Goal: Task Accomplishment & Management: Manage account settings

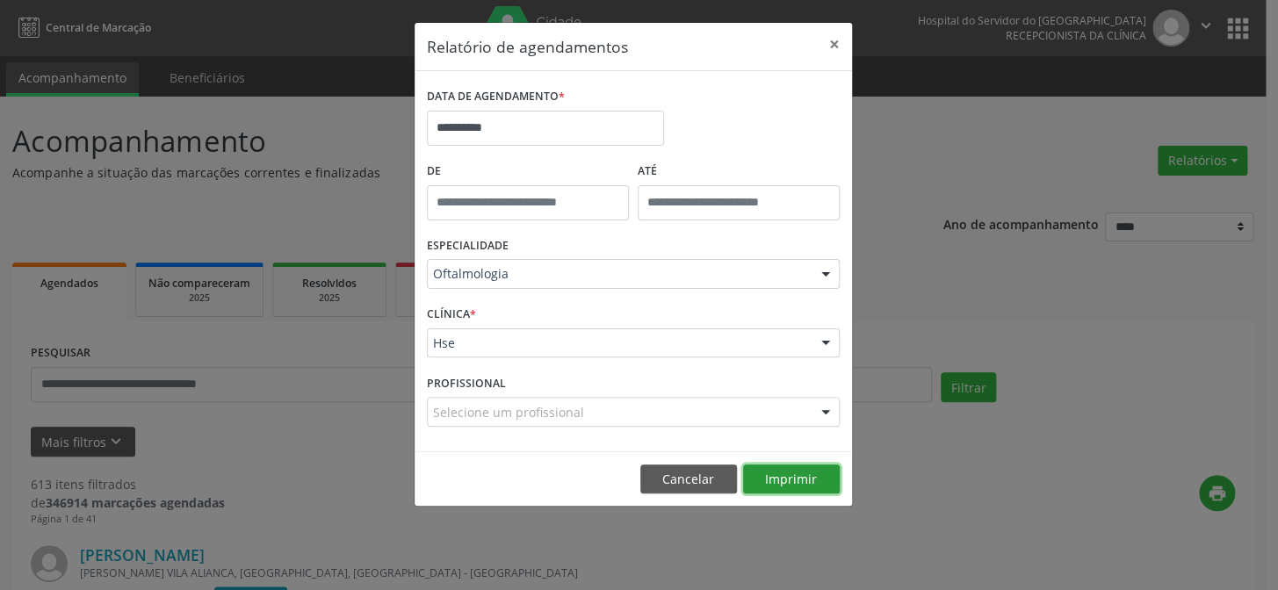
click at [803, 477] on button "Imprimir" at bounding box center [791, 479] width 97 height 30
click at [500, 140] on body "**********" at bounding box center [639, 295] width 1278 height 590
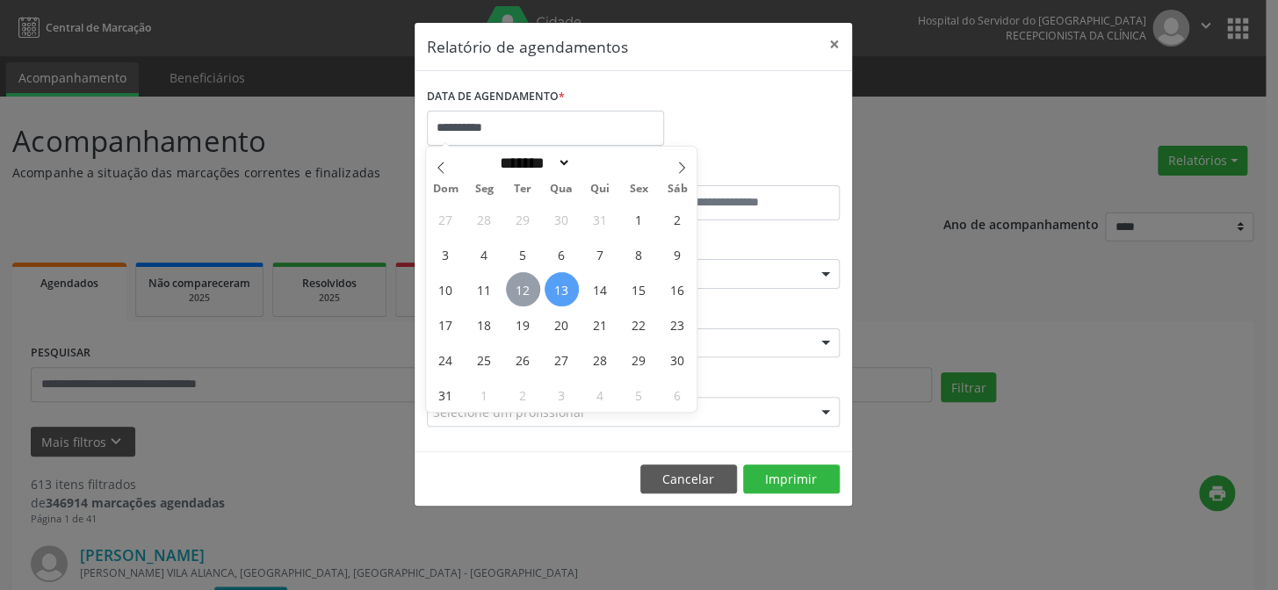
click at [523, 281] on span "12" at bounding box center [523, 289] width 34 height 34
type input "**********"
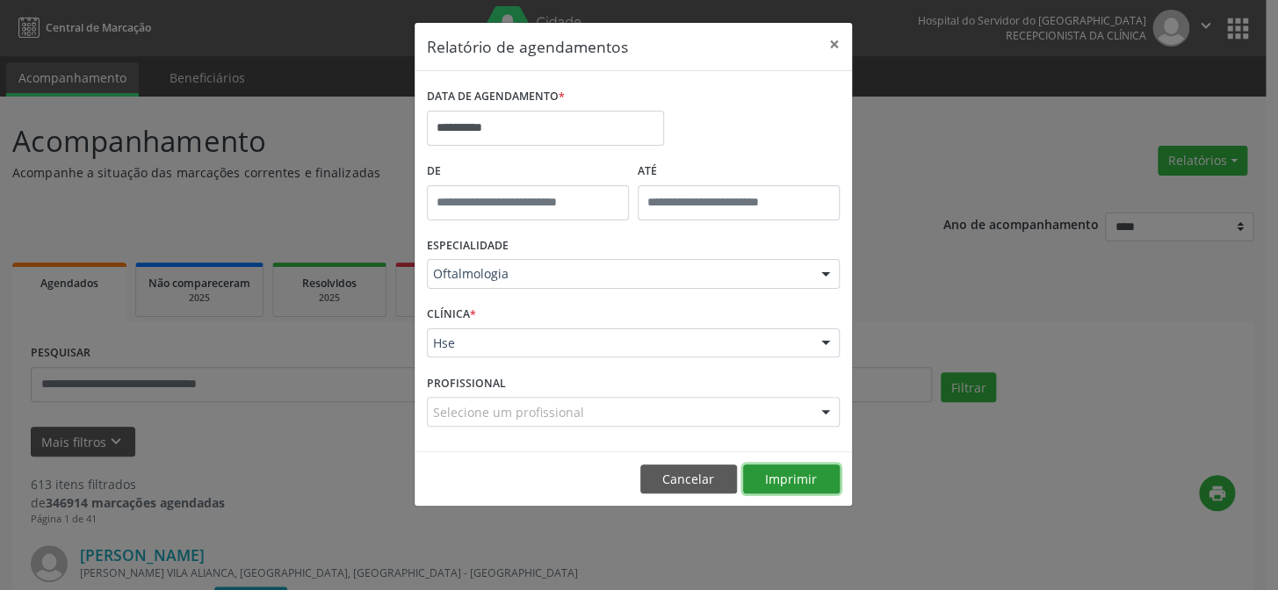
click at [794, 482] on button "Imprimir" at bounding box center [791, 479] width 97 height 30
click at [779, 474] on button "Imprimir" at bounding box center [791, 479] width 97 height 30
click at [676, 480] on button "Cancelar" at bounding box center [688, 479] width 97 height 30
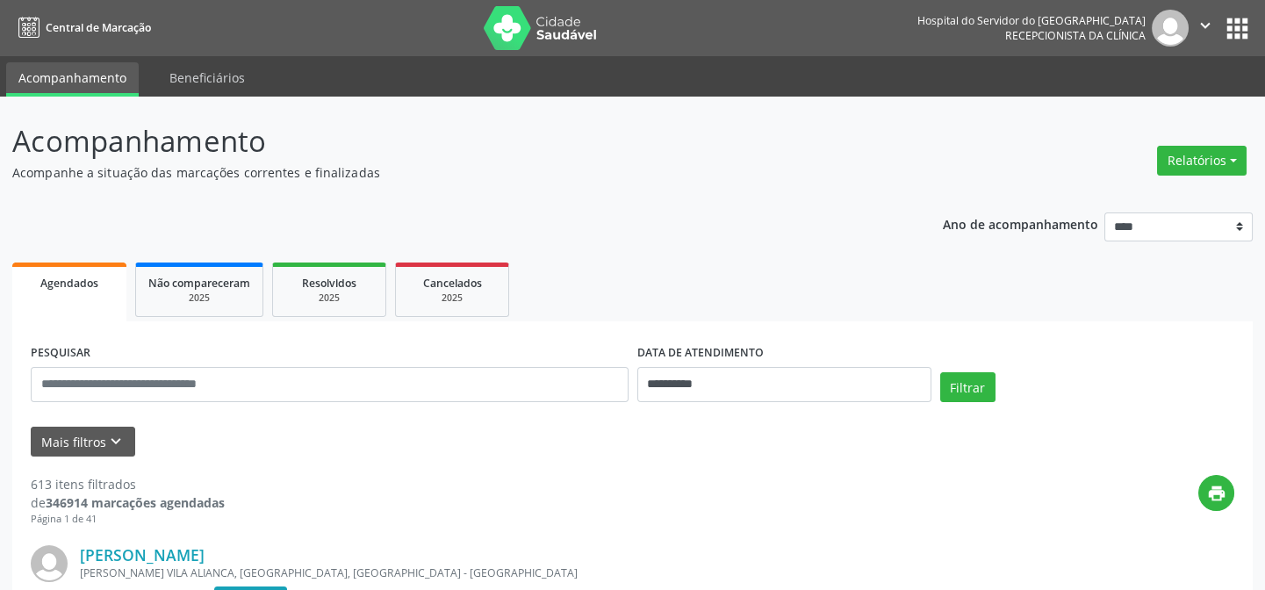
click at [1226, 32] on button "apps" at bounding box center [1237, 28] width 31 height 31
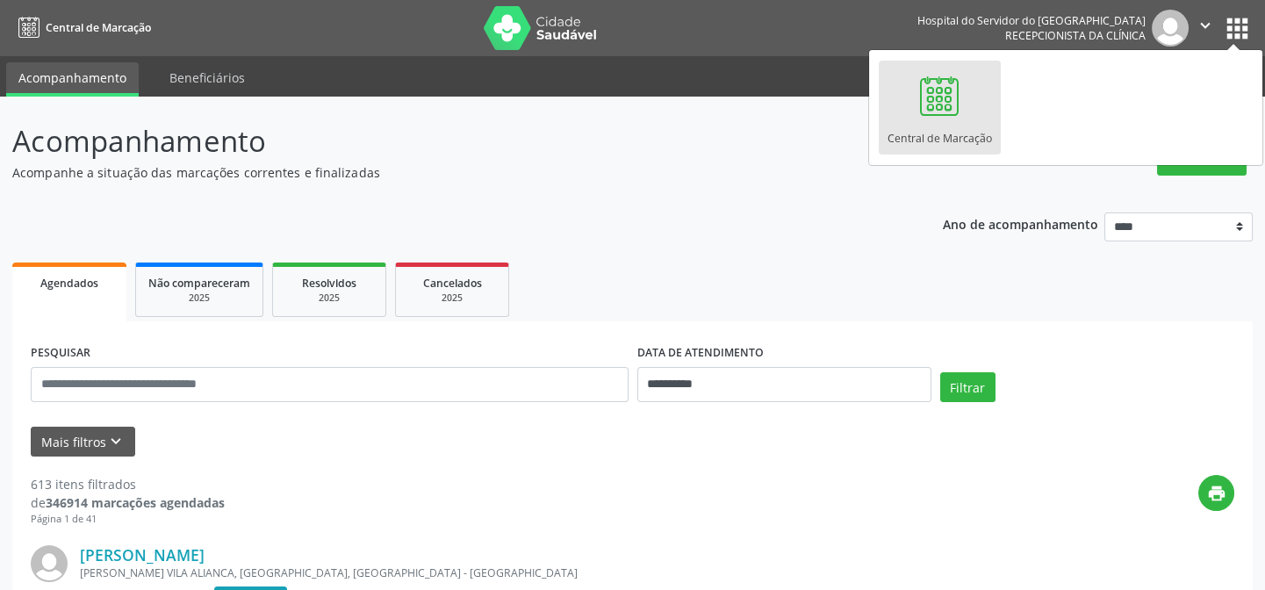
click at [1141, 302] on ul "Agendados Não compareceram 2025 Resolvidos 2025 Cancelados 2025" at bounding box center [632, 289] width 1241 height 63
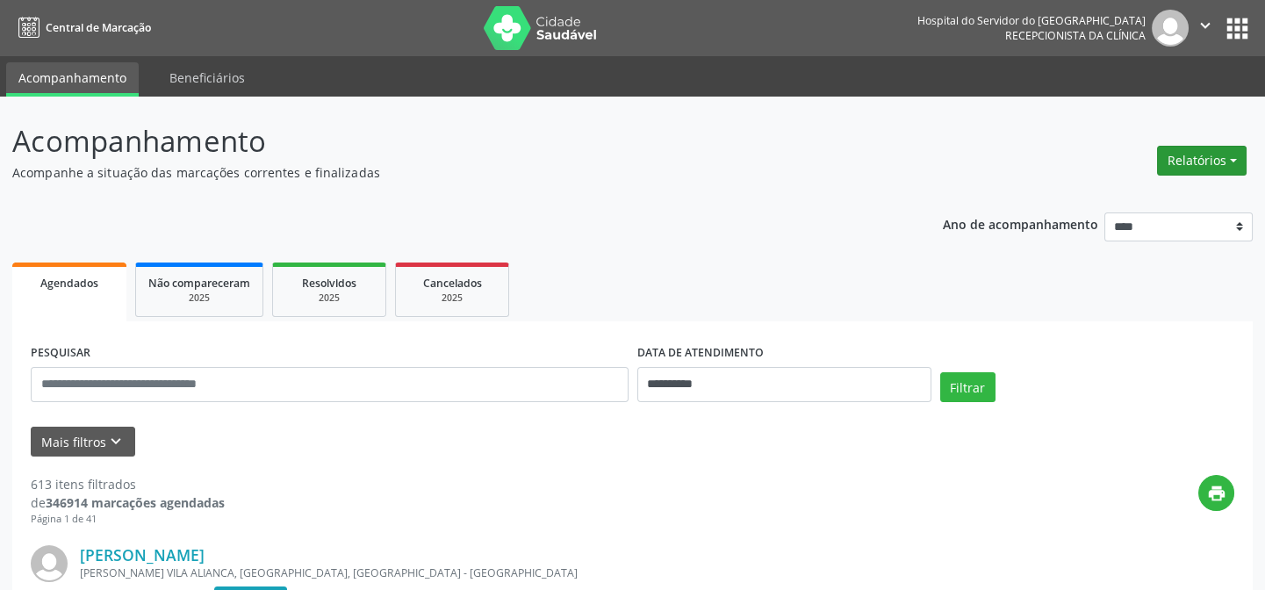
click at [1203, 156] on button "Relatórios" at bounding box center [1202, 161] width 90 height 30
click at [1153, 198] on link "Agendamentos" at bounding box center [1156, 197] width 189 height 25
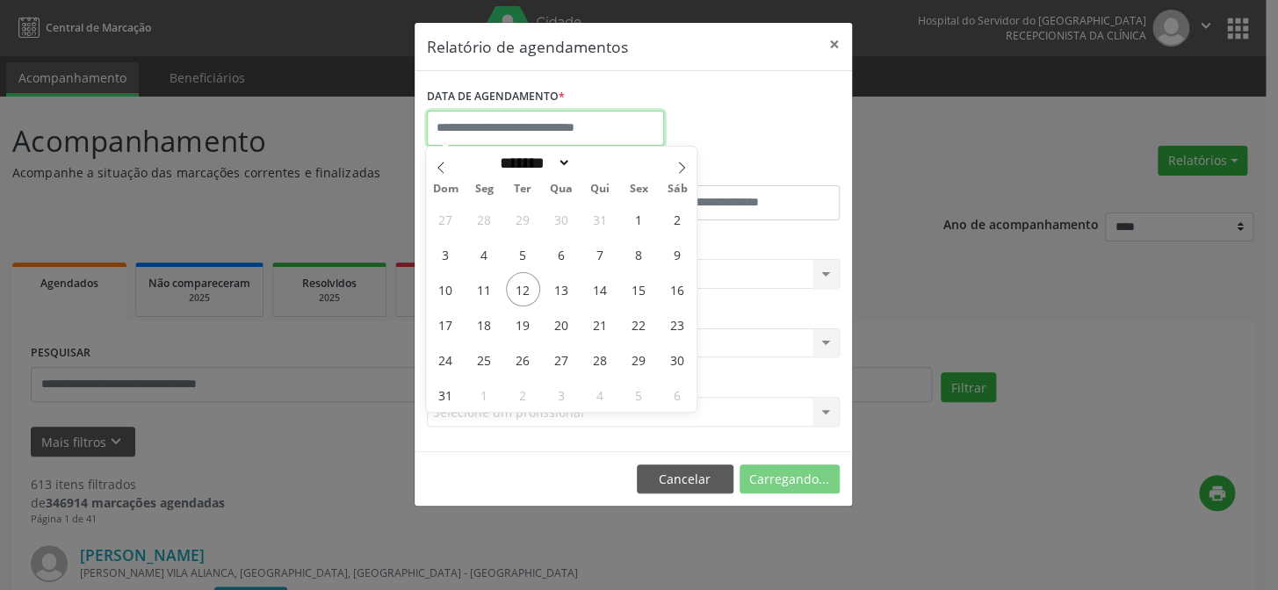
click at [485, 119] on input "text" at bounding box center [545, 128] width 237 height 35
click at [554, 293] on span "13" at bounding box center [561, 289] width 34 height 34
type input "**********"
click at [554, 293] on span "13" at bounding box center [561, 289] width 34 height 34
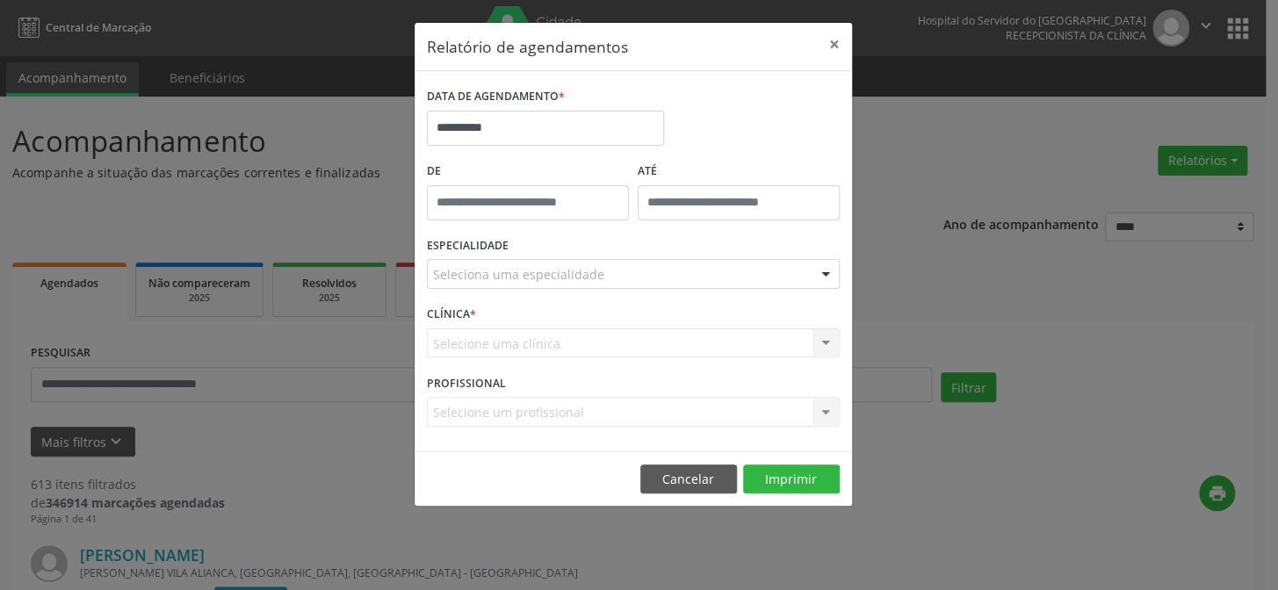
click at [483, 263] on div "Seleciona uma especialidade" at bounding box center [633, 274] width 413 height 30
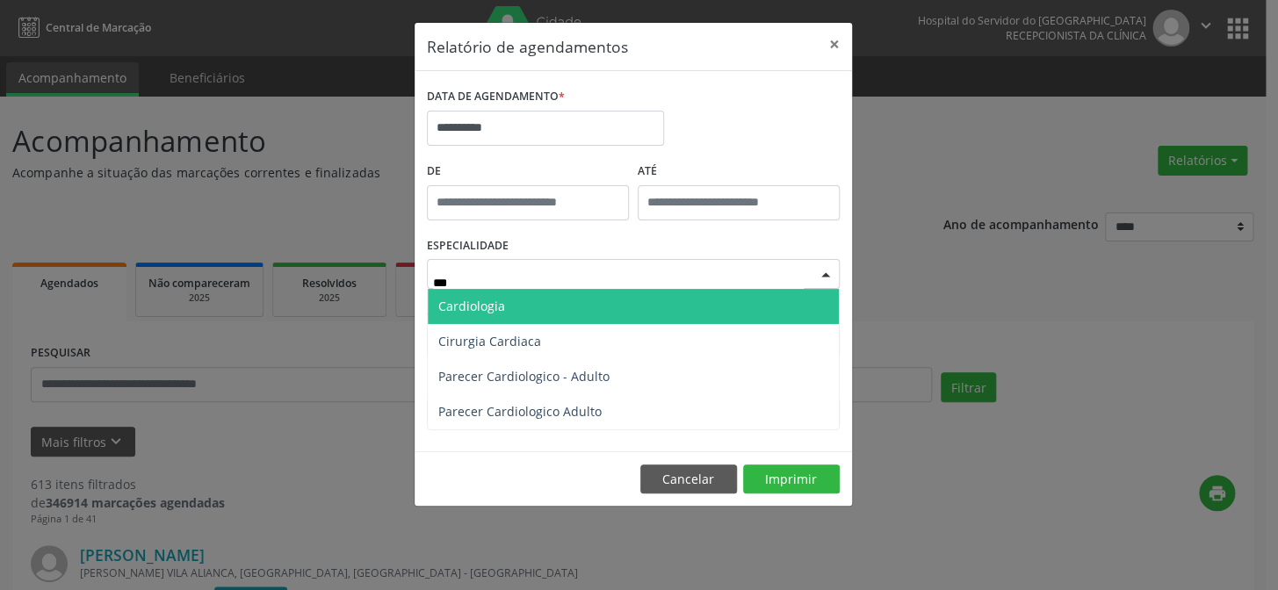
type input "****"
click at [465, 309] on span "Cardiologia" at bounding box center [471, 306] width 67 height 17
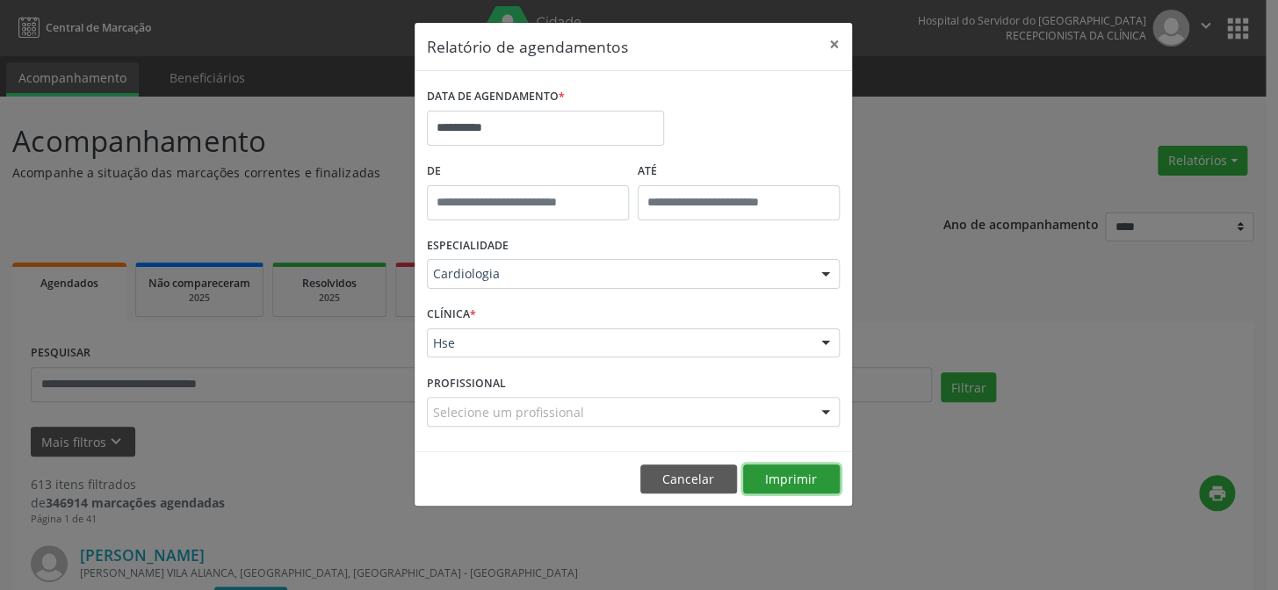
click at [774, 474] on button "Imprimir" at bounding box center [791, 479] width 97 height 30
click at [833, 51] on button "×" at bounding box center [834, 44] width 35 height 43
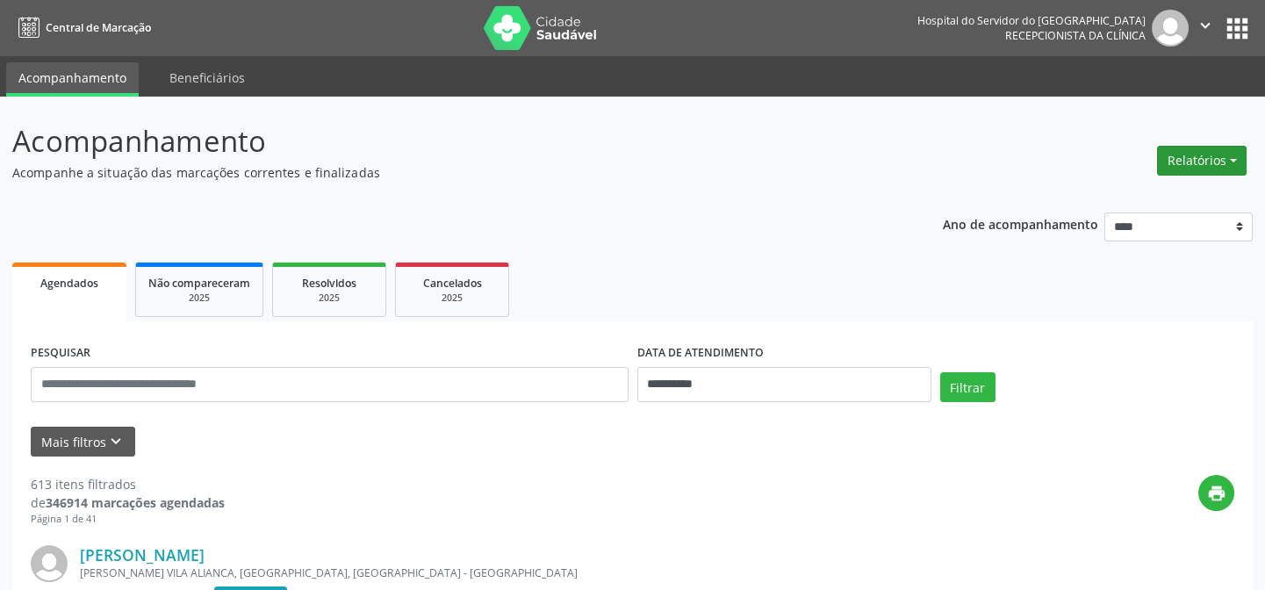
click at [1175, 161] on button "Relatórios" at bounding box center [1202, 161] width 90 height 30
click at [1150, 191] on link "Agendamentos" at bounding box center [1156, 197] width 189 height 25
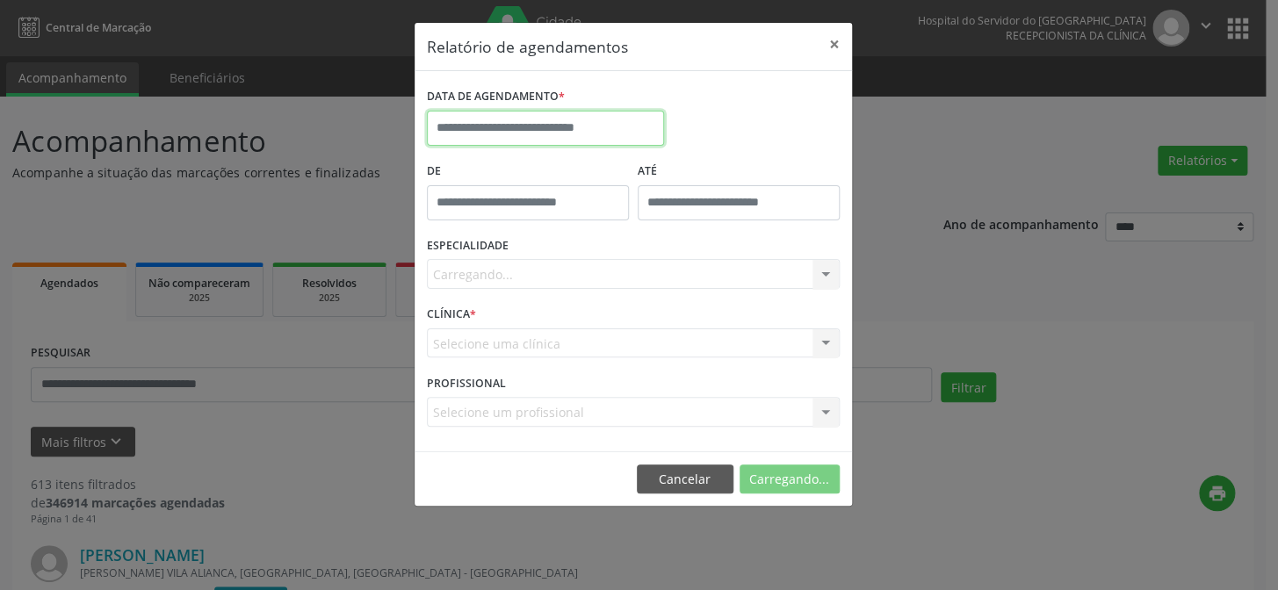
click at [587, 124] on input "text" at bounding box center [545, 128] width 237 height 35
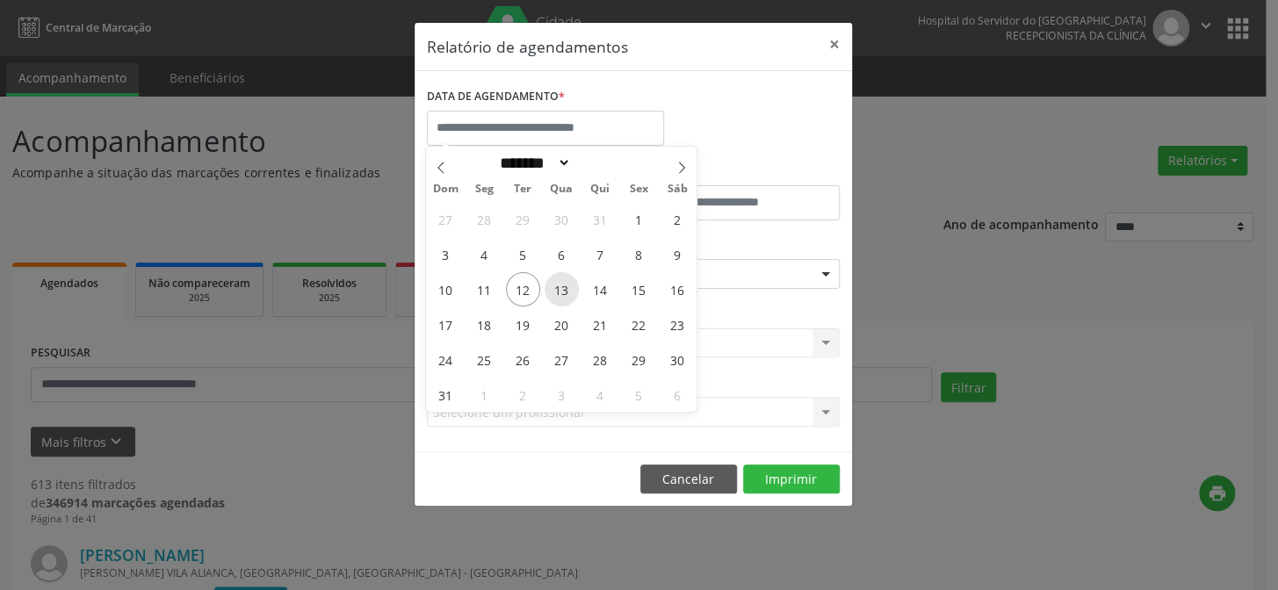
click at [565, 281] on span "13" at bounding box center [561, 289] width 34 height 34
type input "**********"
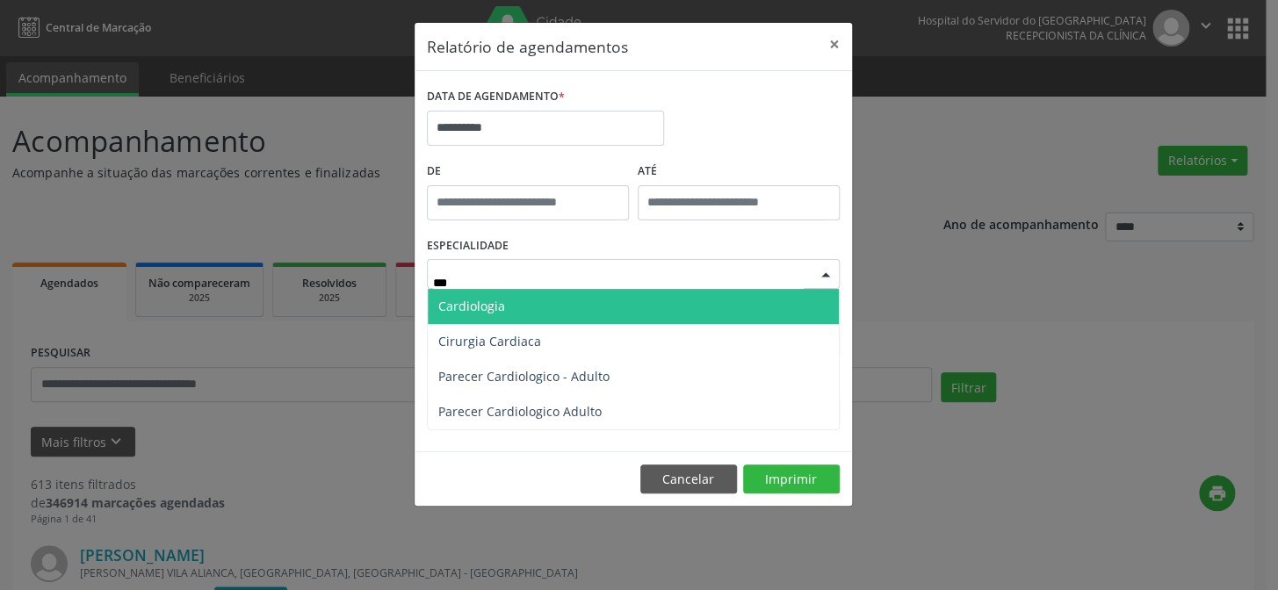
type input "****"
click at [531, 296] on span "Cardiologia" at bounding box center [633, 306] width 411 height 35
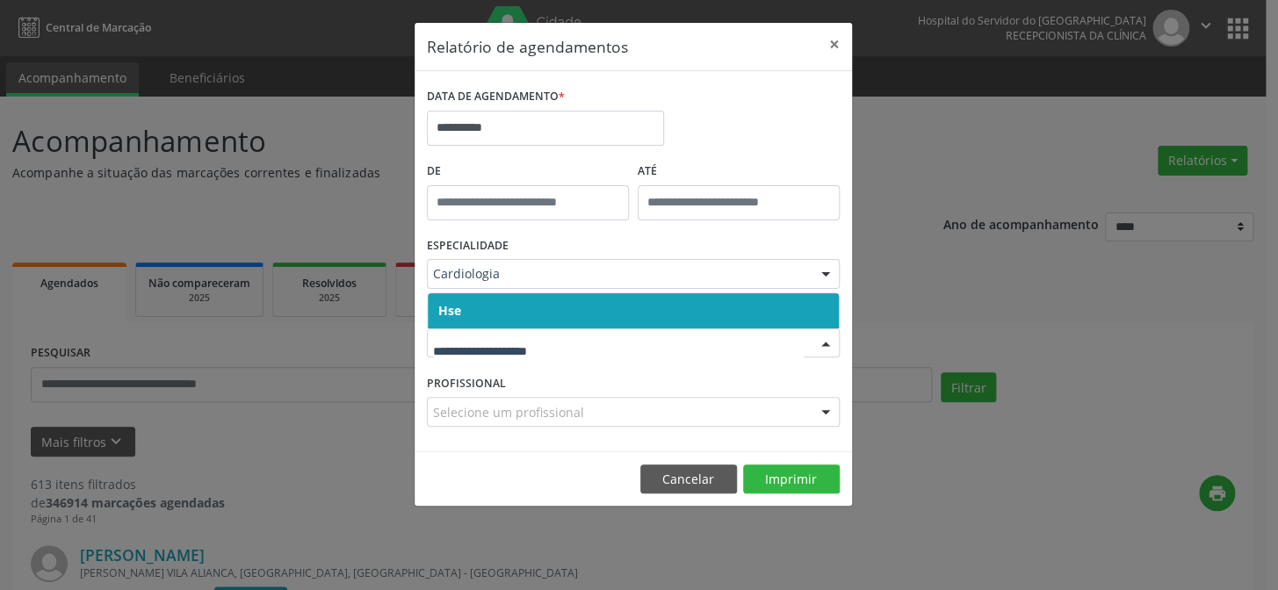
click at [506, 307] on span "Hse" at bounding box center [633, 310] width 411 height 35
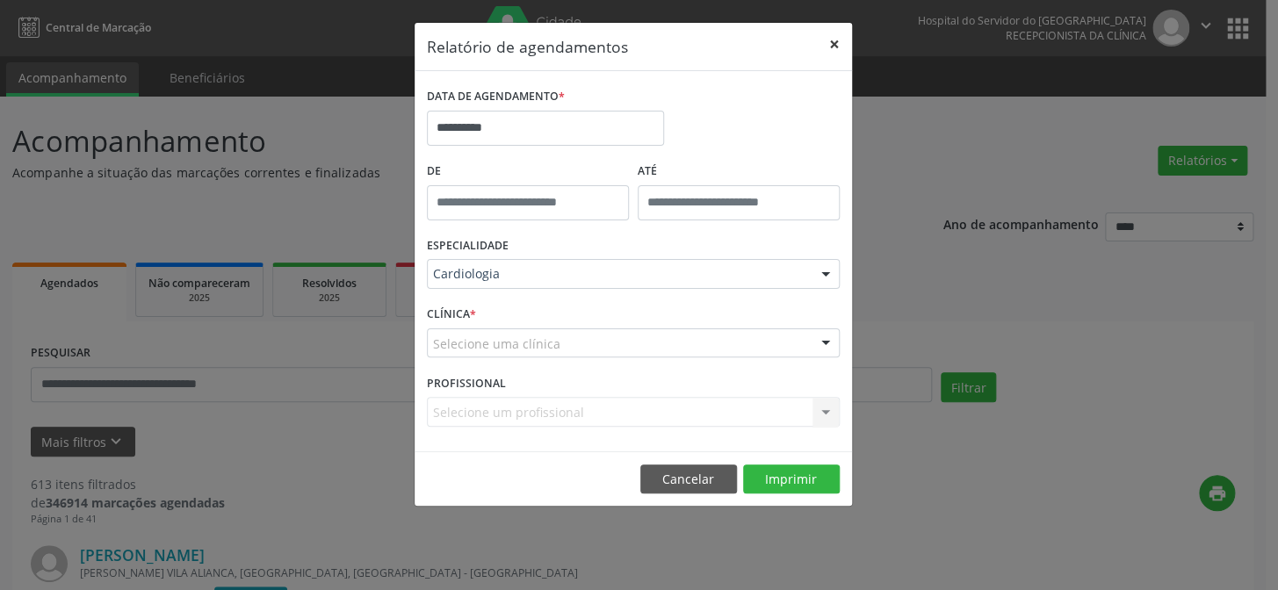
click at [827, 43] on button "×" at bounding box center [834, 44] width 35 height 43
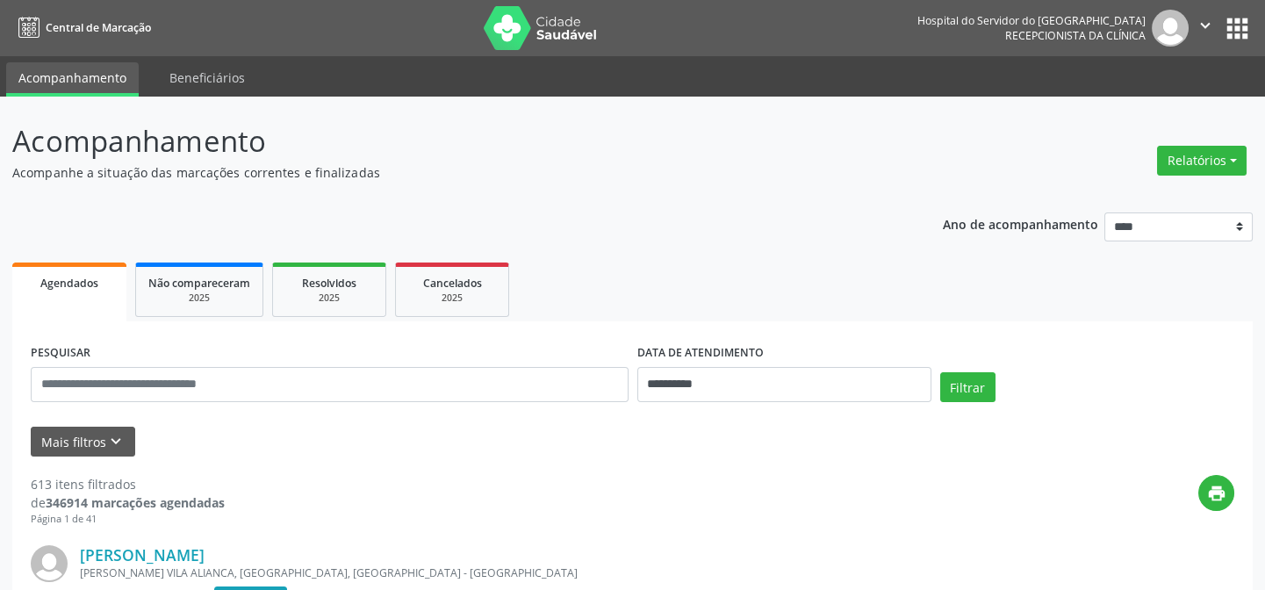
scroll to position [79, 0]
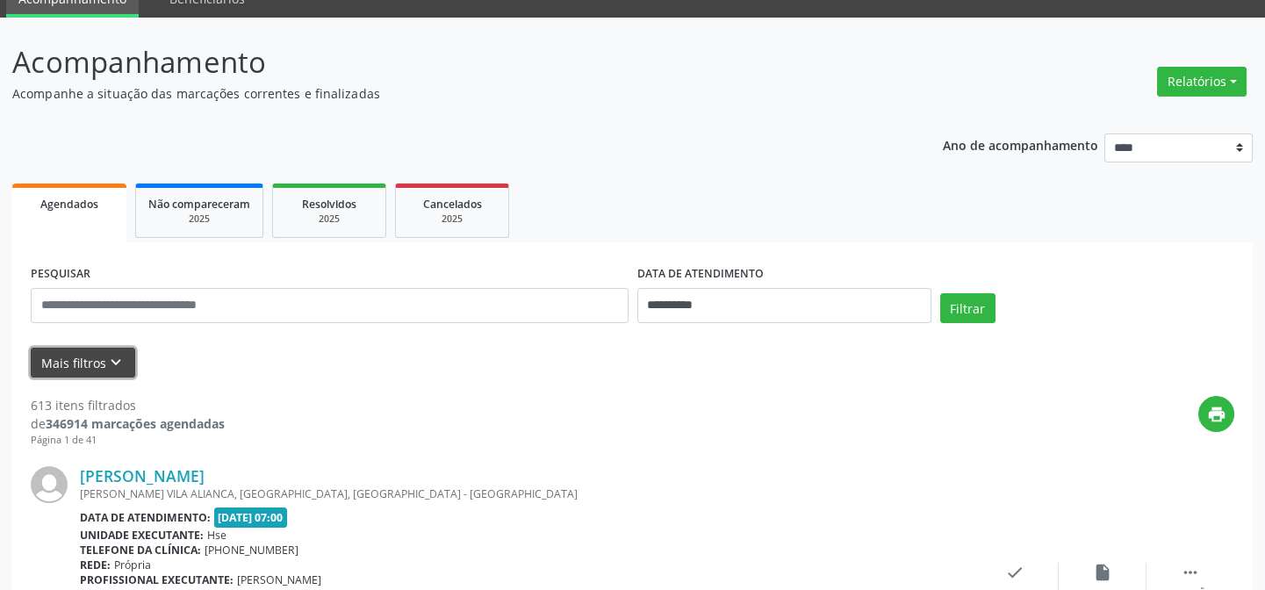
click at [103, 349] on button "Mais filtros keyboard_arrow_down" at bounding box center [83, 363] width 104 height 31
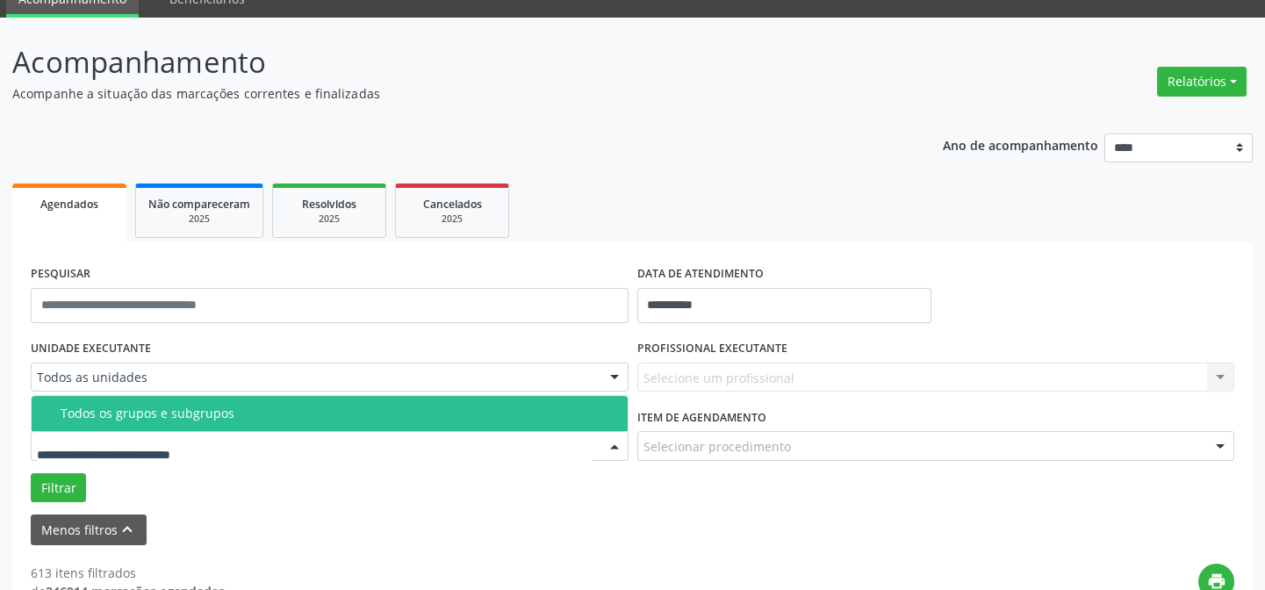
click at [226, 443] on div at bounding box center [330, 446] width 598 height 30
click at [401, 465] on input "text" at bounding box center [315, 454] width 556 height 35
click at [729, 381] on div "Selecione um profissional Nenhum resultado encontrado para: " " Não há nenhuma …" at bounding box center [936, 378] width 598 height 30
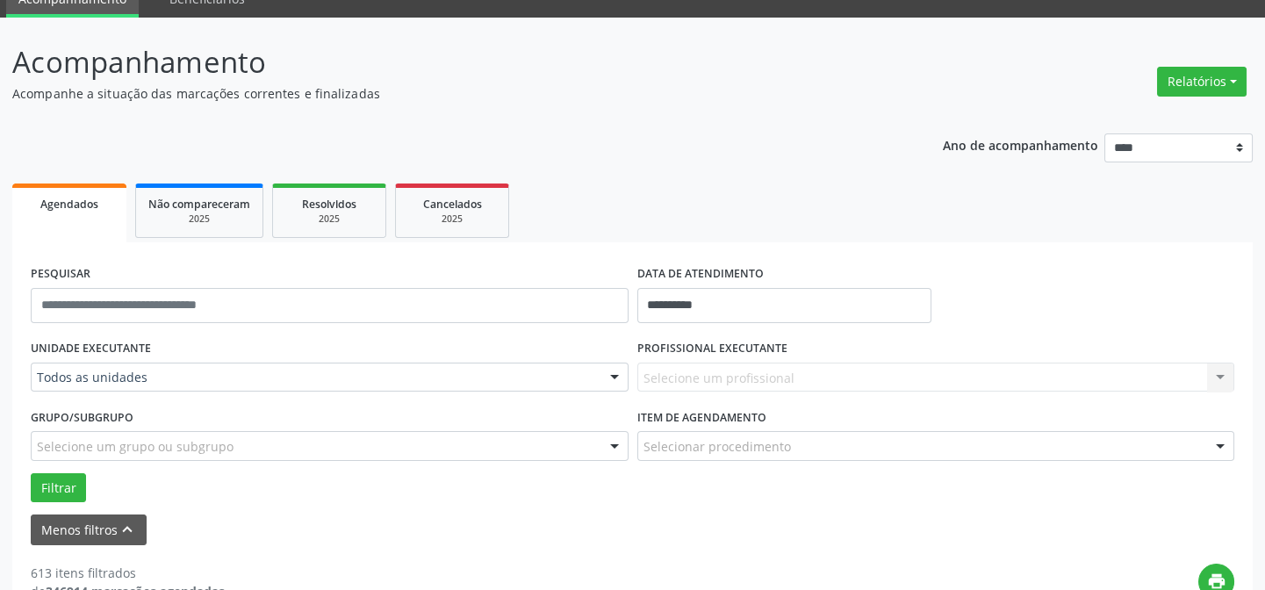
click at [702, 367] on div "Selecione um profissional Nenhum resultado encontrado para: " " Não há nenhuma …" at bounding box center [936, 378] width 598 height 30
click at [650, 377] on div "Selecione um profissional Nenhum resultado encontrado para: " " Não há nenhuma …" at bounding box center [936, 378] width 598 height 30
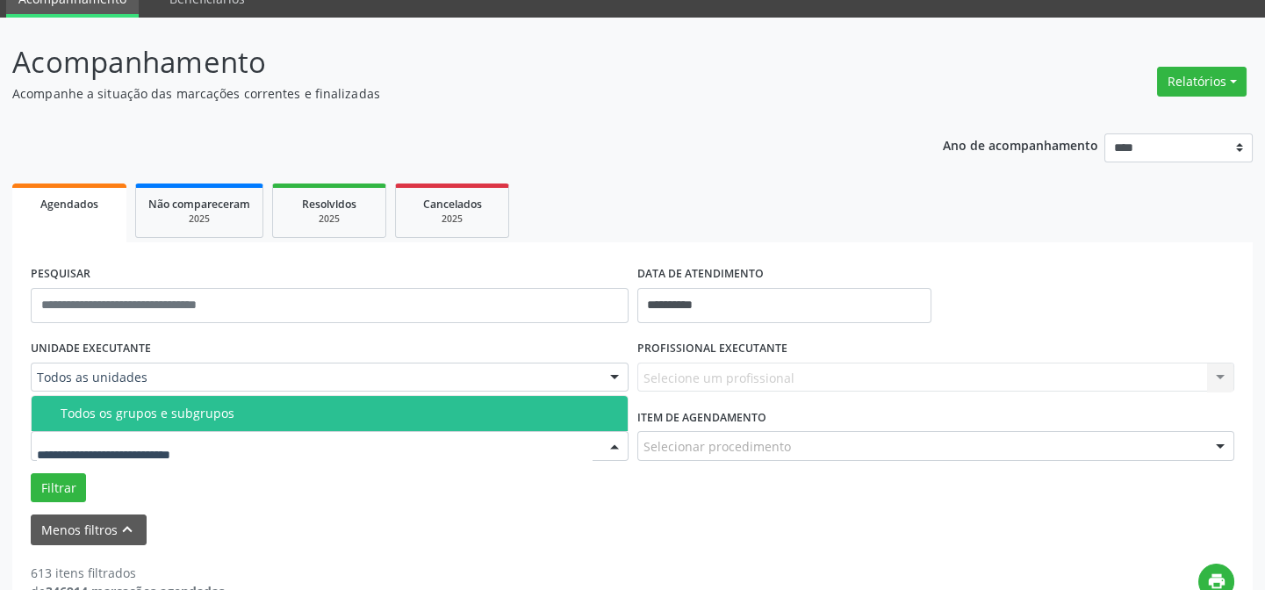
click at [228, 504] on form "**********" at bounding box center [633, 403] width 1204 height 284
click at [594, 438] on div at bounding box center [330, 446] width 598 height 30
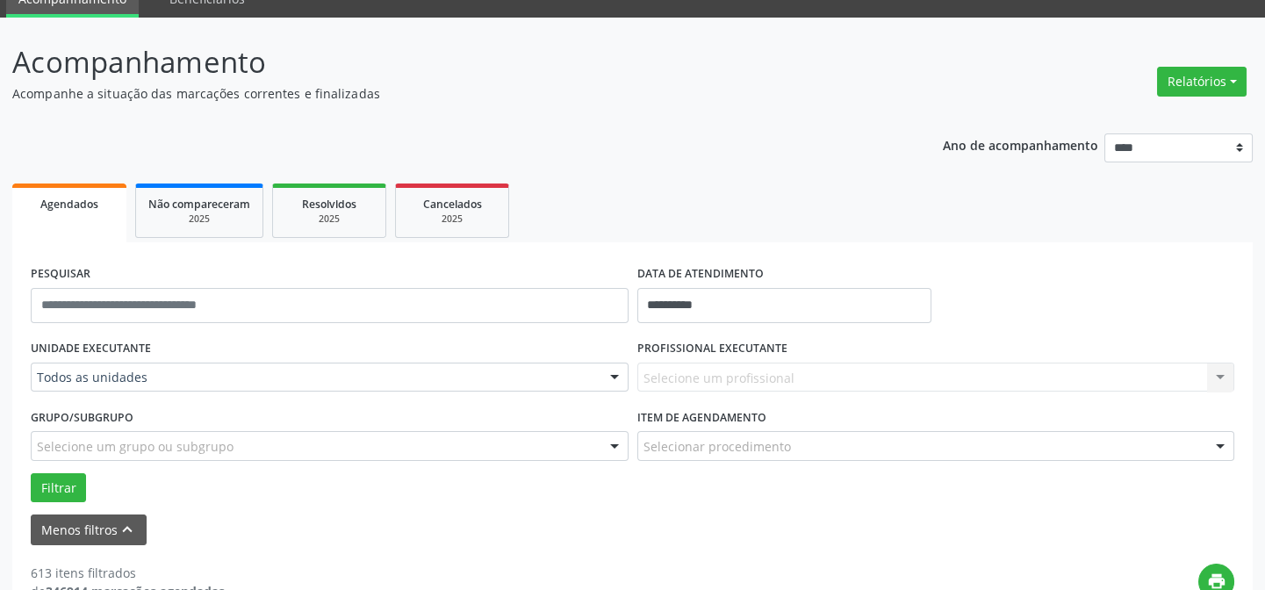
click at [373, 515] on div "Menos filtros keyboard_arrow_up" at bounding box center [632, 530] width 1213 height 31
click at [167, 366] on div "Todos as unidades" at bounding box center [330, 378] width 598 height 30
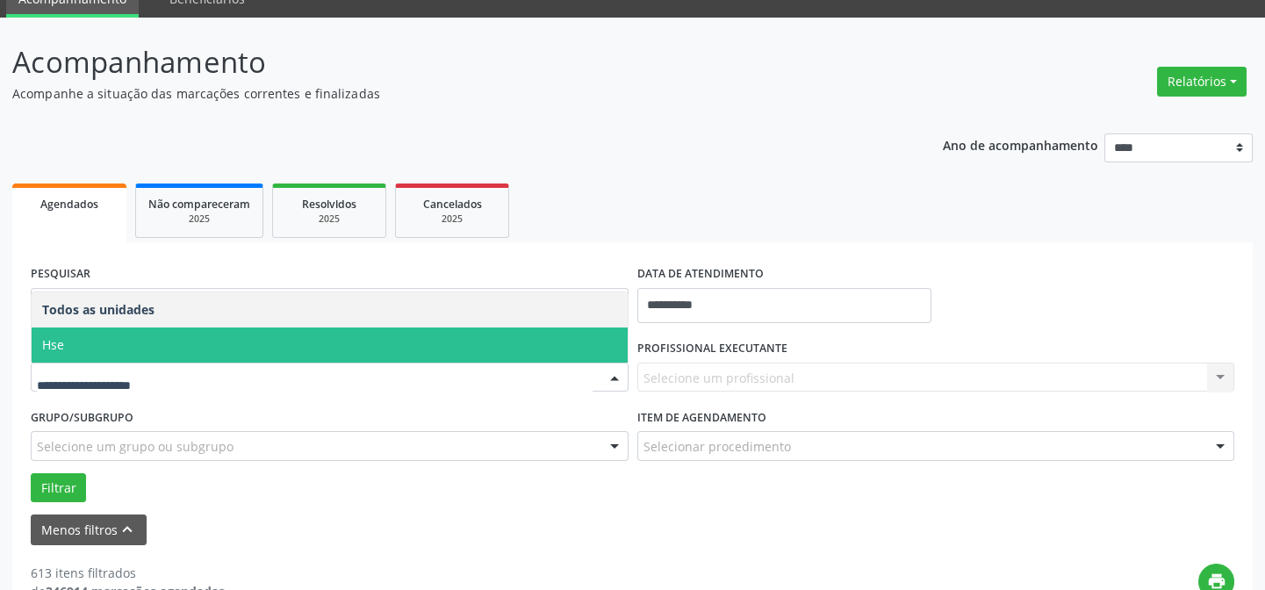
click at [127, 329] on span "Hse" at bounding box center [330, 344] width 596 height 35
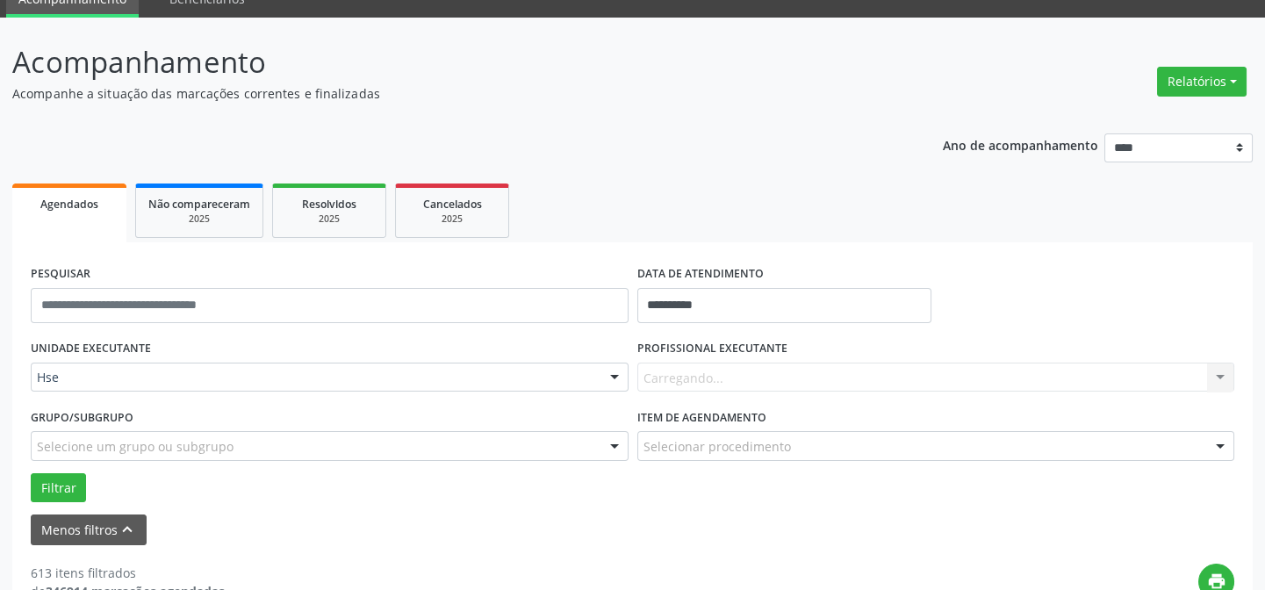
click at [777, 387] on div "Carregando... Nenhum resultado encontrado para: " " Não há nenhuma opção para s…" at bounding box center [936, 378] width 598 height 30
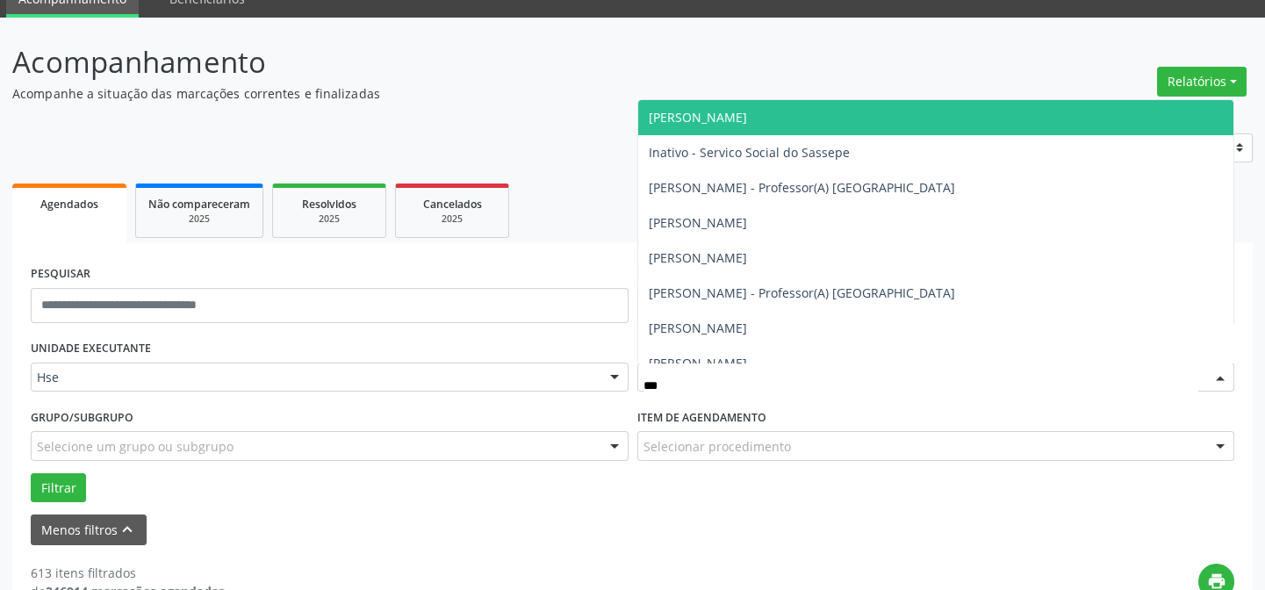
type input "****"
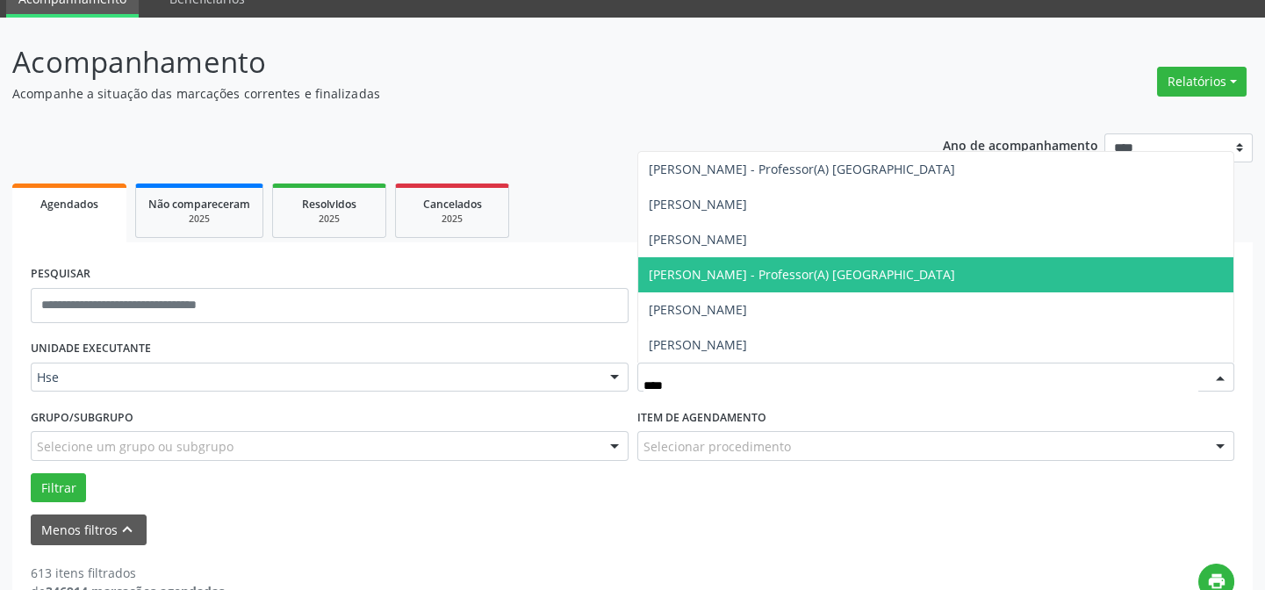
click at [746, 276] on span "[PERSON_NAME] - Professor(A) [GEOGRAPHIC_DATA]" at bounding box center [802, 274] width 306 height 17
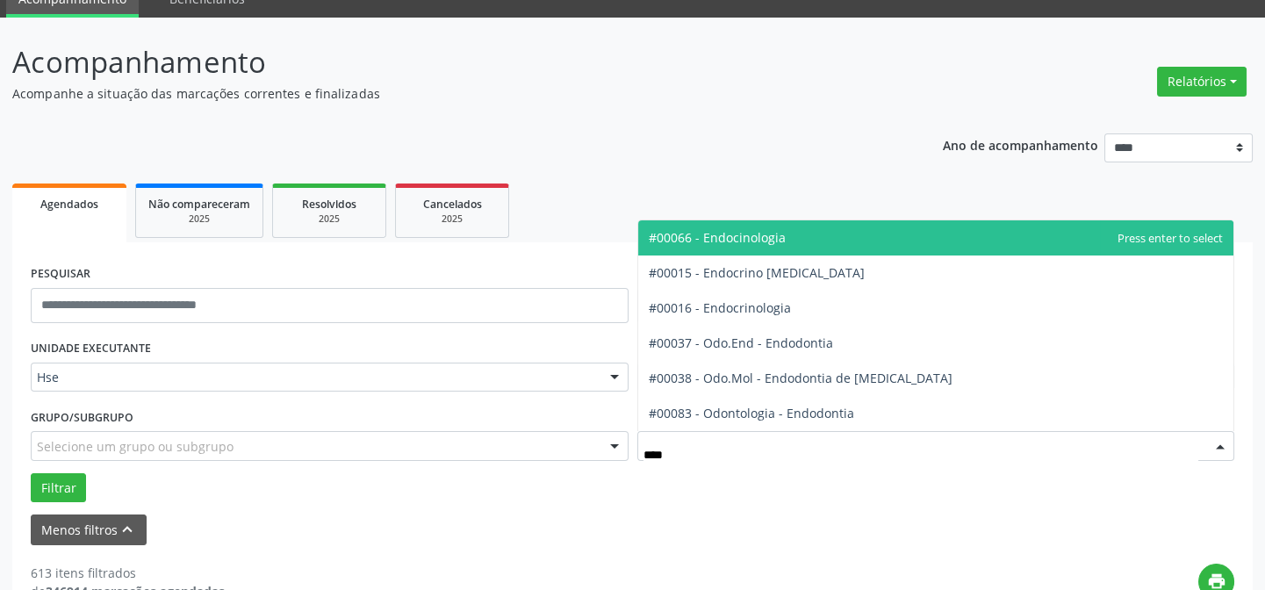
click at [797, 234] on span "#00066 - Endocinologia" at bounding box center [936, 237] width 596 height 35
type input "****"
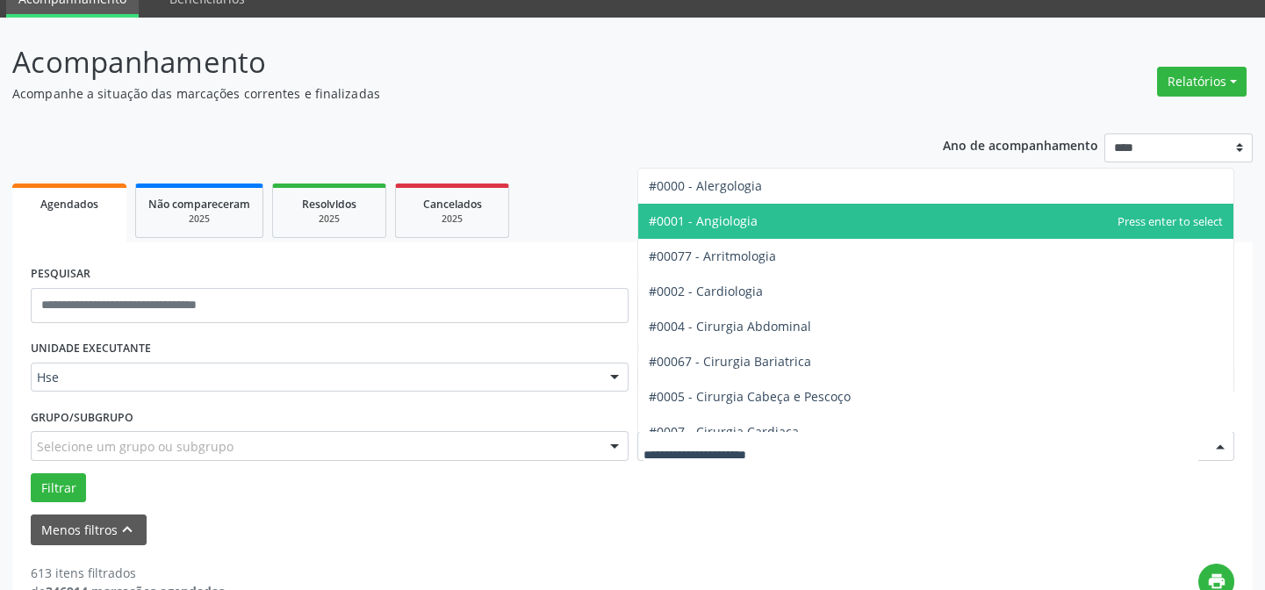
drag, startPoint x: 723, startPoint y: 440, endPoint x: 1237, endPoint y: 354, distance: 520.8
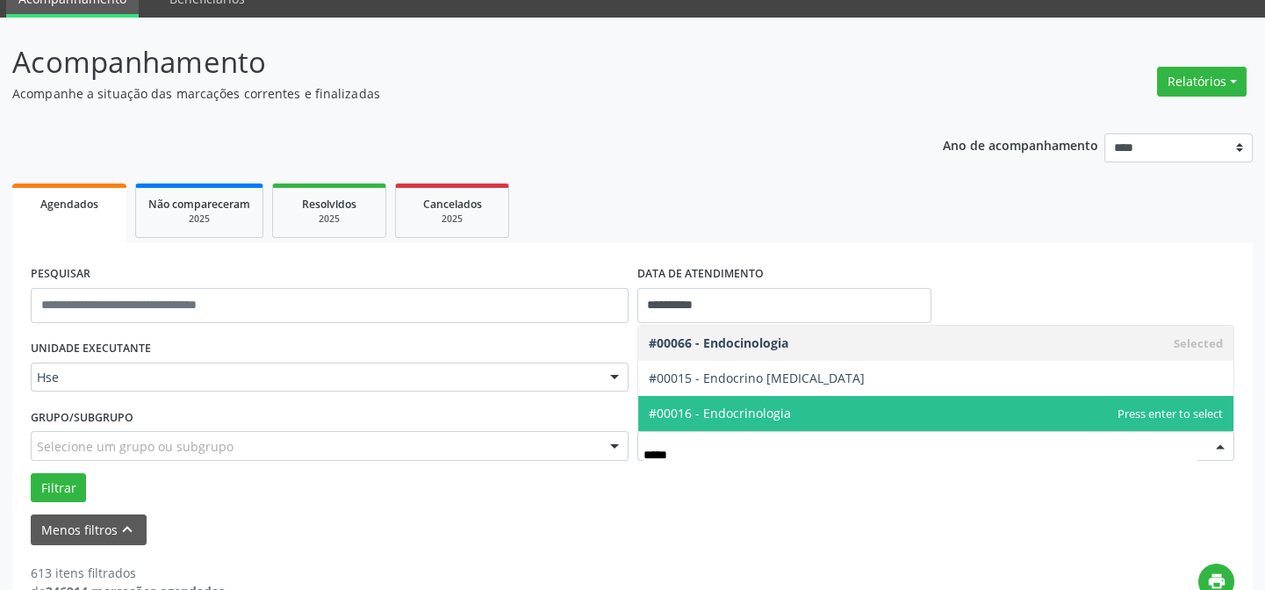
click at [758, 405] on span "#00016 - Endocrinologia" at bounding box center [720, 413] width 142 height 17
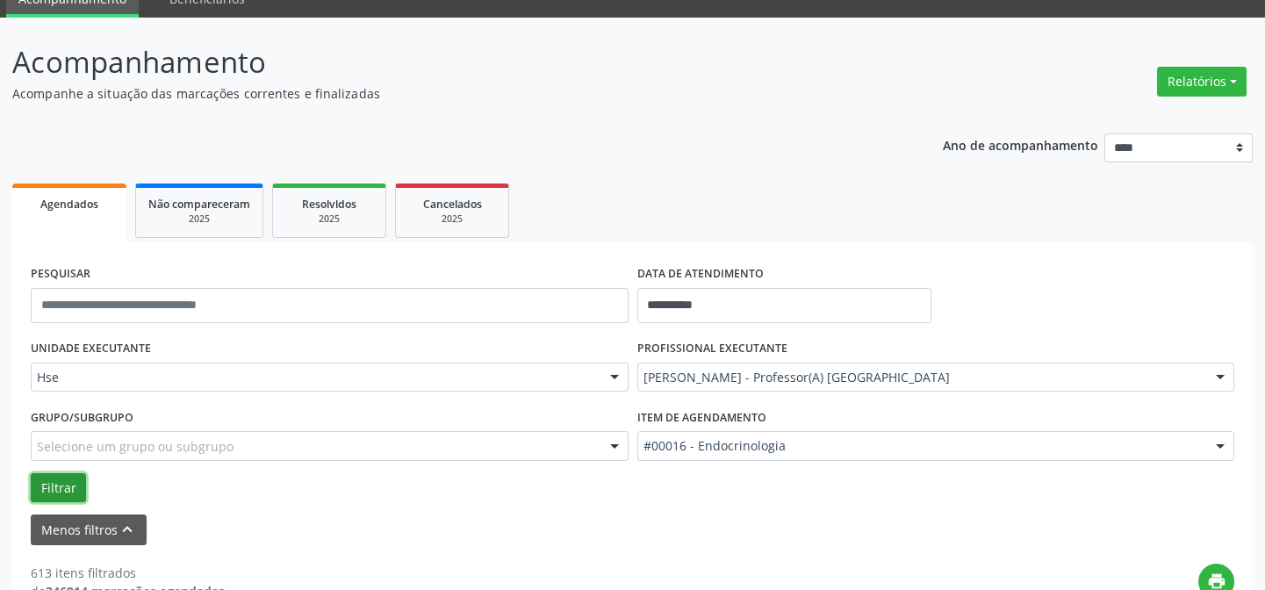
click at [61, 478] on button "Filtrar" at bounding box center [58, 488] width 55 height 30
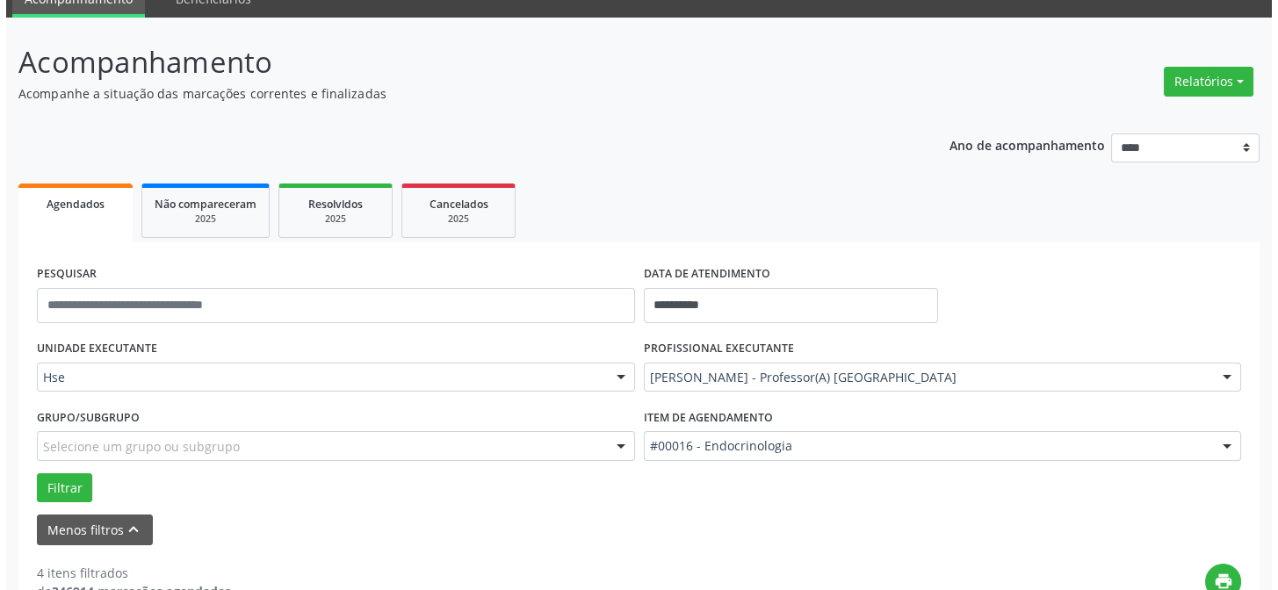
scroll to position [479, 0]
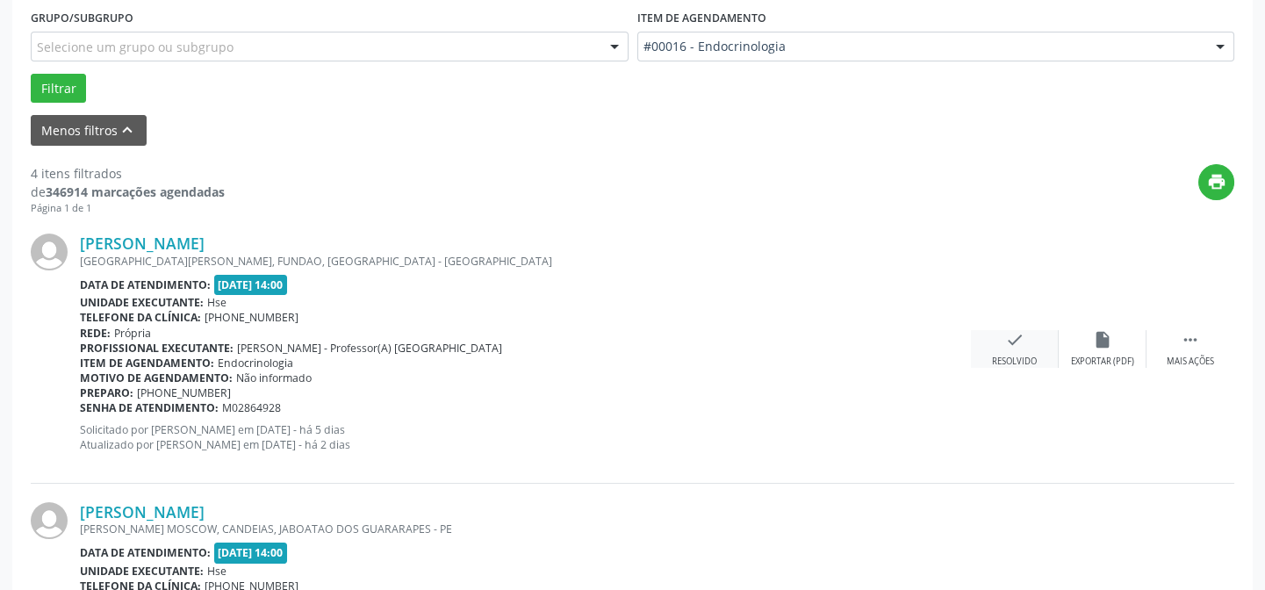
click at [1018, 356] on div "Resolvido" at bounding box center [1014, 362] width 45 height 12
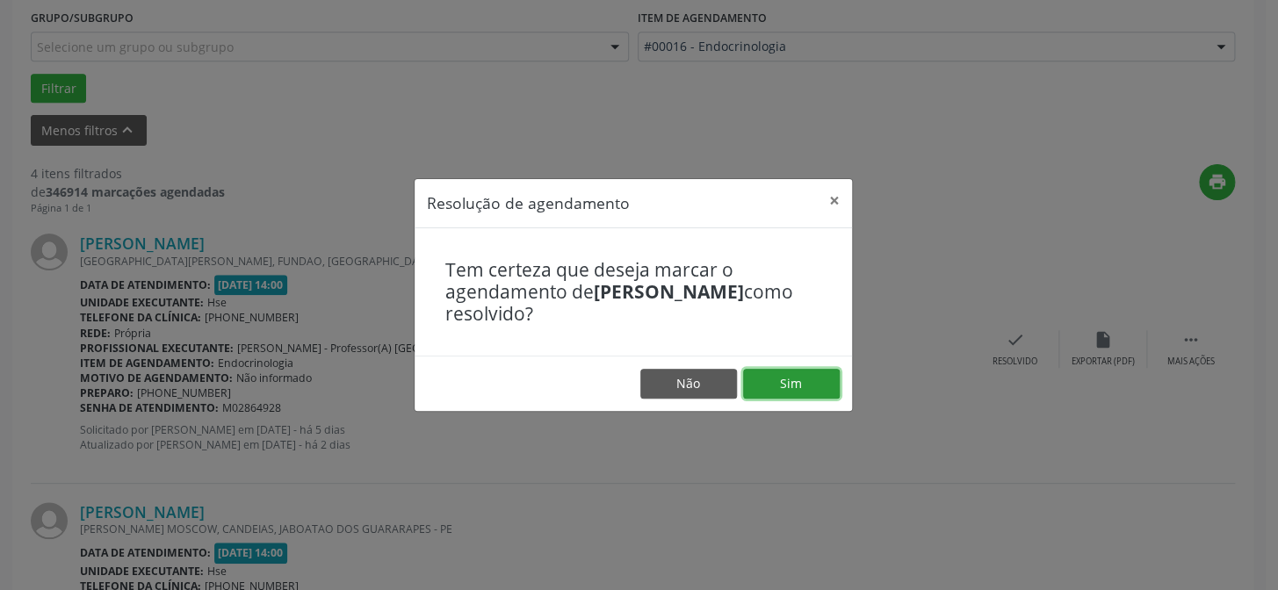
click at [810, 377] on button "Sim" at bounding box center [791, 384] width 97 height 30
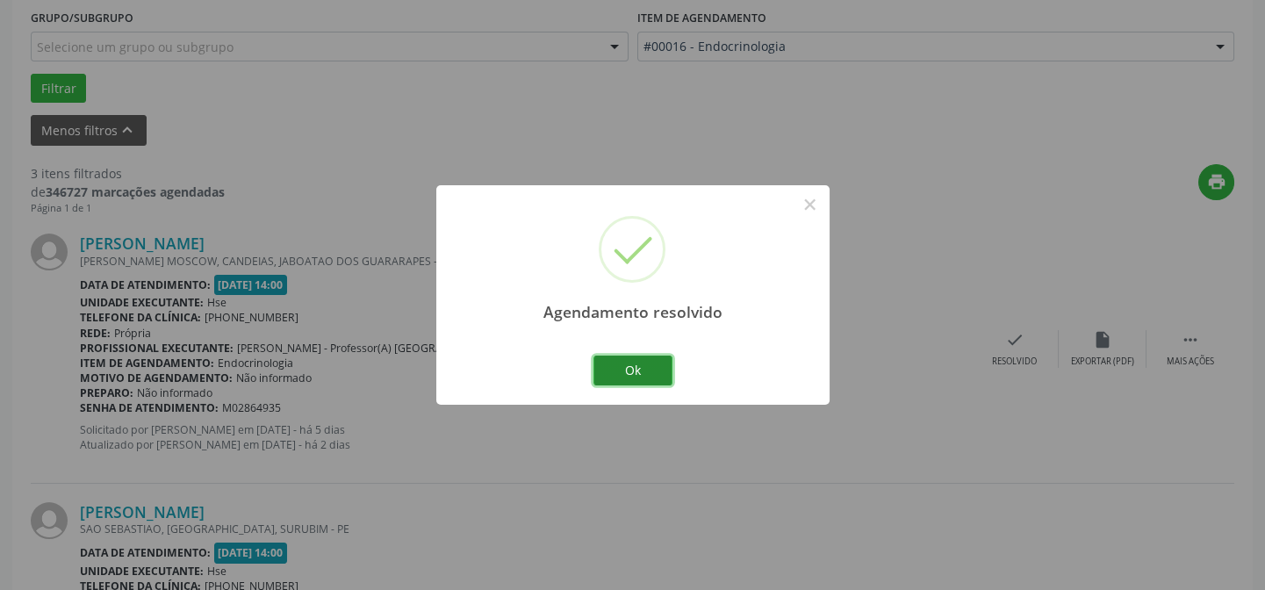
click at [657, 377] on button "Ok" at bounding box center [633, 371] width 79 height 30
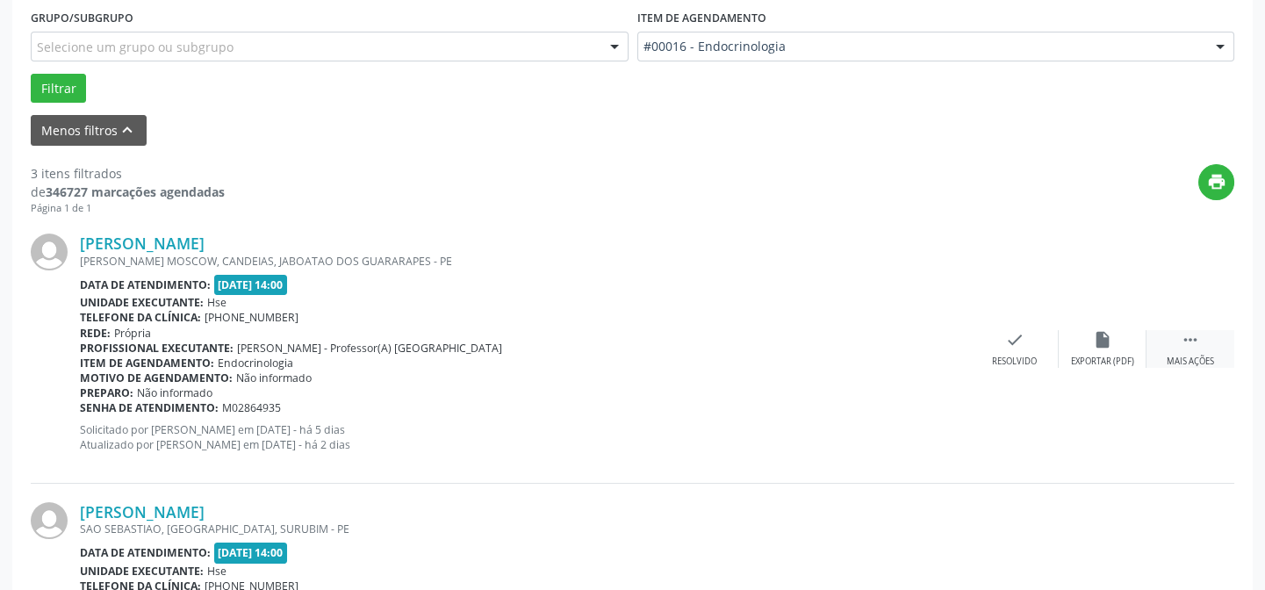
click at [1195, 346] on icon "" at bounding box center [1190, 339] width 19 height 19
click at [1097, 348] on icon "alarm_off" at bounding box center [1102, 339] width 19 height 19
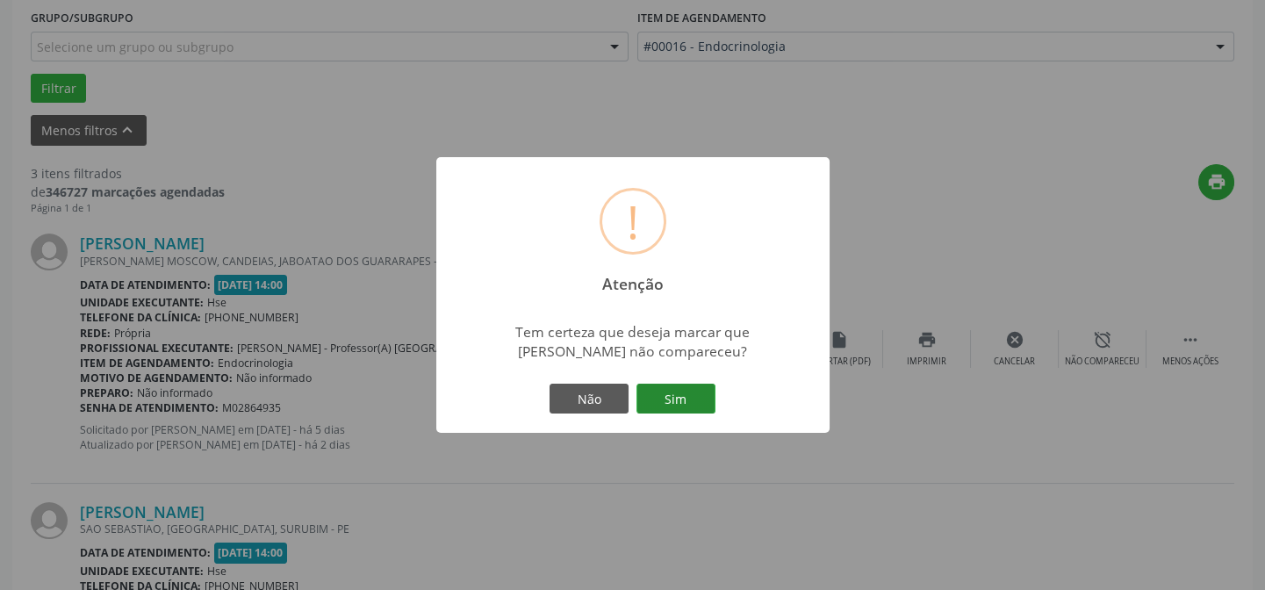
click at [667, 394] on button "Sim" at bounding box center [676, 399] width 79 height 30
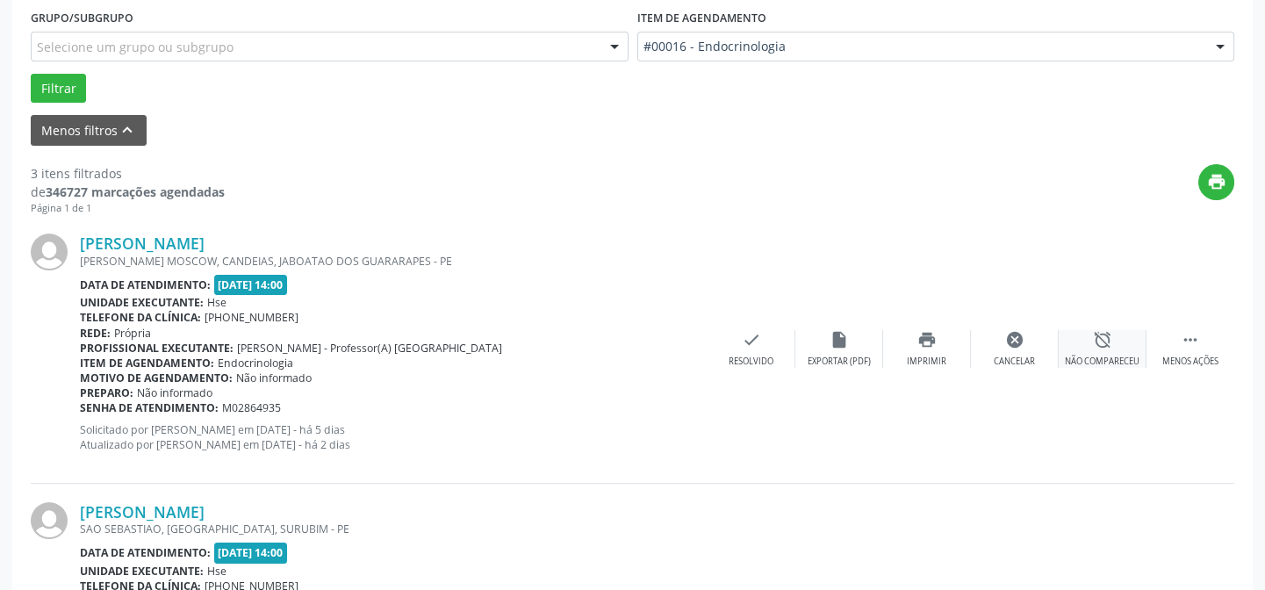
click at [1112, 348] on icon "alarm_off" at bounding box center [1102, 339] width 19 height 19
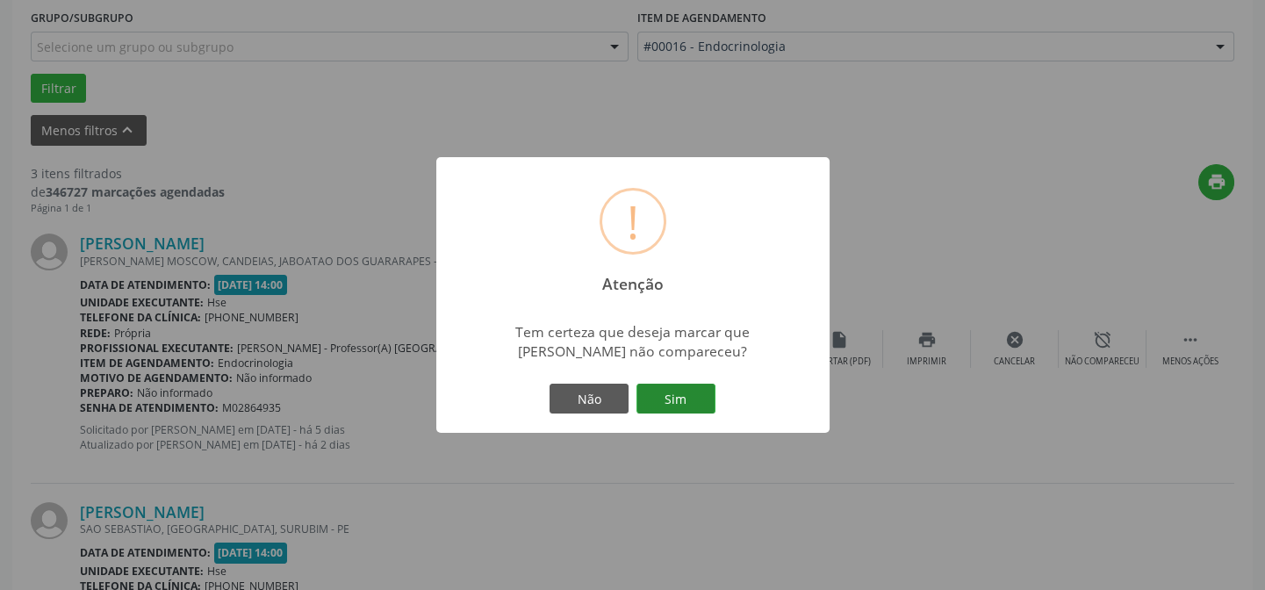
click at [659, 389] on button "Sim" at bounding box center [676, 399] width 79 height 30
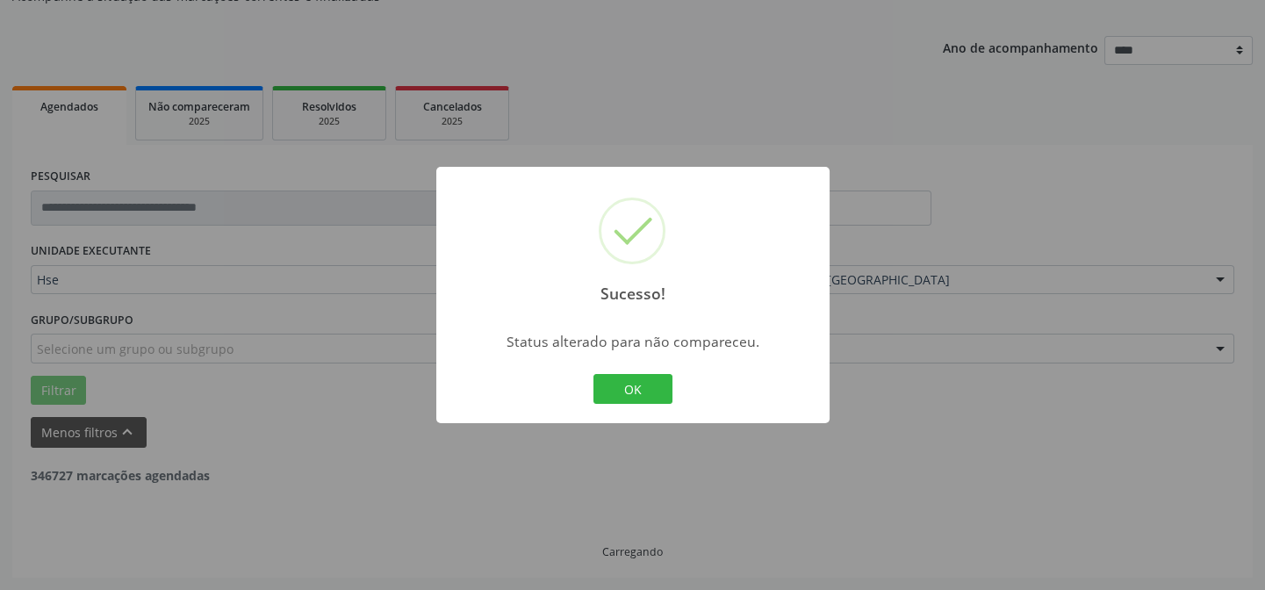
scroll to position [176, 0]
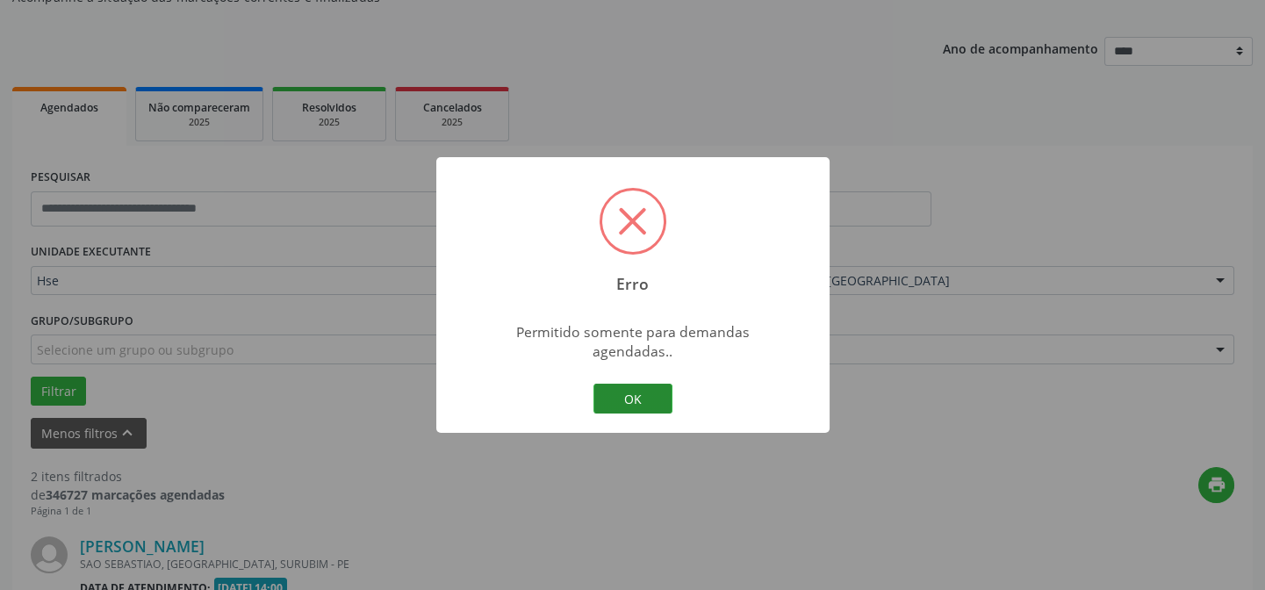
click at [609, 385] on button "OK" at bounding box center [633, 399] width 79 height 30
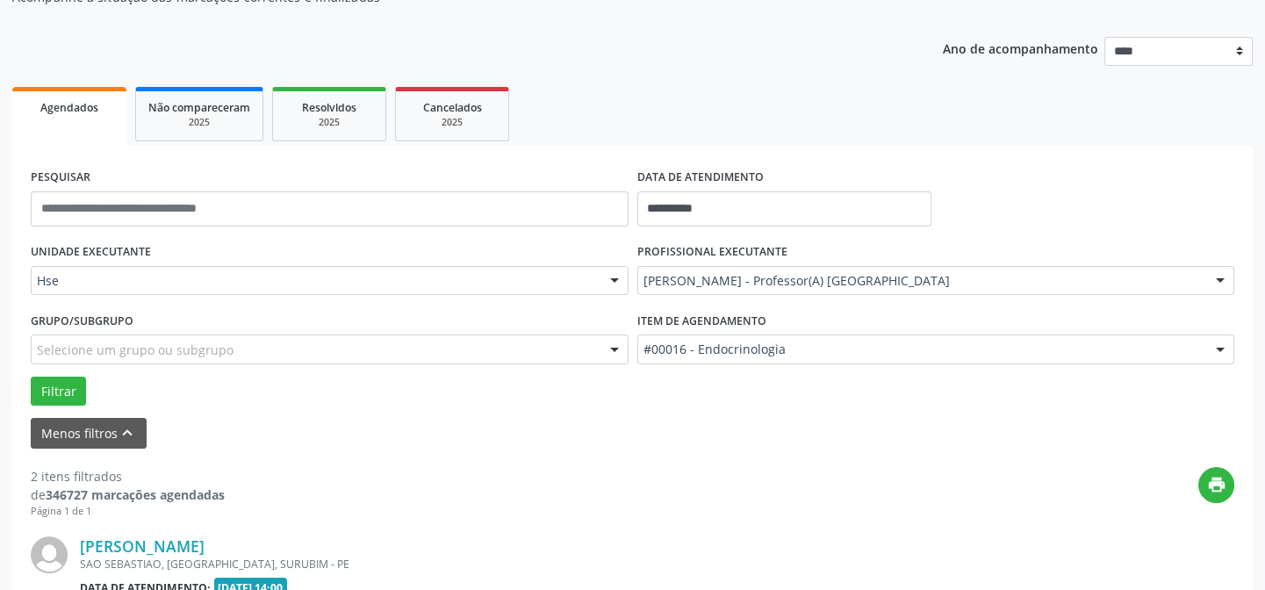
scroll to position [494, 0]
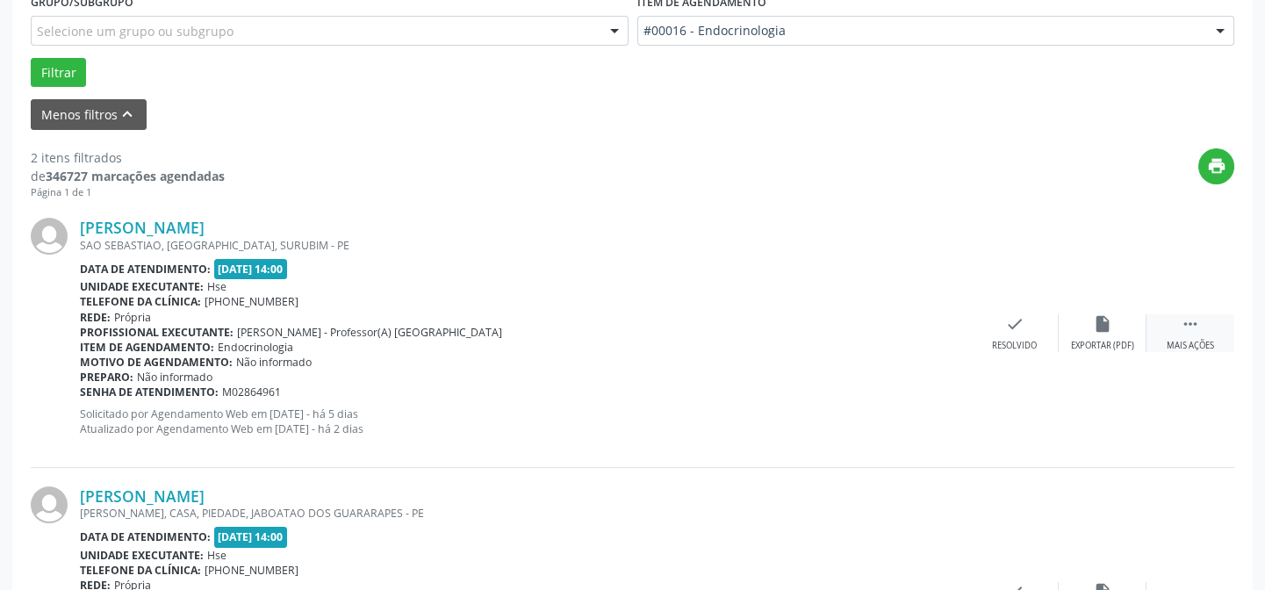
click at [1191, 343] on div "Mais ações" at bounding box center [1190, 346] width 47 height 12
click at [1088, 335] on div "alarm_off Não compareceu" at bounding box center [1103, 333] width 88 height 38
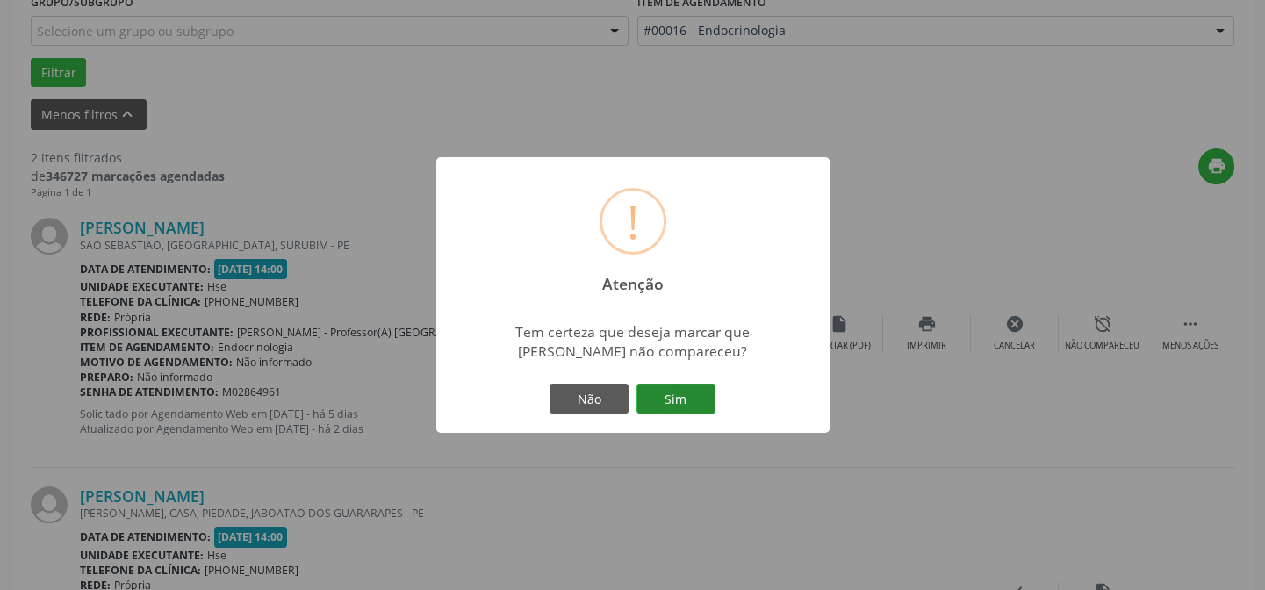
click at [682, 394] on button "Sim" at bounding box center [676, 399] width 79 height 30
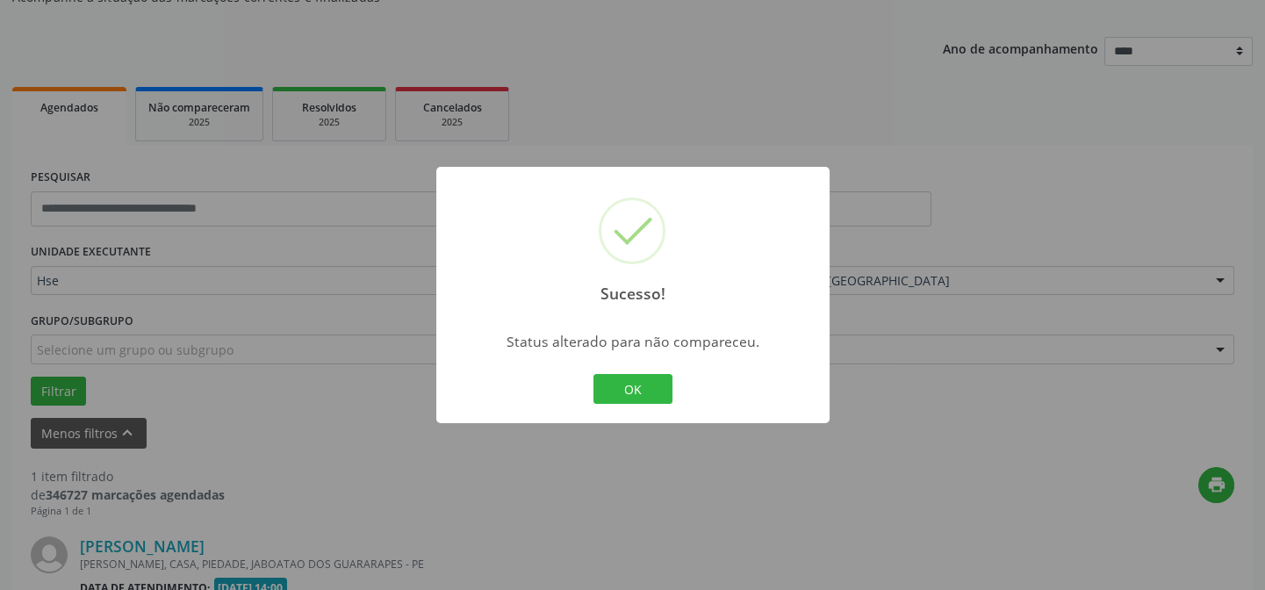
scroll to position [401, 0]
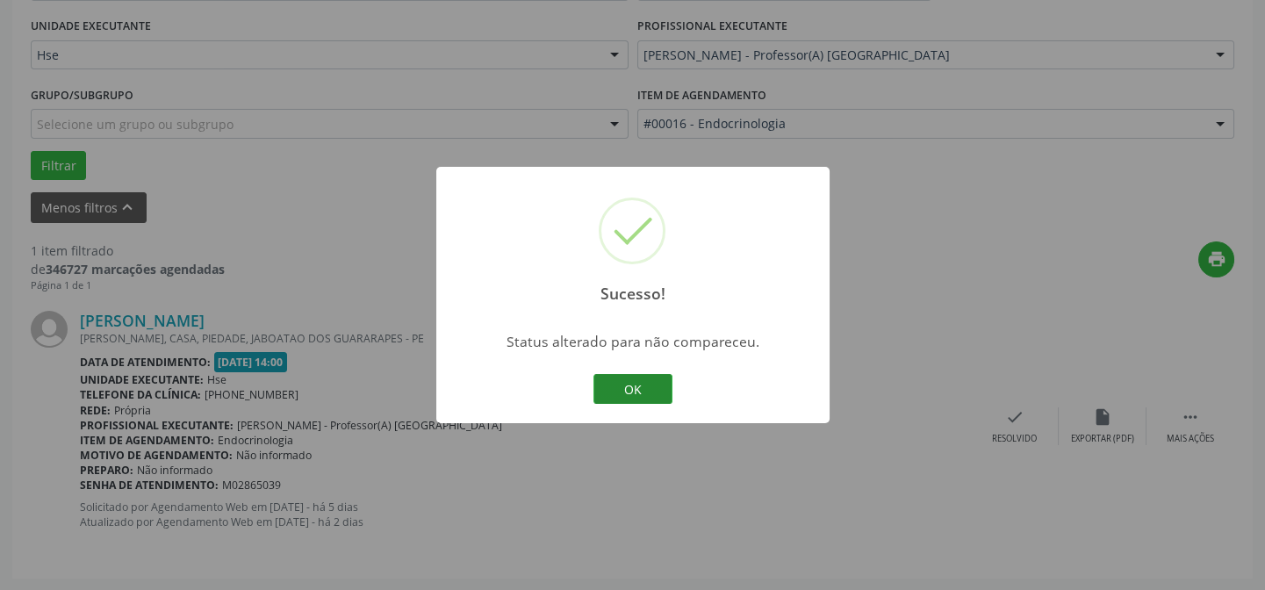
click at [639, 385] on button "OK" at bounding box center [633, 389] width 79 height 30
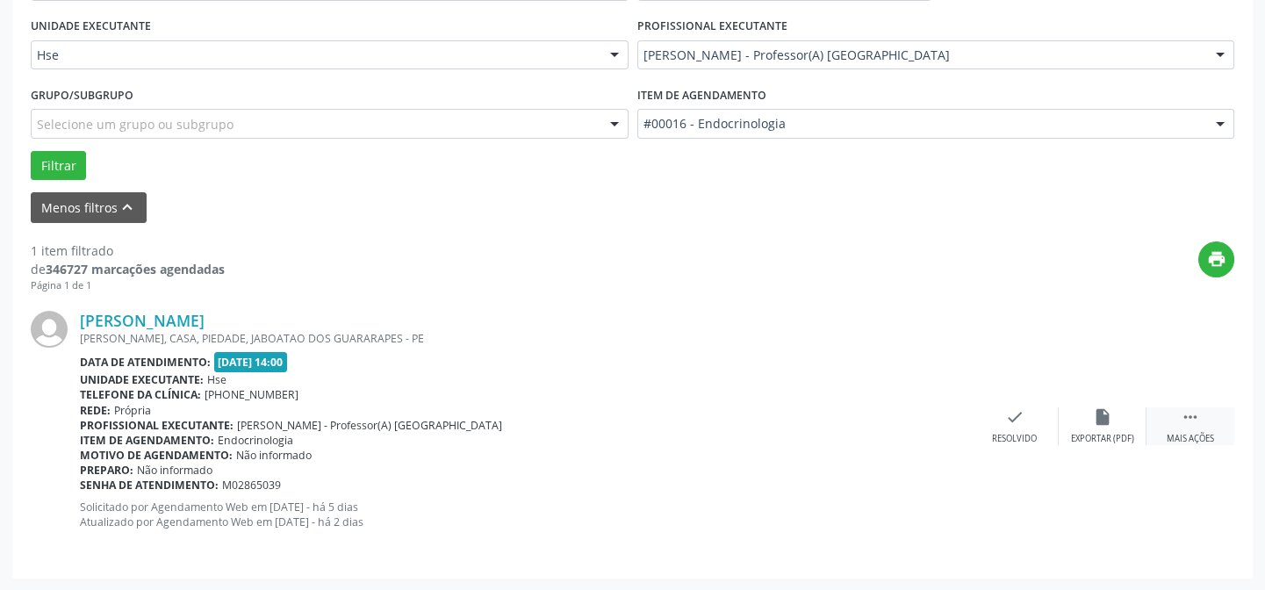
click at [1153, 421] on div " Mais ações" at bounding box center [1191, 426] width 88 height 38
click at [1089, 434] on div "Não compareceu" at bounding box center [1102, 439] width 75 height 12
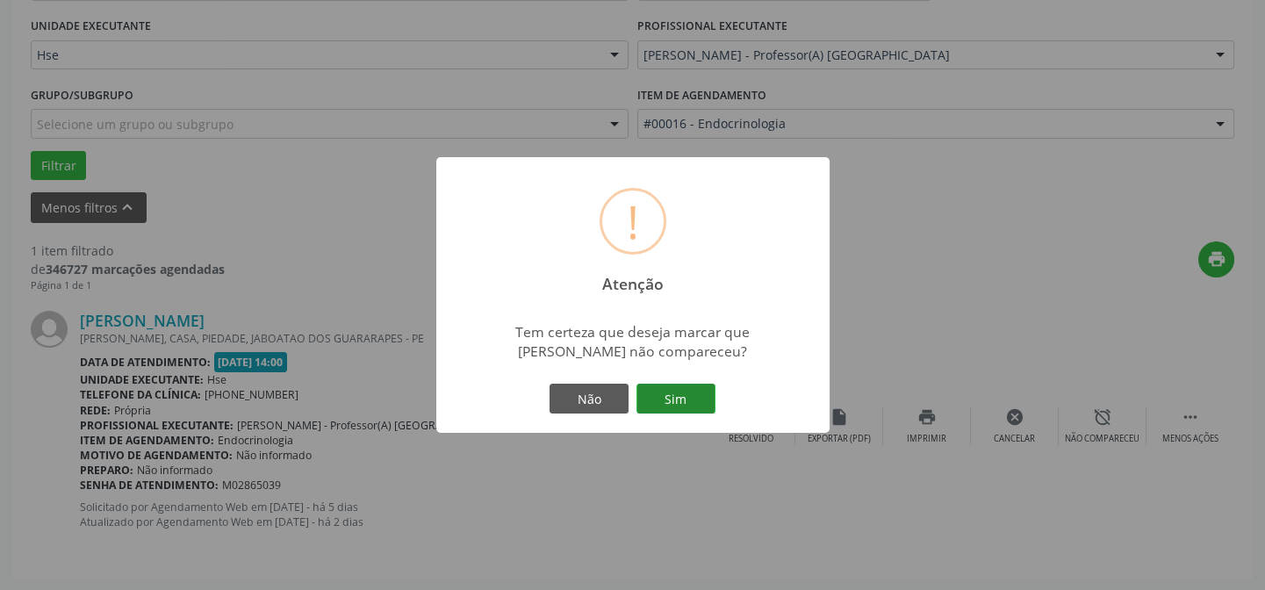
click at [659, 404] on button "Sim" at bounding box center [676, 399] width 79 height 30
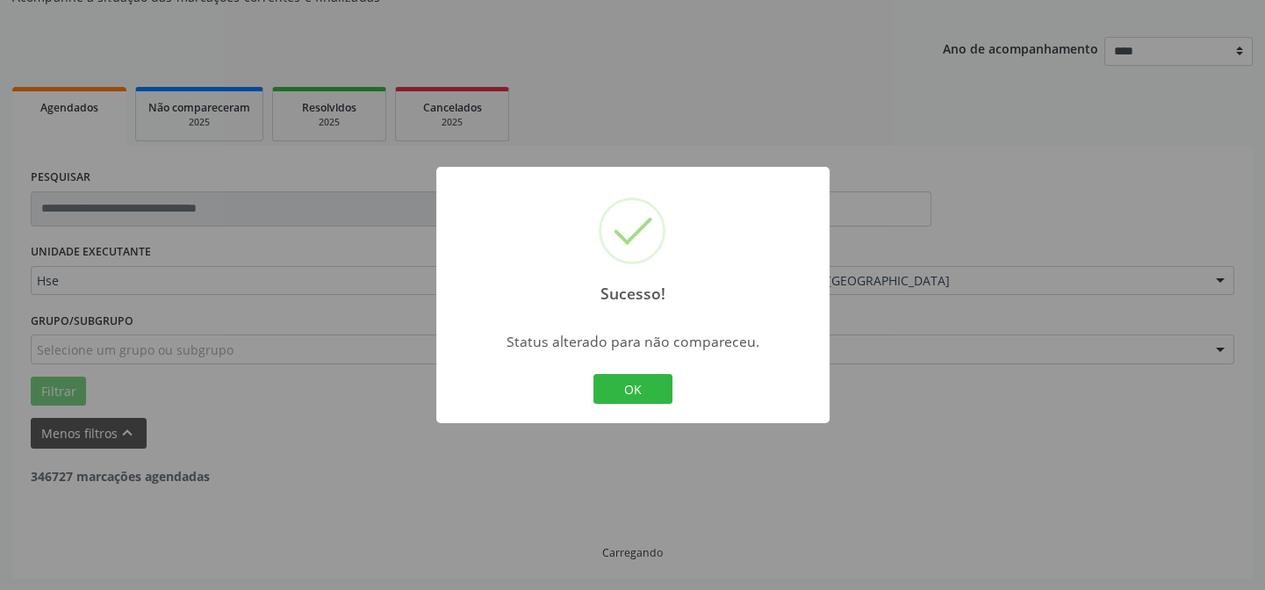
scroll to position [119, 0]
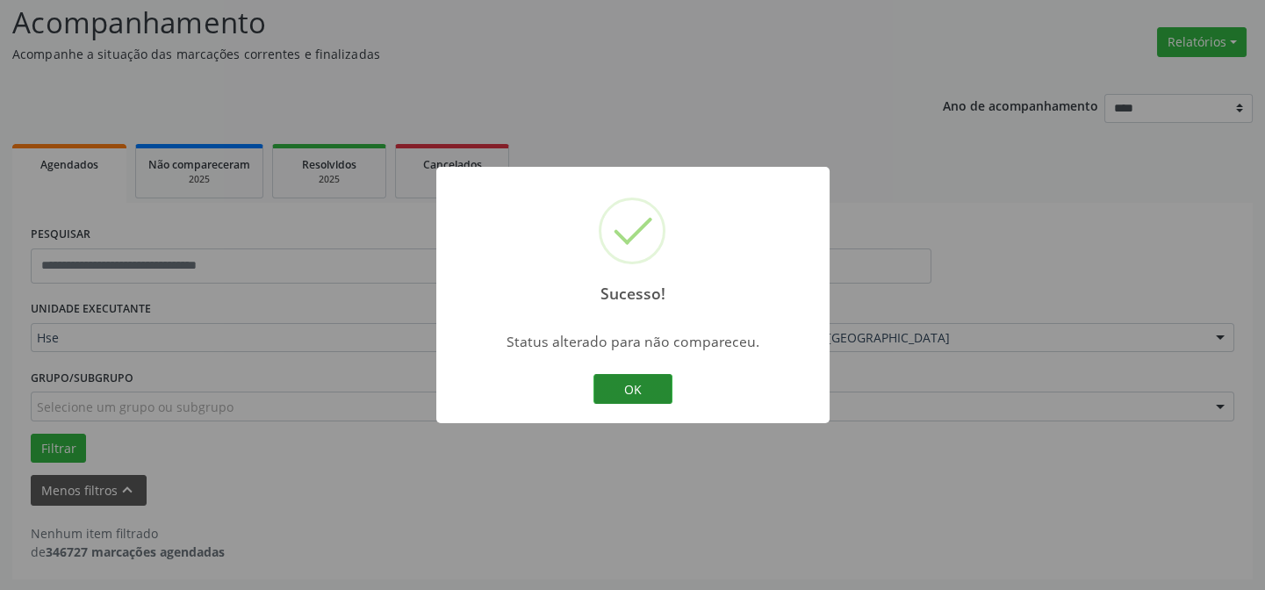
click at [636, 380] on button "OK" at bounding box center [633, 389] width 79 height 30
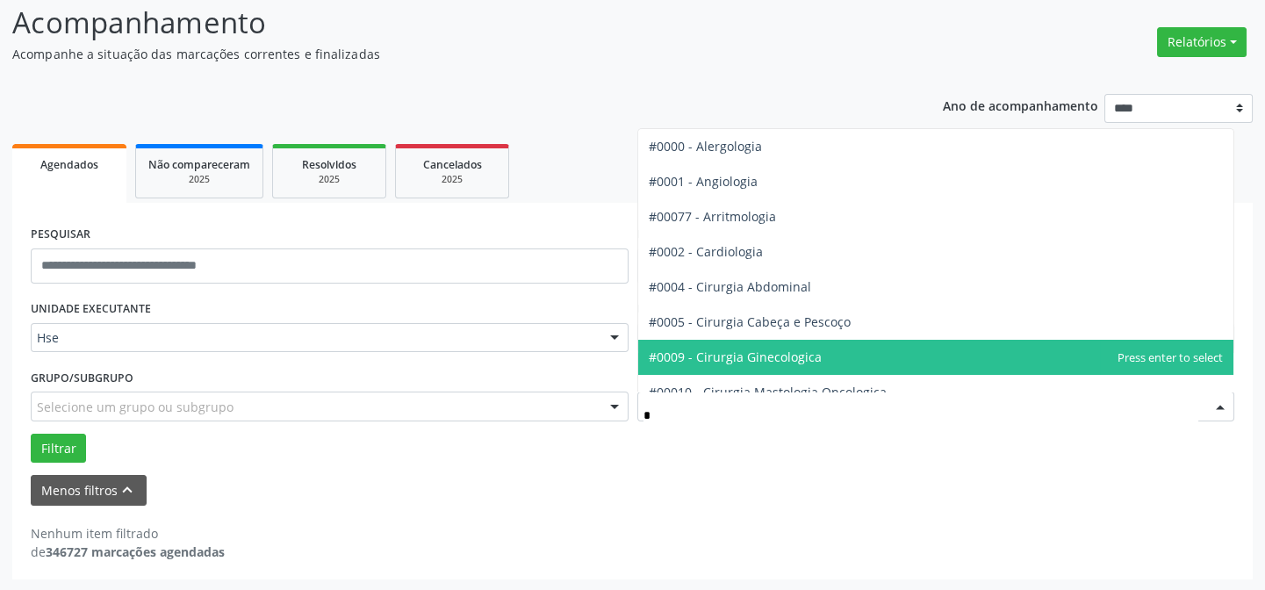
type input "**"
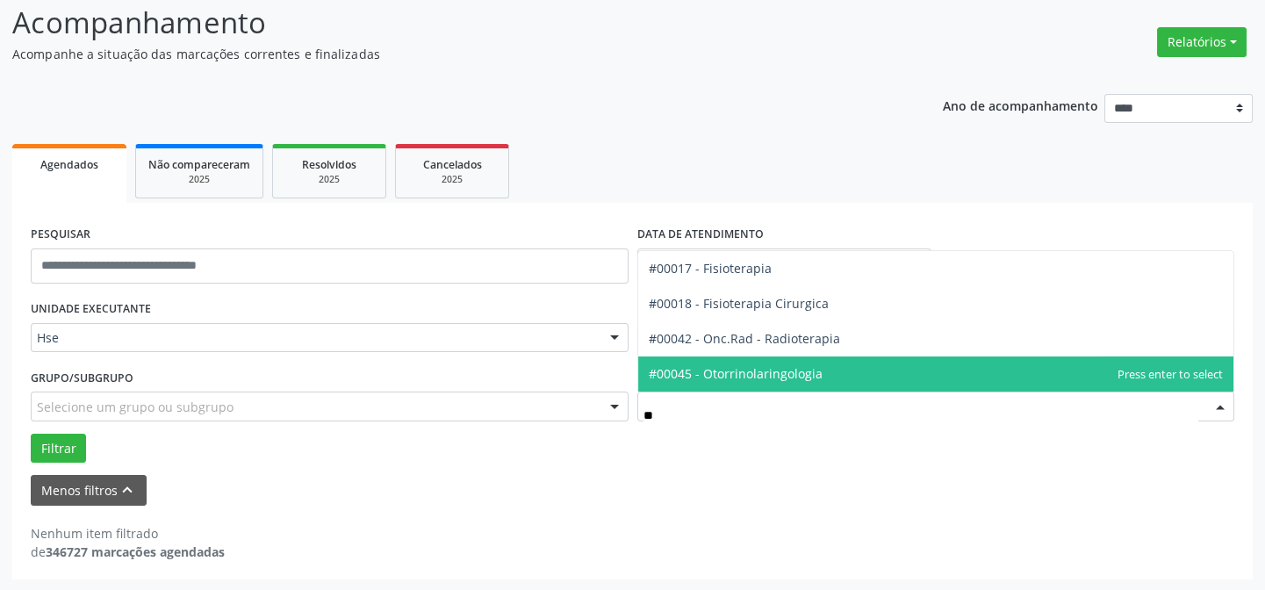
click at [739, 367] on span "#00045 - Otorrinolaringologia" at bounding box center [736, 373] width 174 height 17
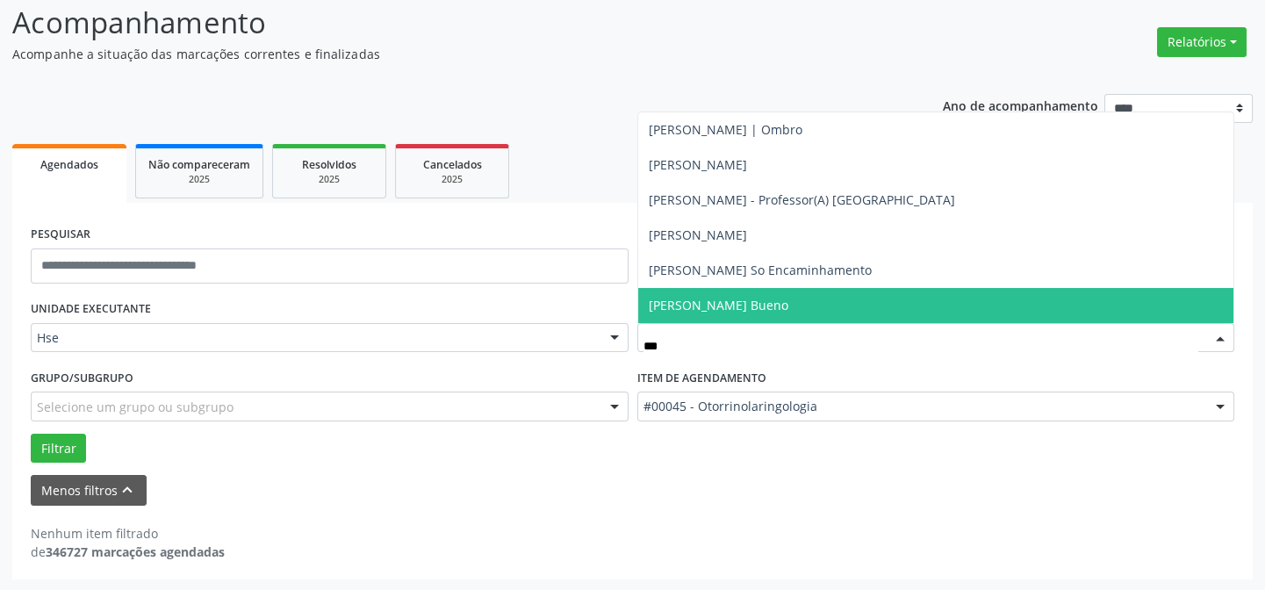
type input "****"
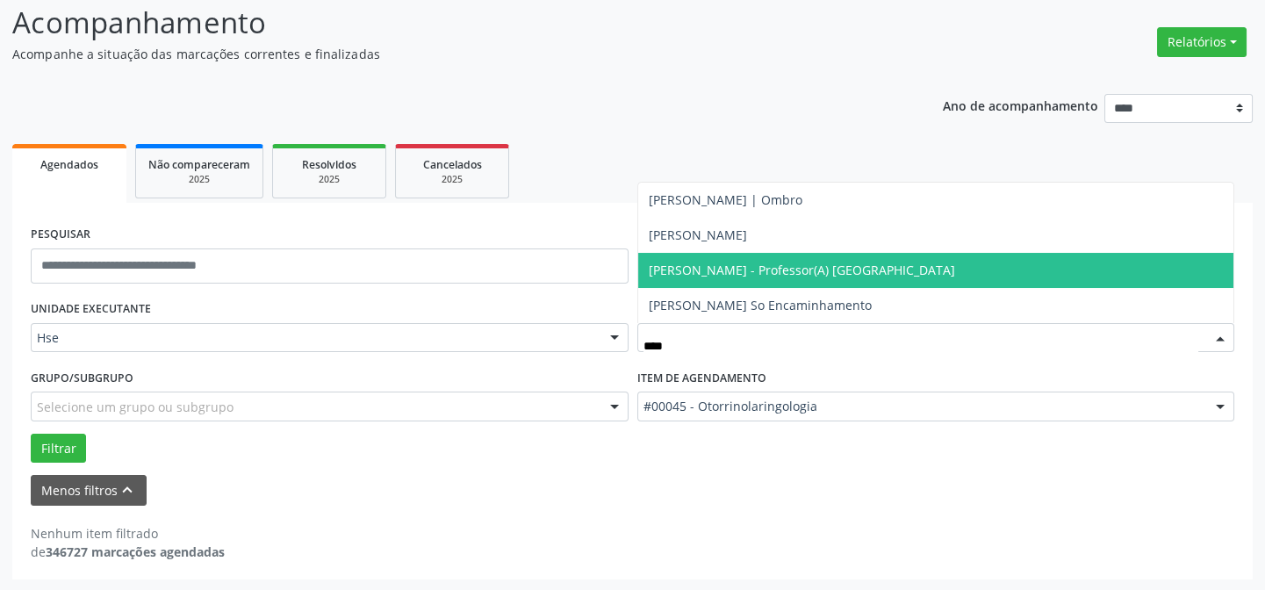
click at [738, 263] on span "[PERSON_NAME] - Professor(A) [GEOGRAPHIC_DATA]" at bounding box center [802, 270] width 306 height 17
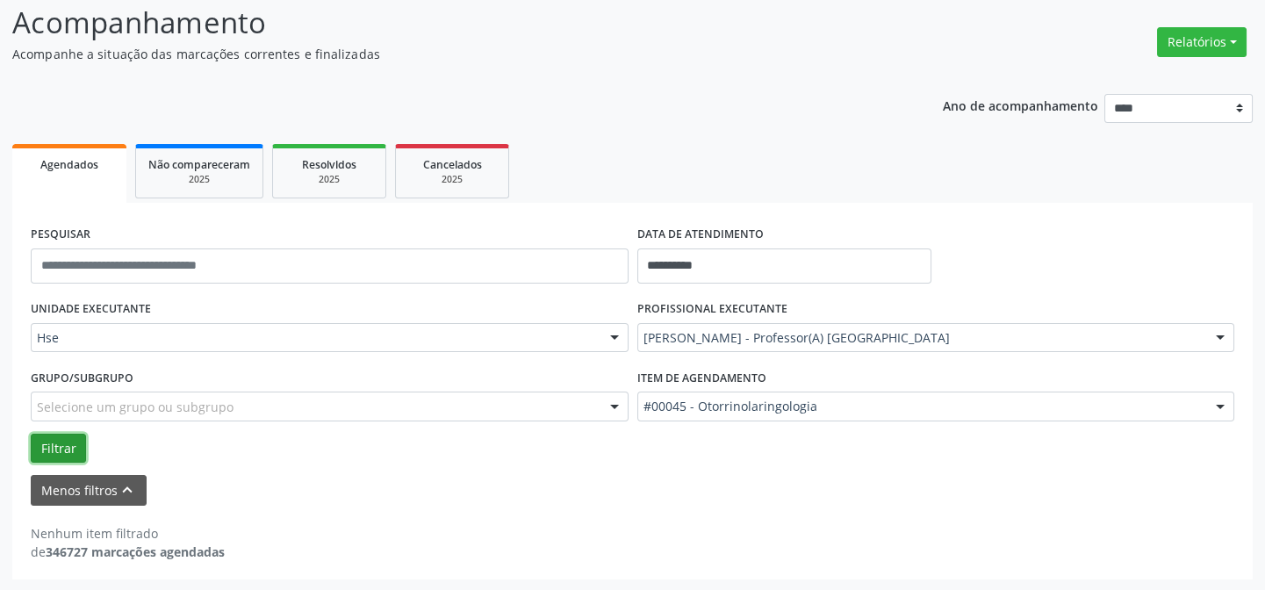
click at [61, 434] on button "Filtrar" at bounding box center [58, 449] width 55 height 30
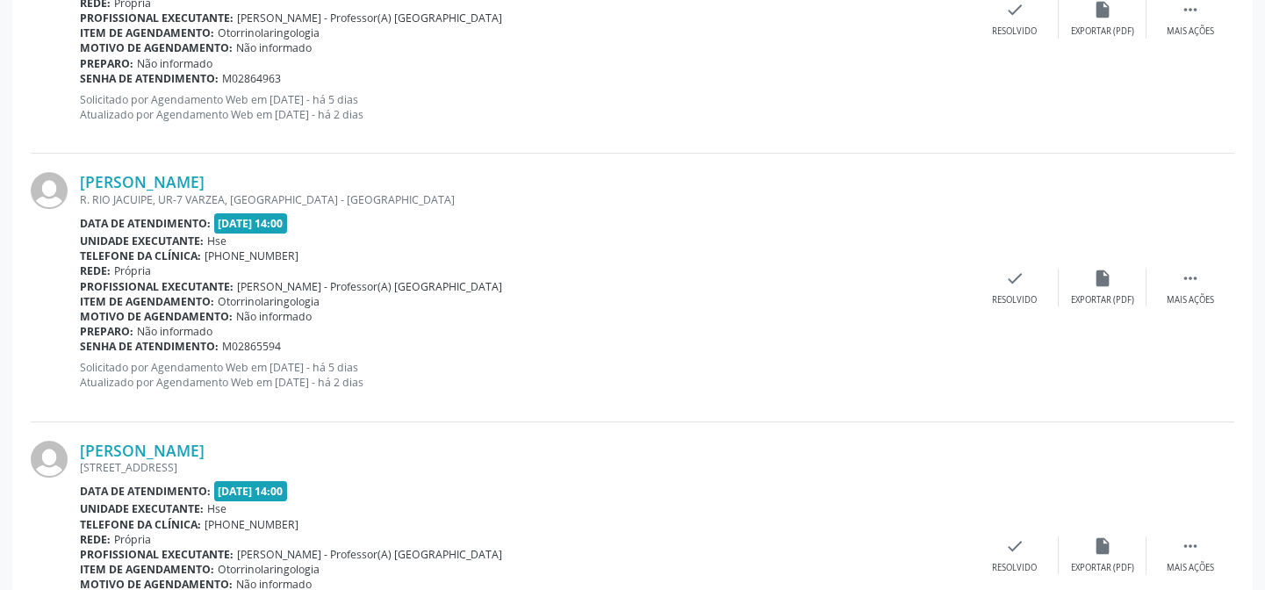
scroll to position [1472, 0]
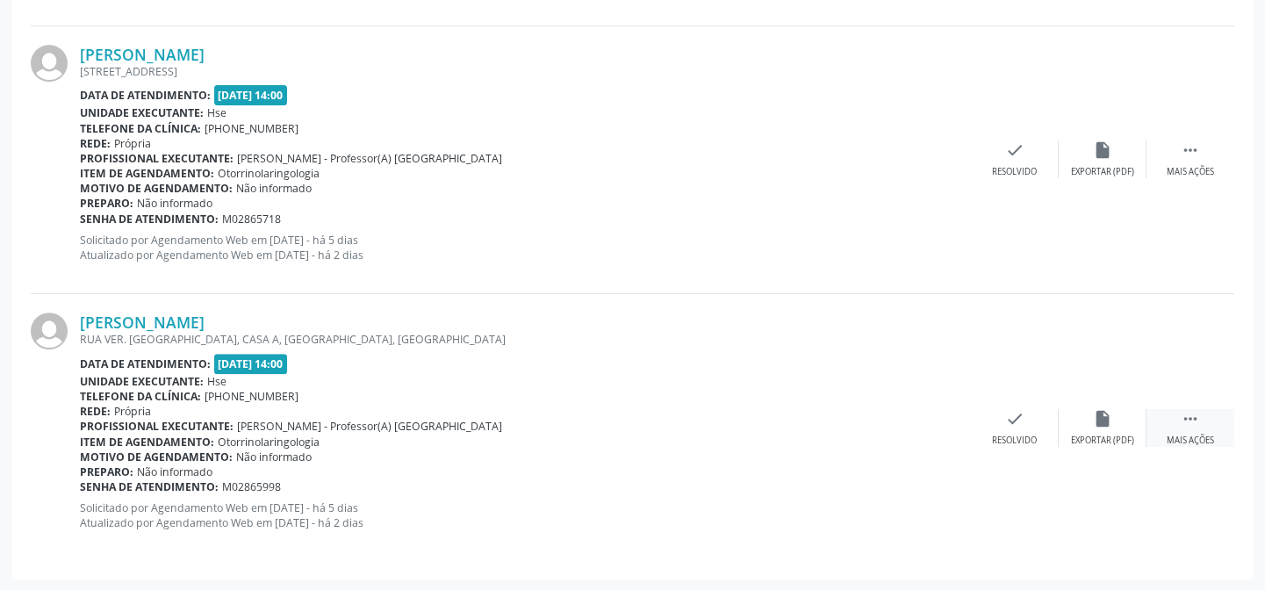
click at [1187, 416] on icon "" at bounding box center [1190, 418] width 19 height 19
click at [1107, 435] on div "Não compareceu" at bounding box center [1102, 441] width 75 height 12
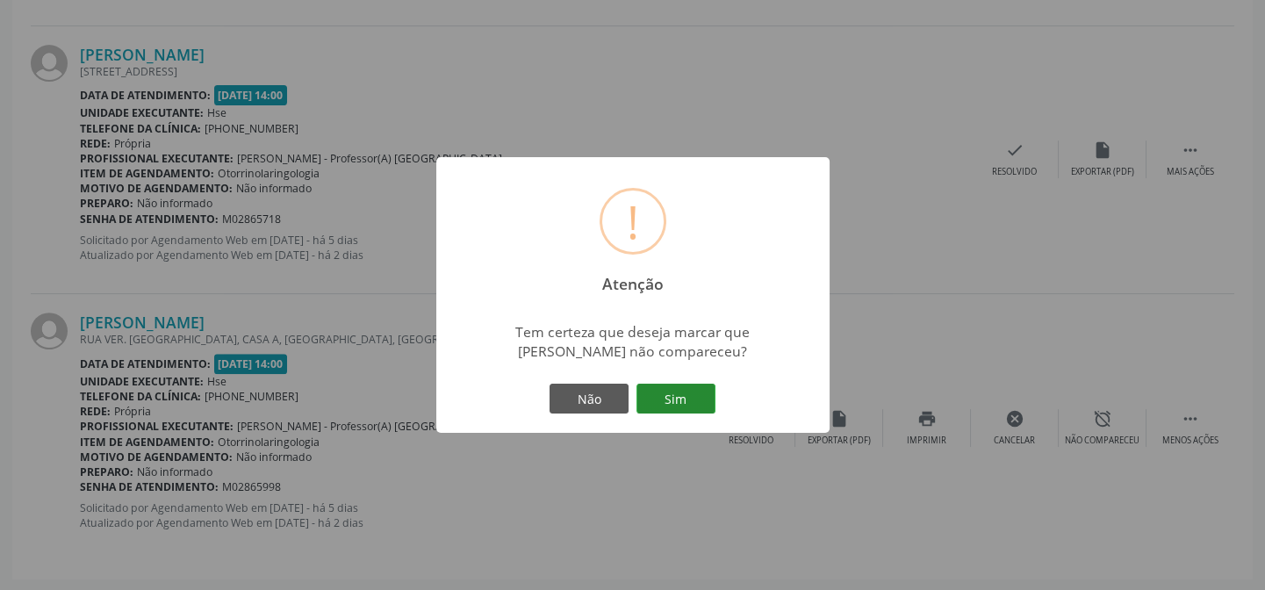
click at [666, 399] on button "Sim" at bounding box center [676, 399] width 79 height 30
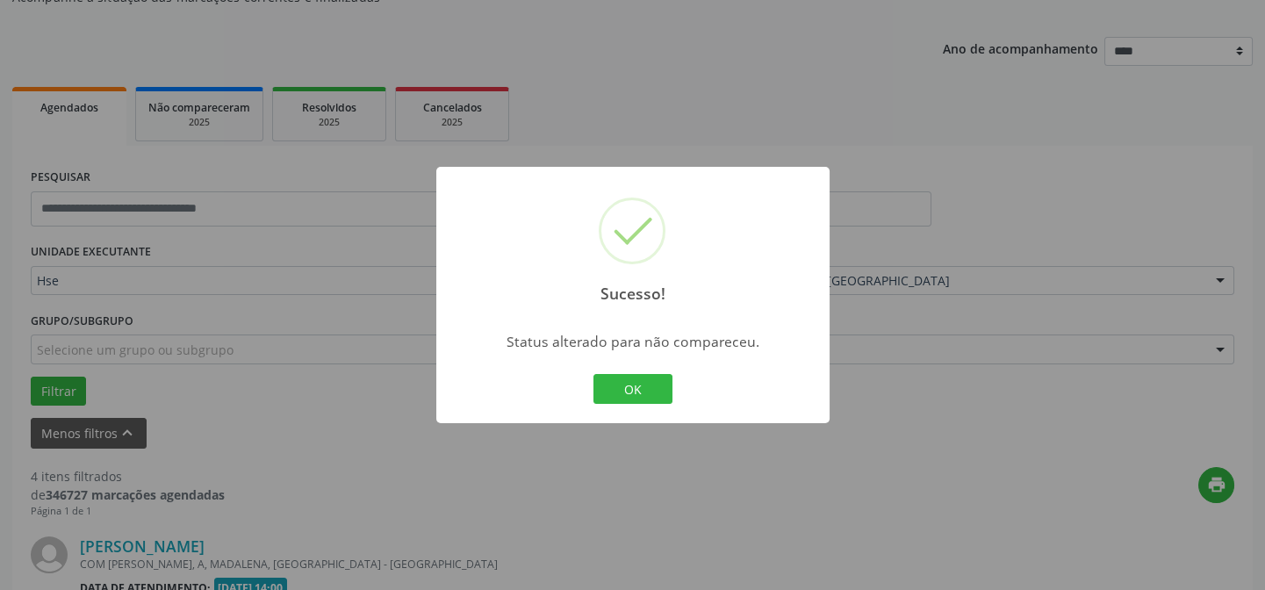
scroll to position [1204, 0]
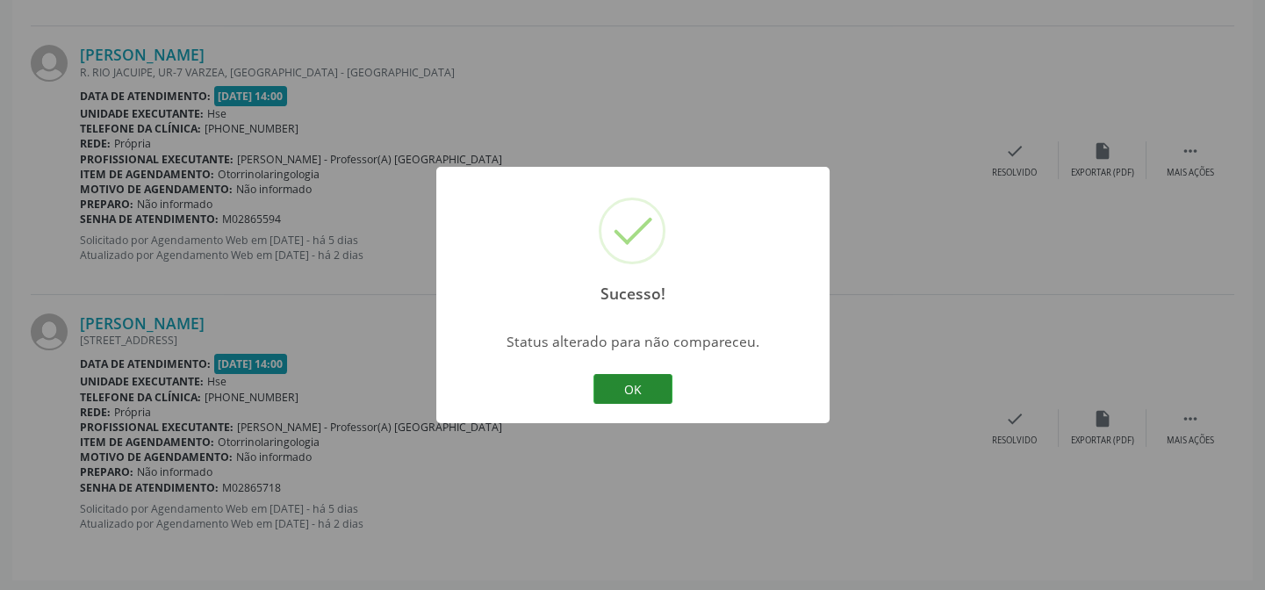
click at [613, 385] on button "OK" at bounding box center [633, 389] width 79 height 30
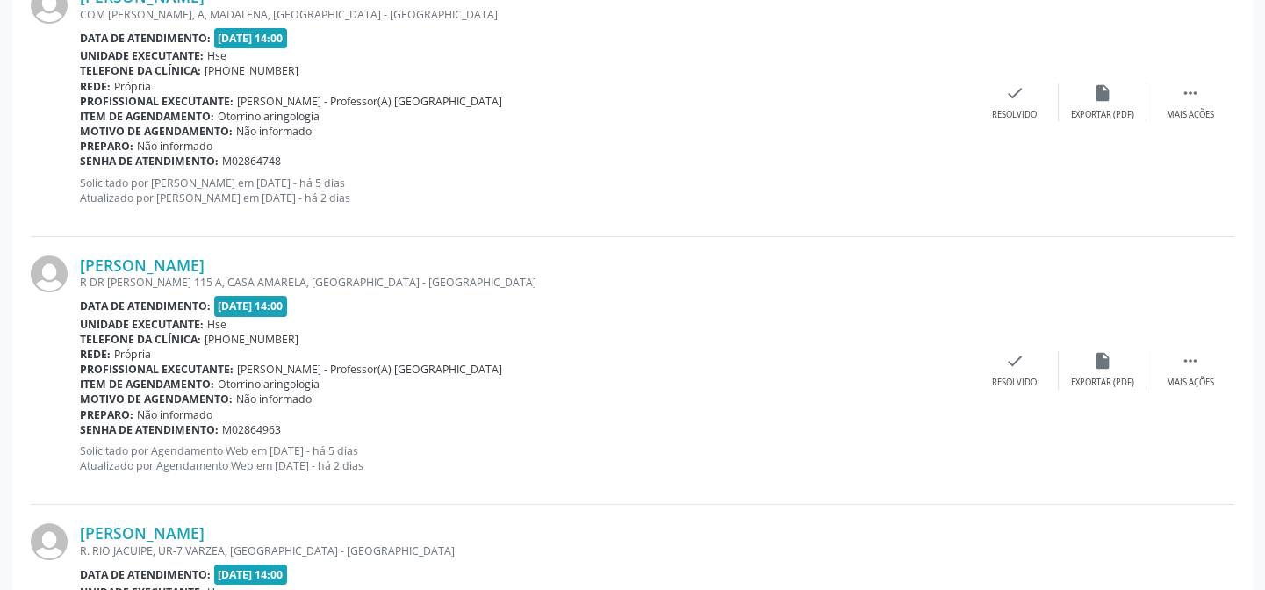
scroll to position [326, 0]
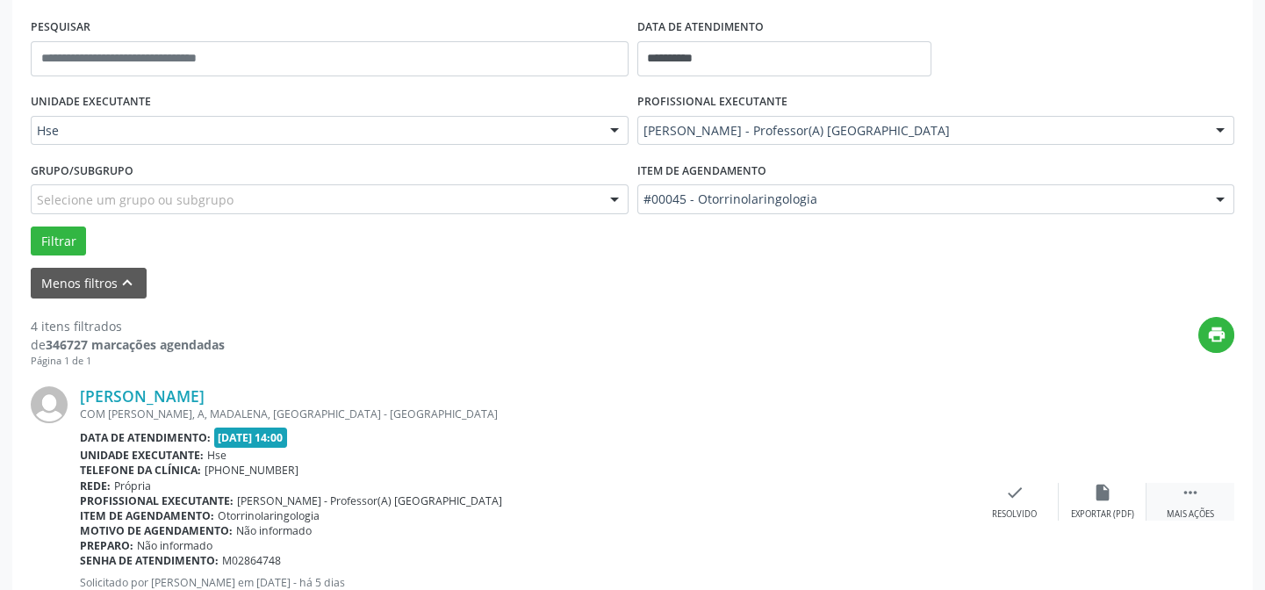
click at [1176, 516] on div "Mais ações" at bounding box center [1190, 514] width 47 height 12
click at [1101, 503] on div "alarm_off Não compareceu" at bounding box center [1103, 502] width 88 height 38
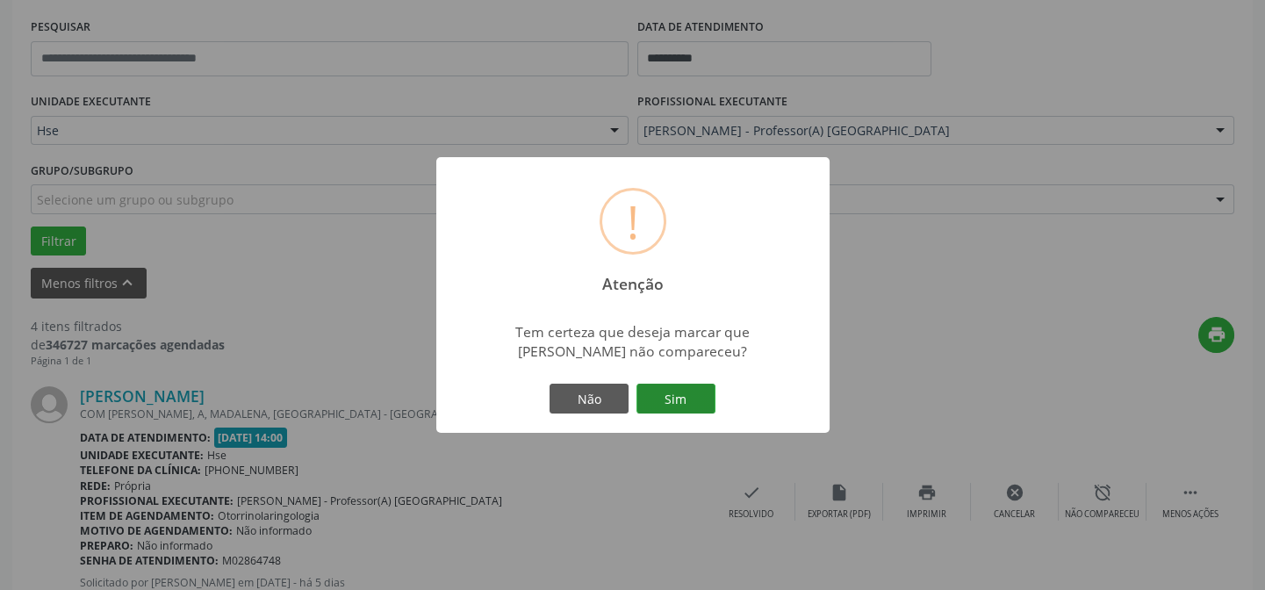
click at [675, 393] on button "Sim" at bounding box center [676, 399] width 79 height 30
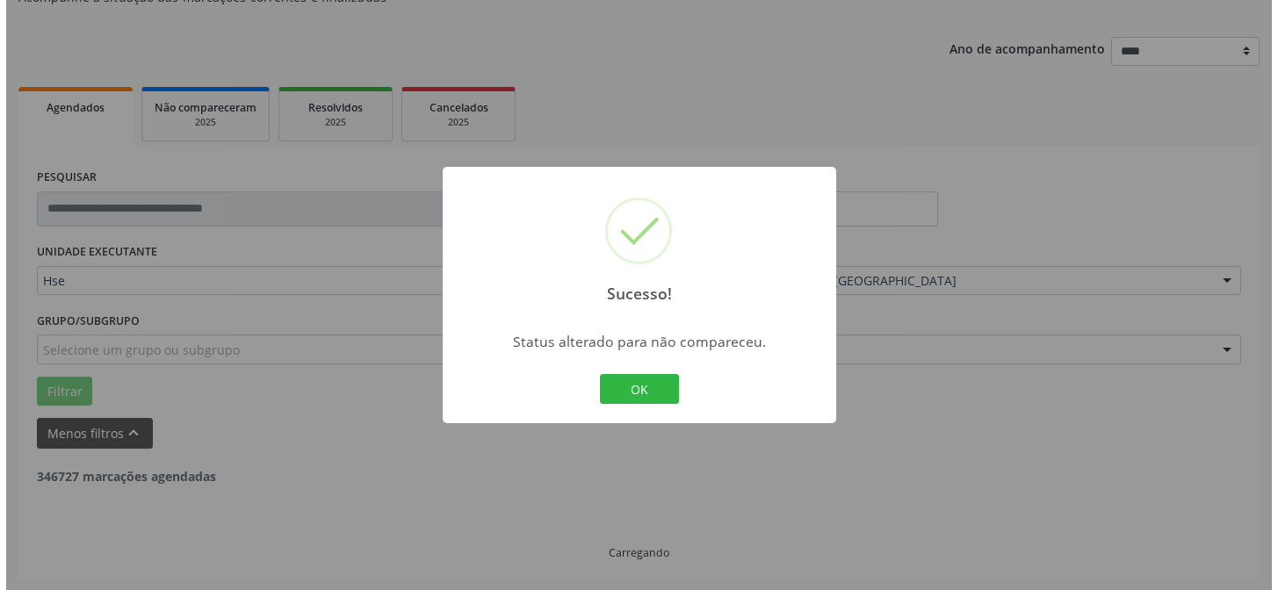
scroll to position [645, 0]
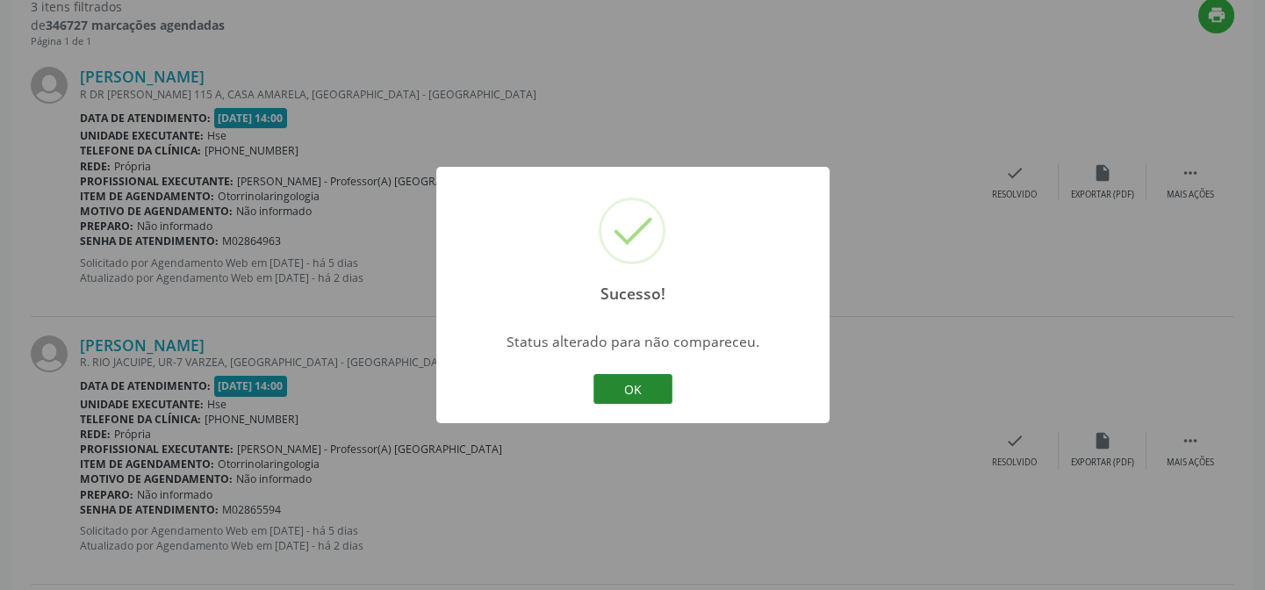
click at [661, 391] on button "OK" at bounding box center [633, 389] width 79 height 30
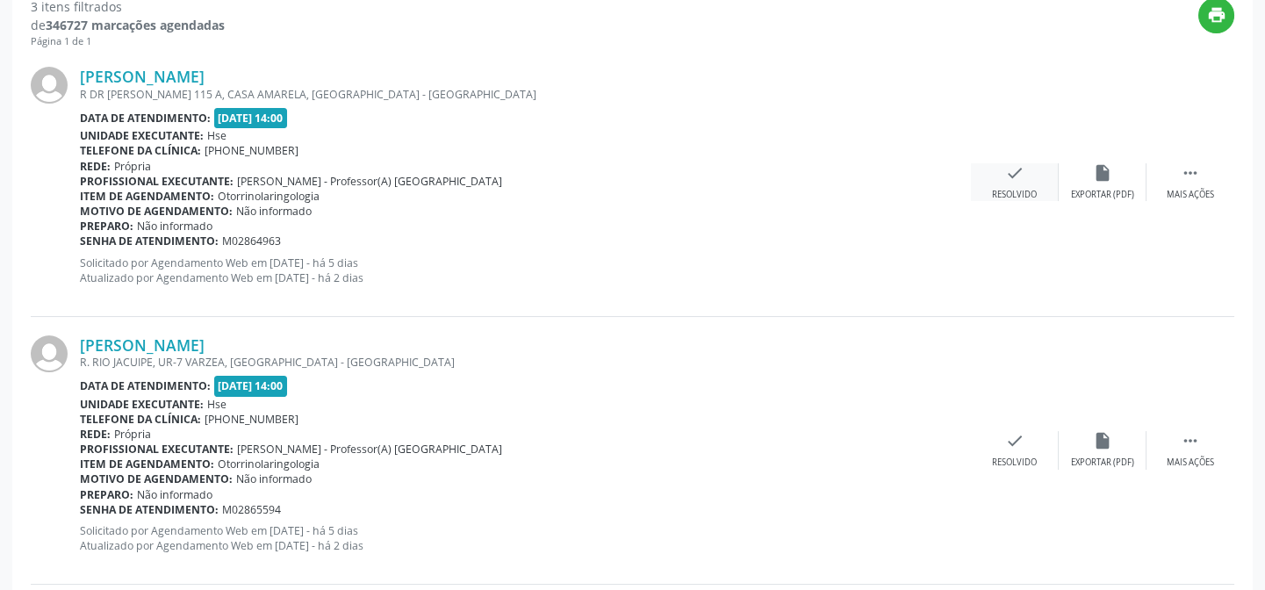
click at [1018, 184] on div "check Resolvido" at bounding box center [1015, 182] width 88 height 38
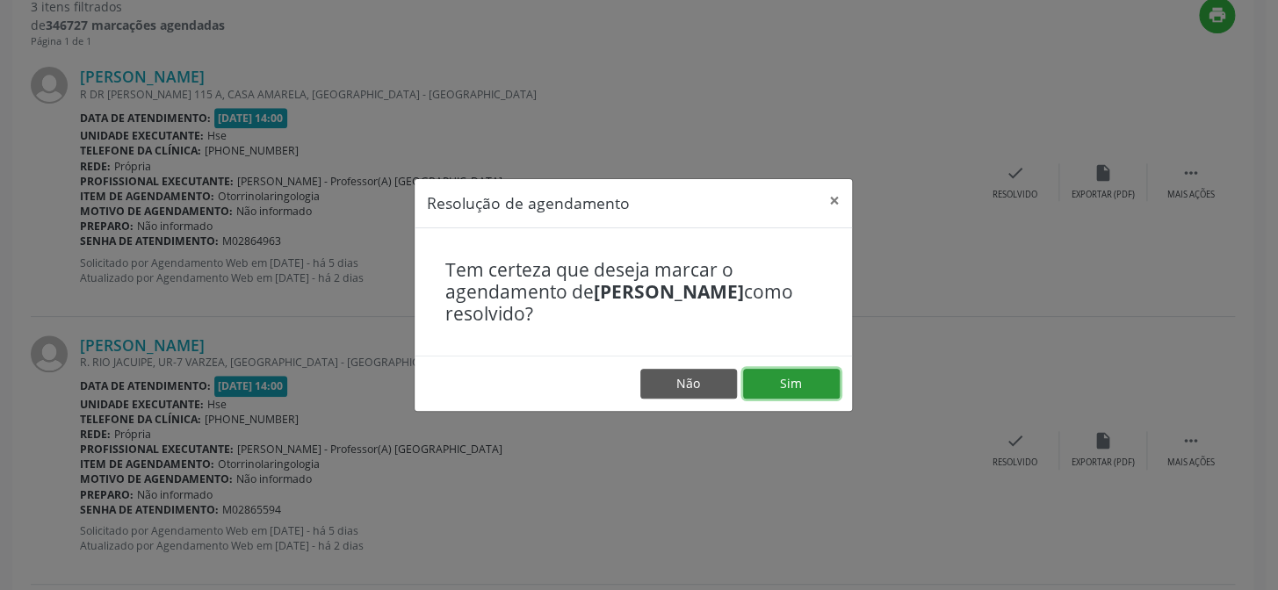
click at [800, 385] on button "Sim" at bounding box center [791, 384] width 97 height 30
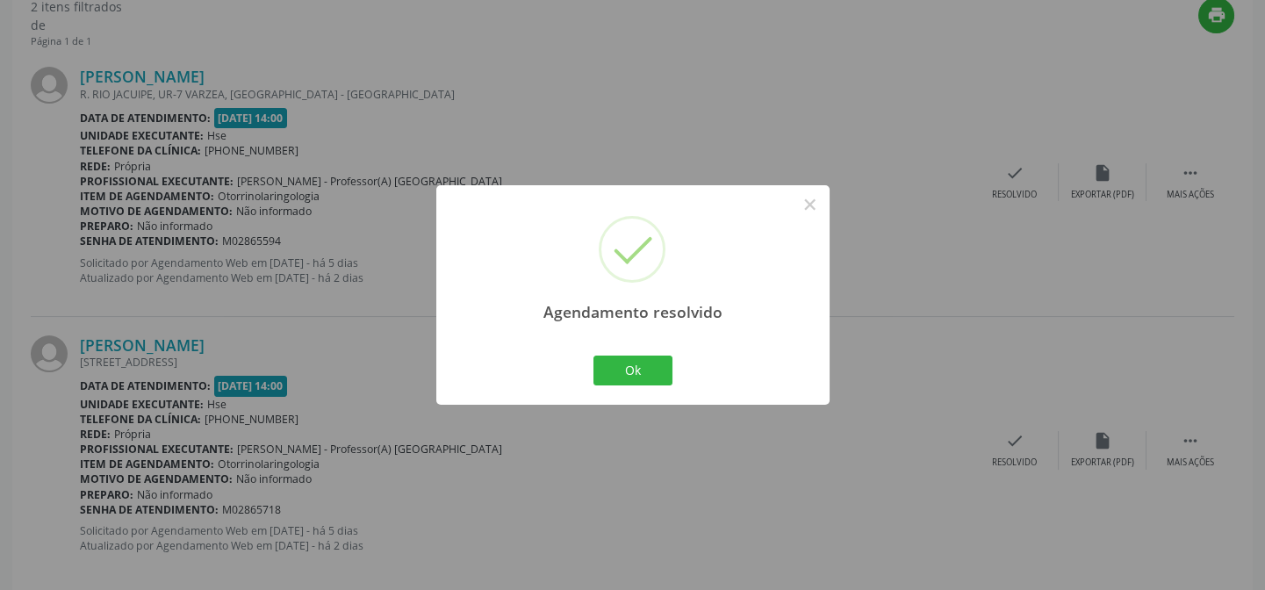
click at [575, 360] on div "Agendamento resolvido × Ok Cancel" at bounding box center [632, 294] width 393 height 219
click at [647, 378] on button "Ok" at bounding box center [633, 371] width 79 height 30
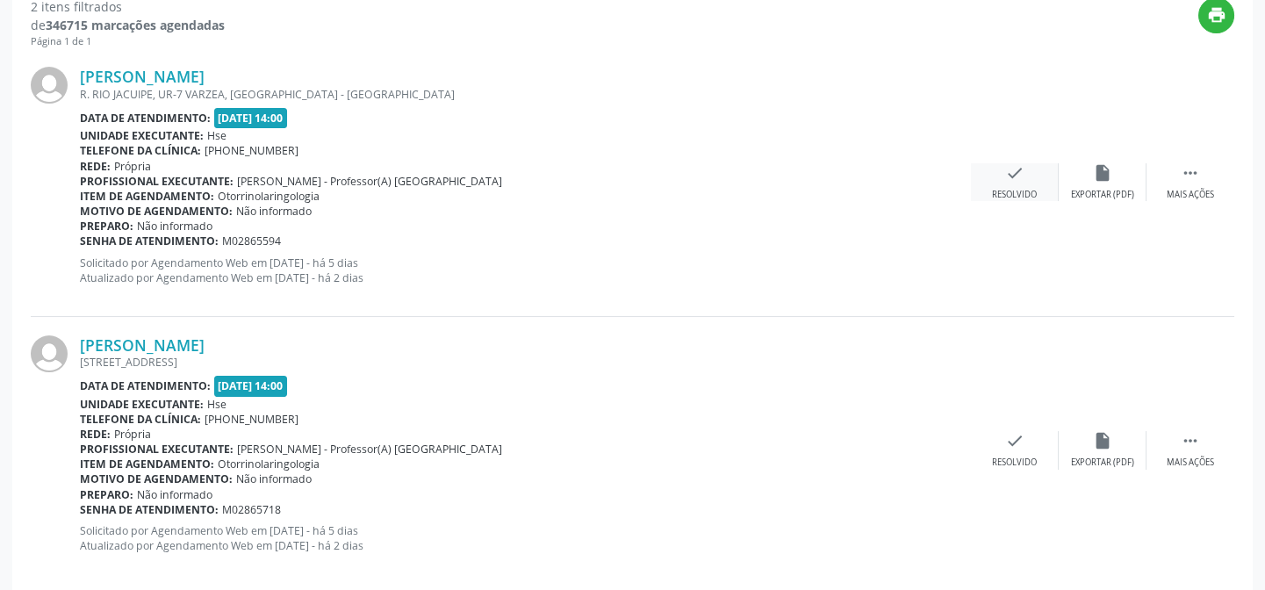
click at [1009, 189] on div "Resolvido" at bounding box center [1014, 195] width 45 height 12
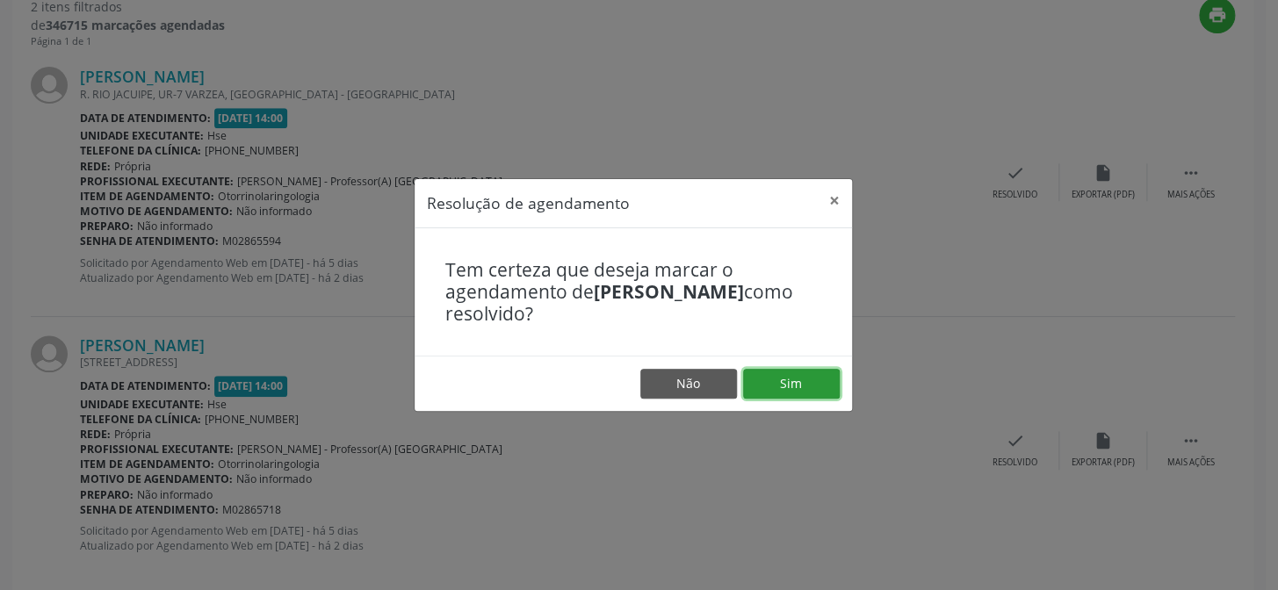
click at [803, 384] on button "Sim" at bounding box center [791, 384] width 97 height 30
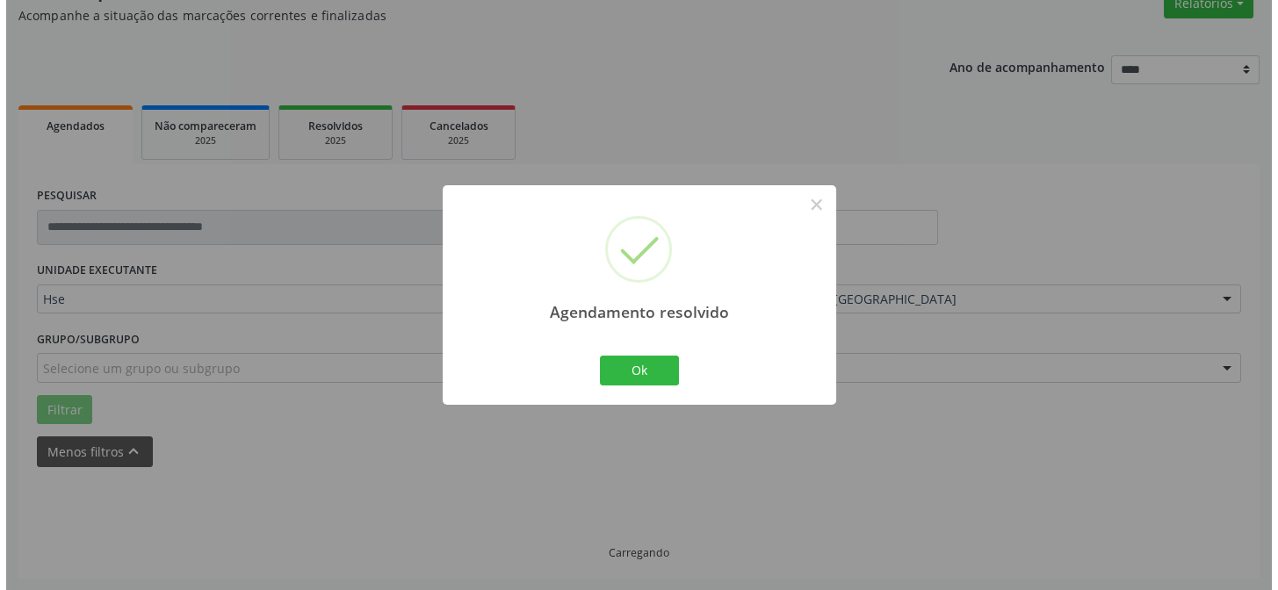
scroll to position [401, 0]
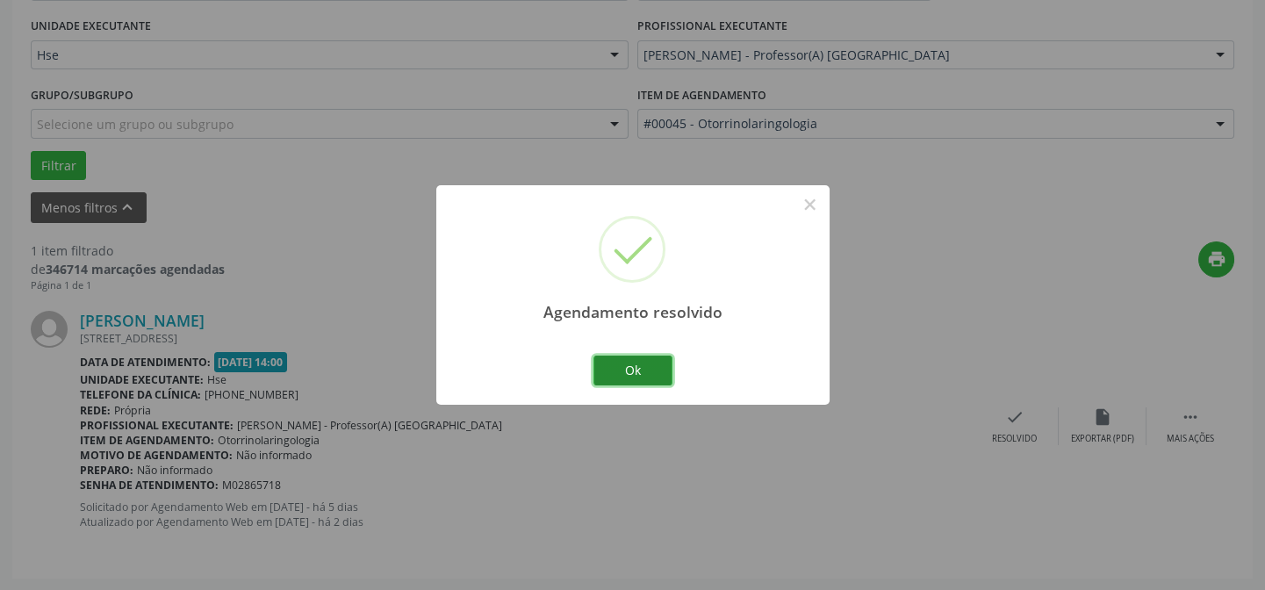
click at [623, 366] on button "Ok" at bounding box center [633, 371] width 79 height 30
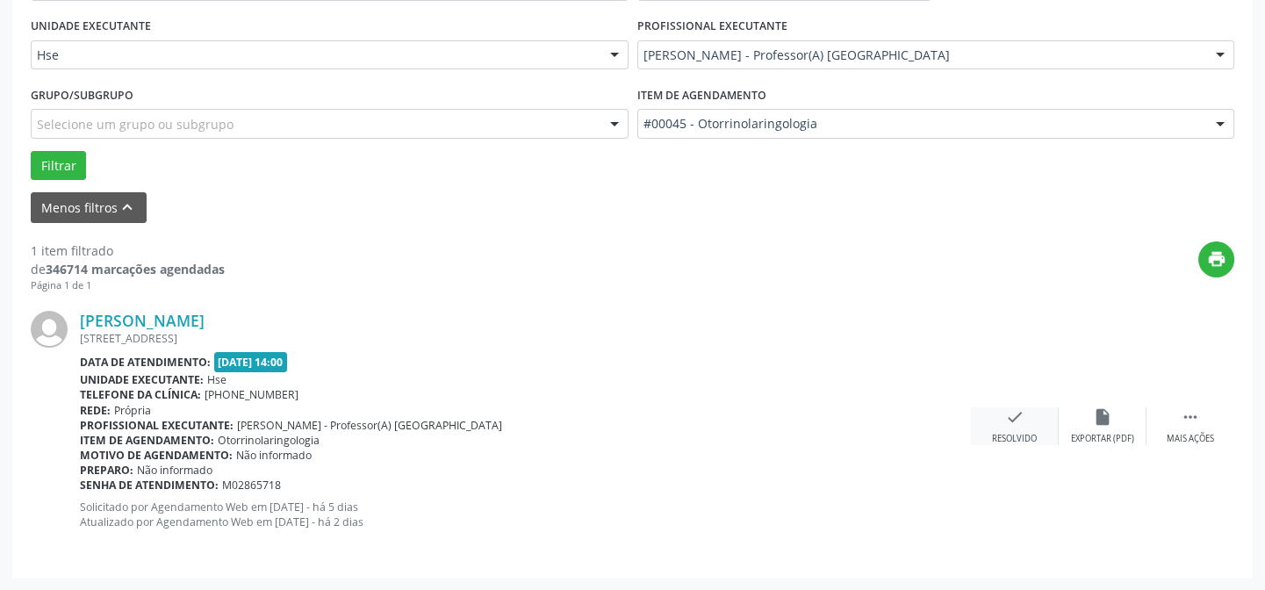
click at [1009, 416] on icon "check" at bounding box center [1014, 416] width 19 height 19
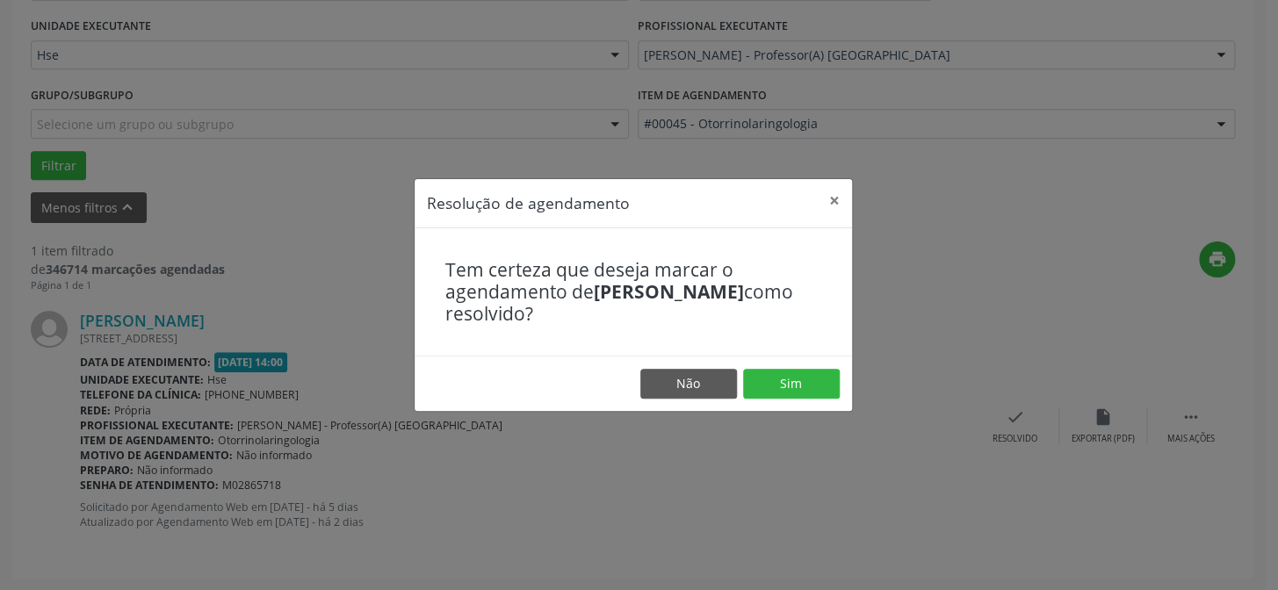
click at [781, 399] on footer "Não Sim" at bounding box center [632, 383] width 437 height 55
click at [781, 377] on button "Sim" at bounding box center [791, 384] width 97 height 30
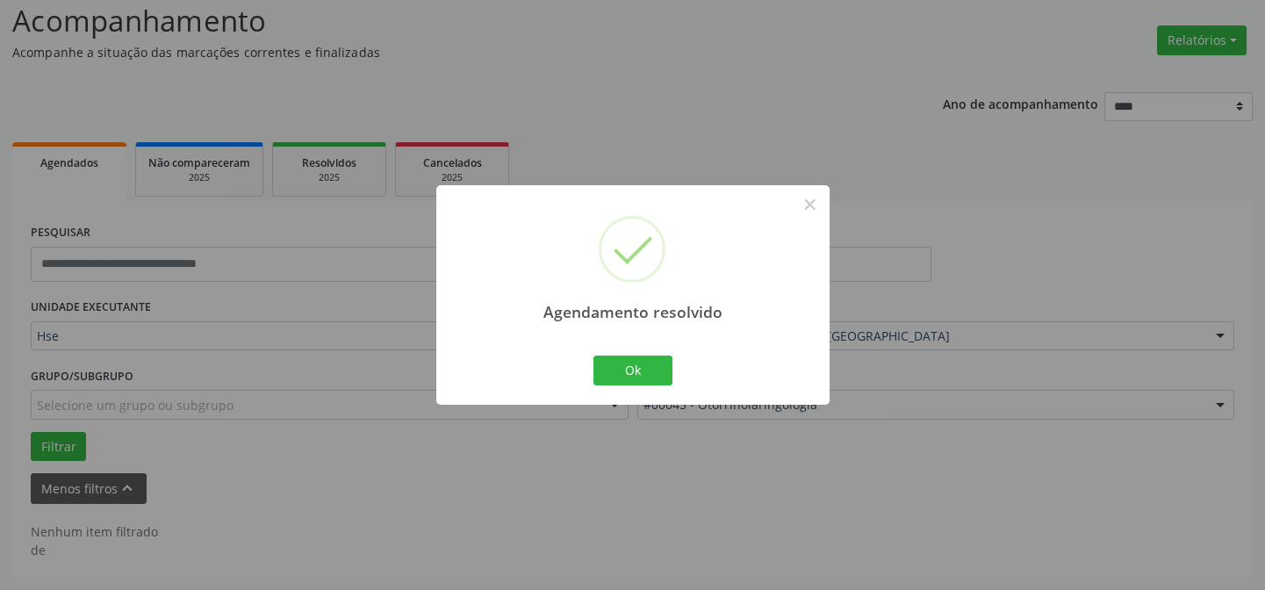
scroll to position [119, 0]
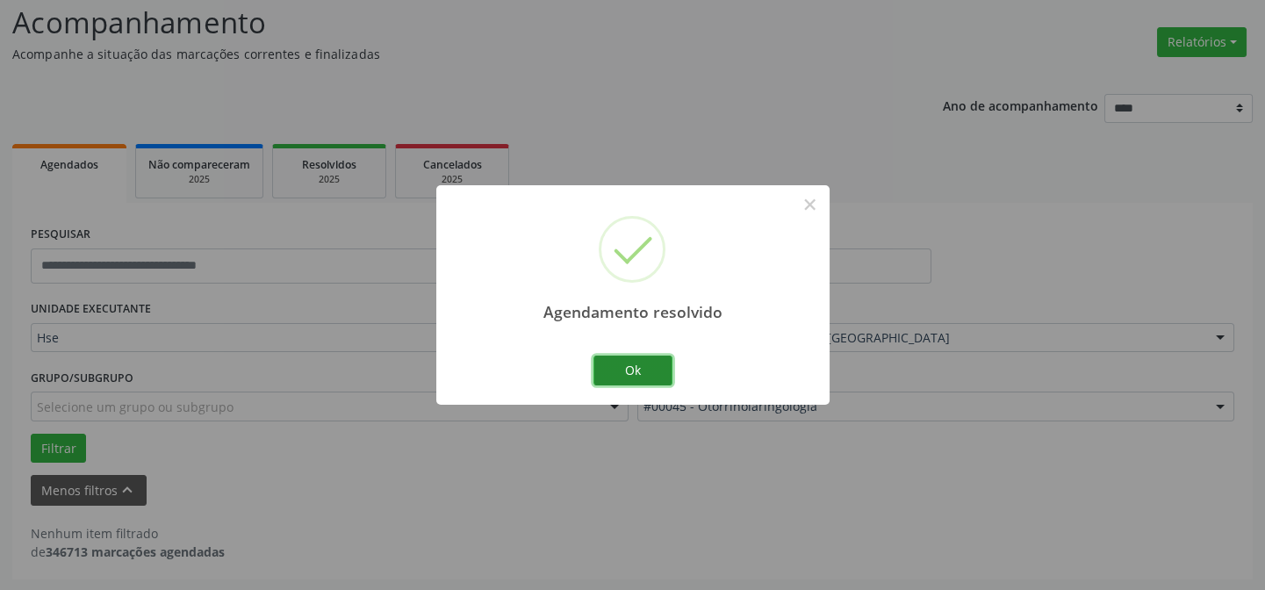
click at [637, 372] on button "Ok" at bounding box center [633, 371] width 79 height 30
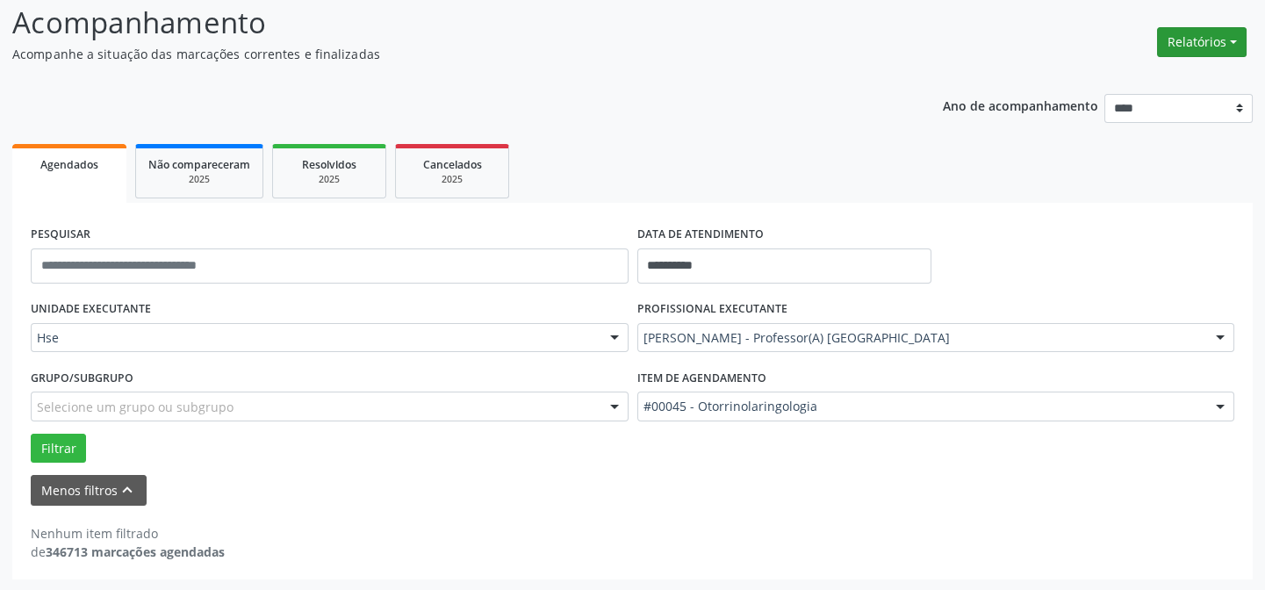
click at [1205, 35] on button "Relatórios" at bounding box center [1202, 42] width 90 height 30
click at [1145, 73] on link "Agendamentos" at bounding box center [1156, 79] width 189 height 25
select select "*"
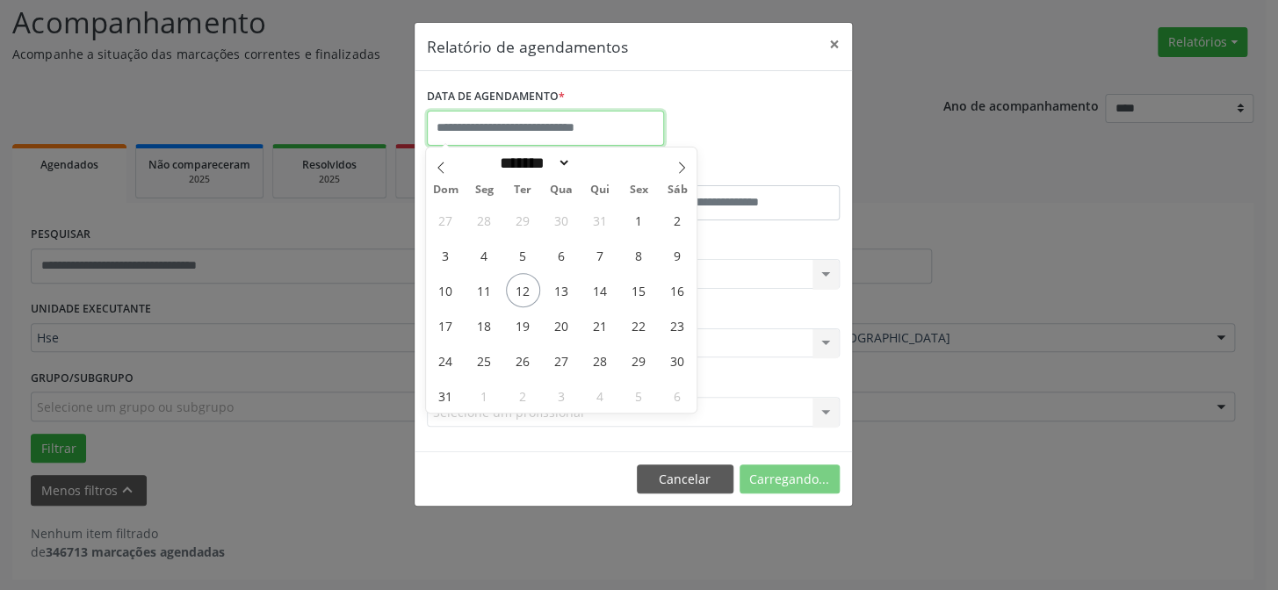
click at [620, 132] on input "text" at bounding box center [545, 128] width 237 height 35
click at [526, 291] on span "12" at bounding box center [523, 290] width 34 height 34
type input "**********"
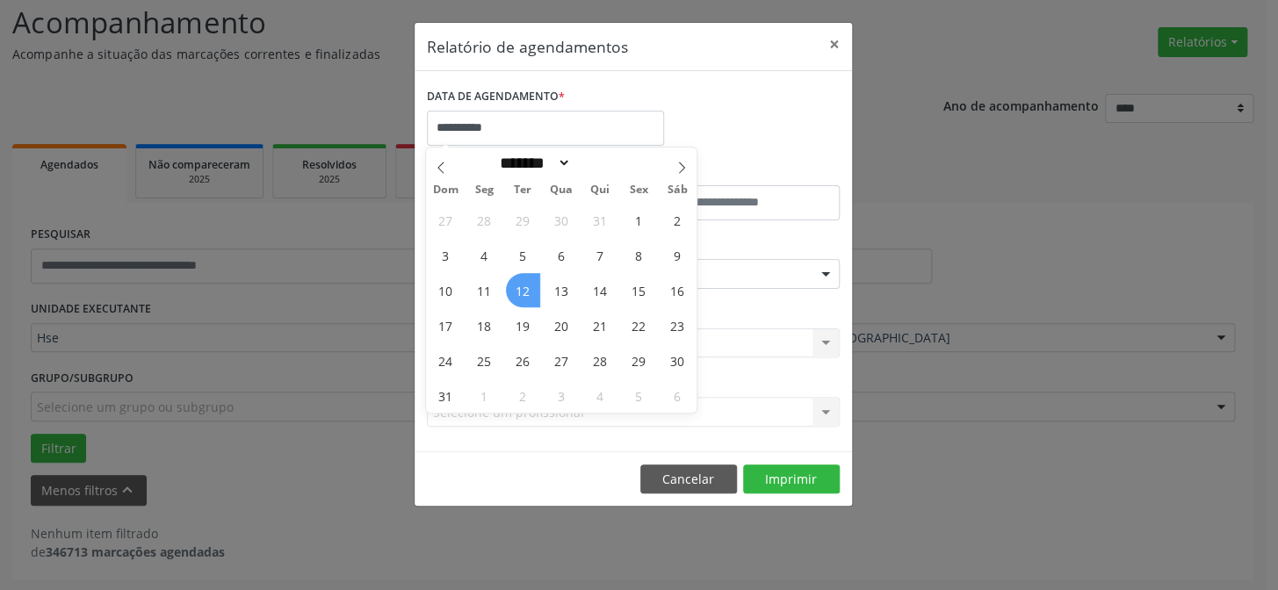
click at [519, 287] on span "12" at bounding box center [523, 290] width 34 height 34
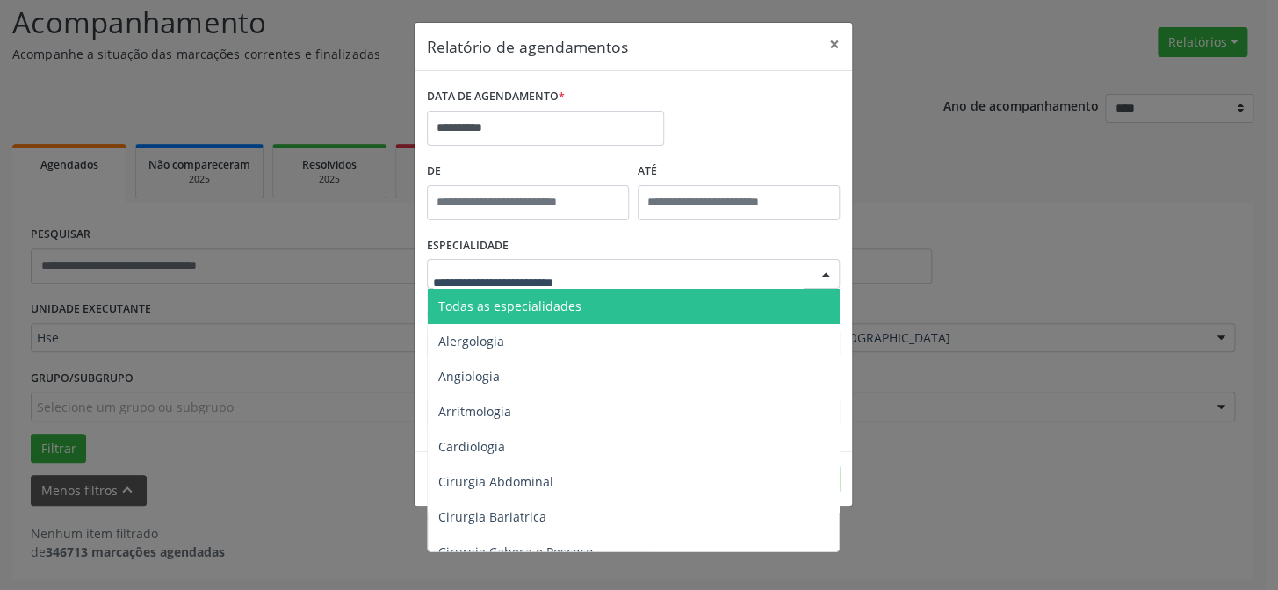
drag, startPoint x: 1191, startPoint y: 399, endPoint x: 1018, endPoint y: 324, distance: 187.6
click at [1189, 398] on div "**********" at bounding box center [639, 295] width 1278 height 590
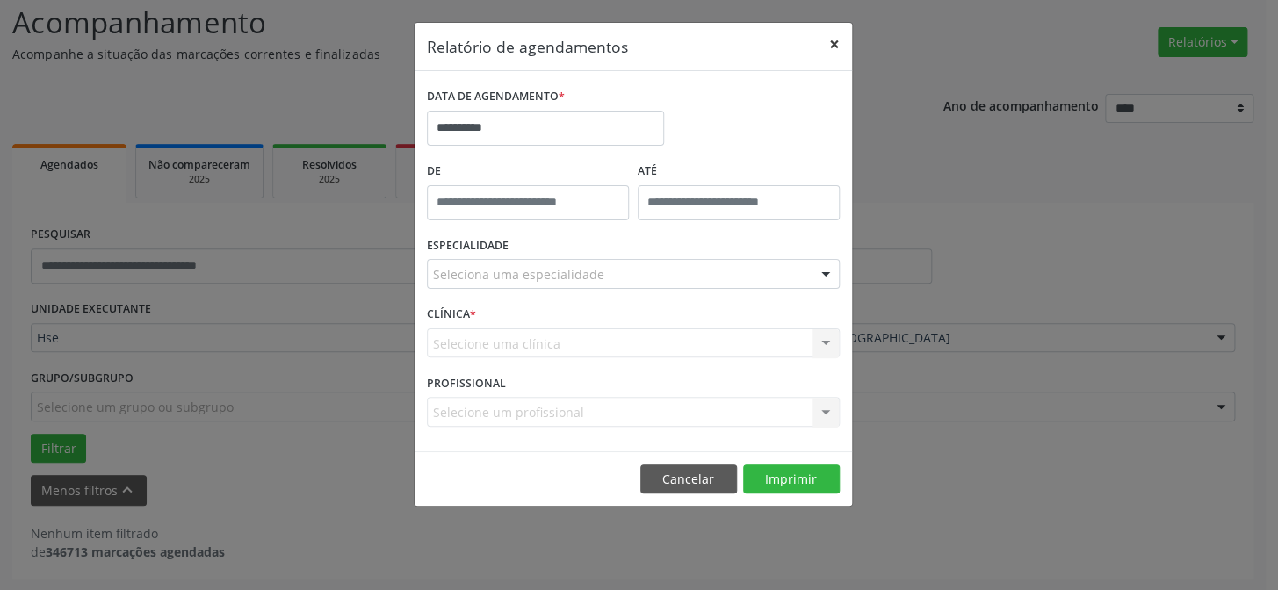
click at [830, 43] on button "×" at bounding box center [834, 44] width 35 height 43
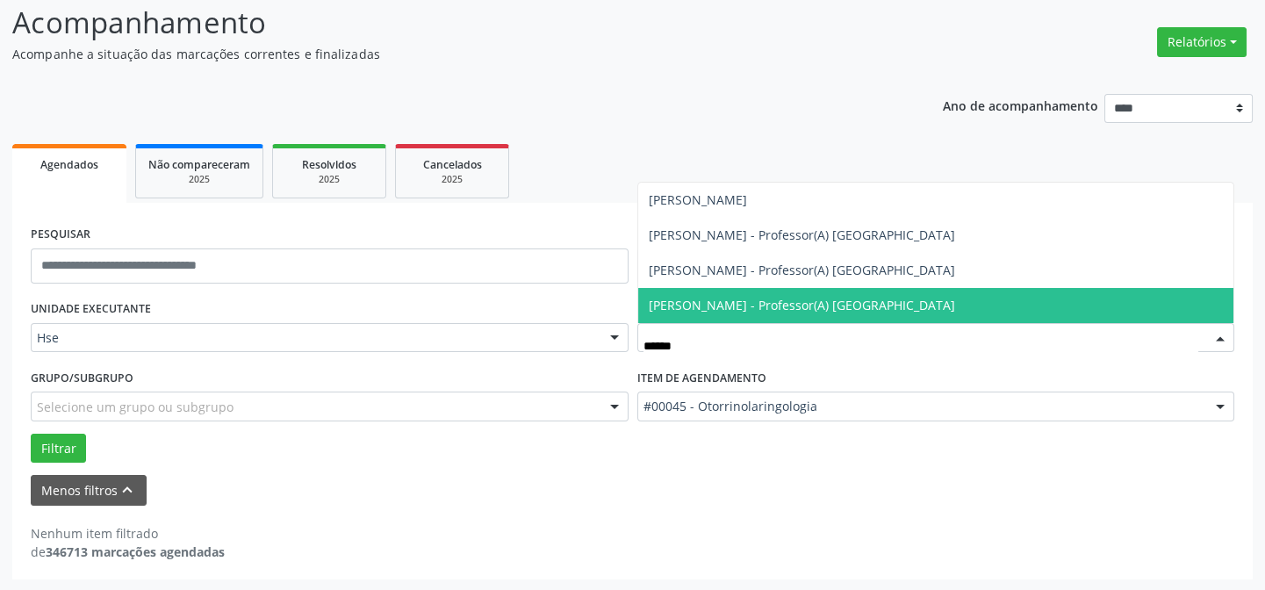
type input "*******"
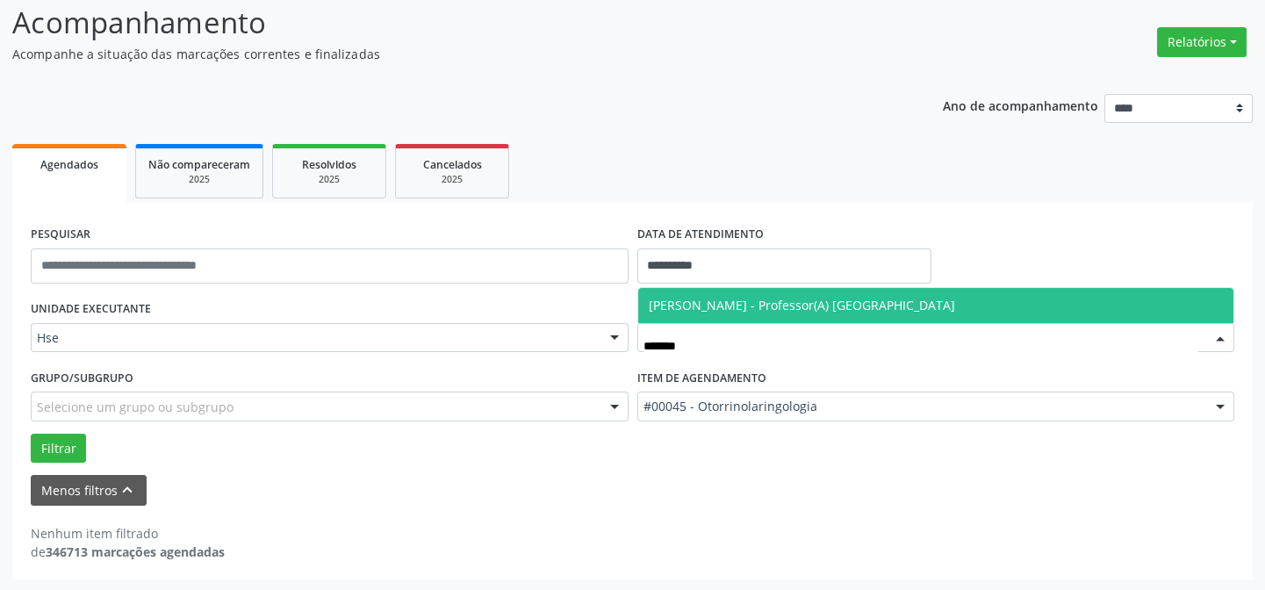
click at [729, 303] on span "[PERSON_NAME] - Professor(A) [GEOGRAPHIC_DATA]" at bounding box center [802, 305] width 306 height 17
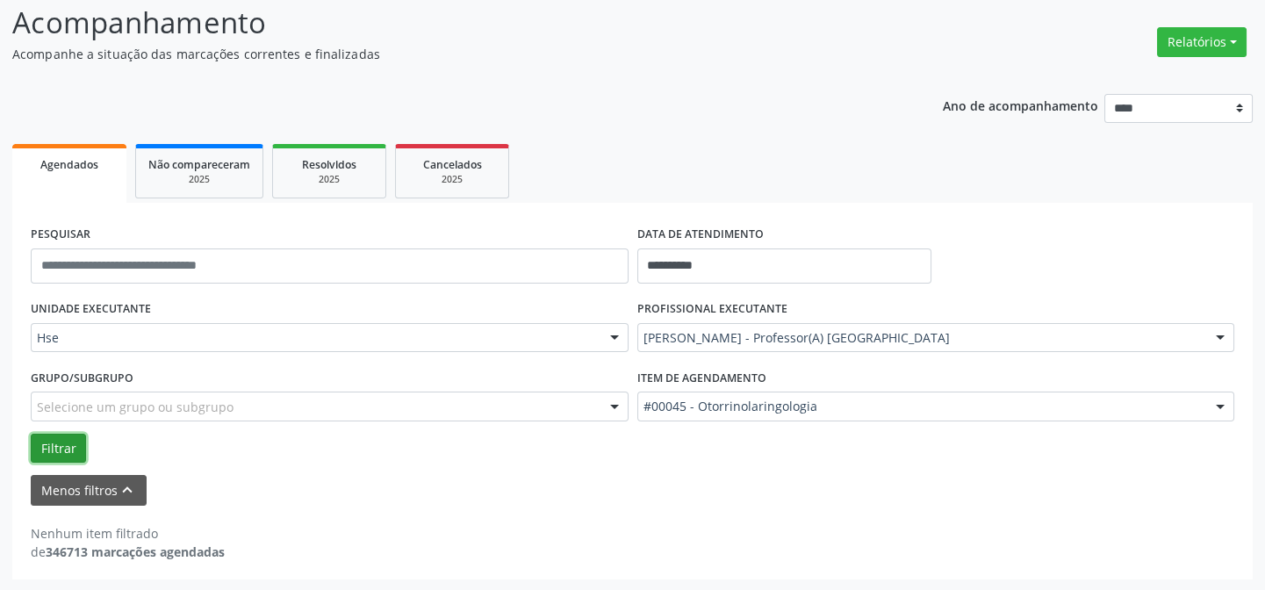
click at [63, 457] on button "Filtrar" at bounding box center [58, 449] width 55 height 30
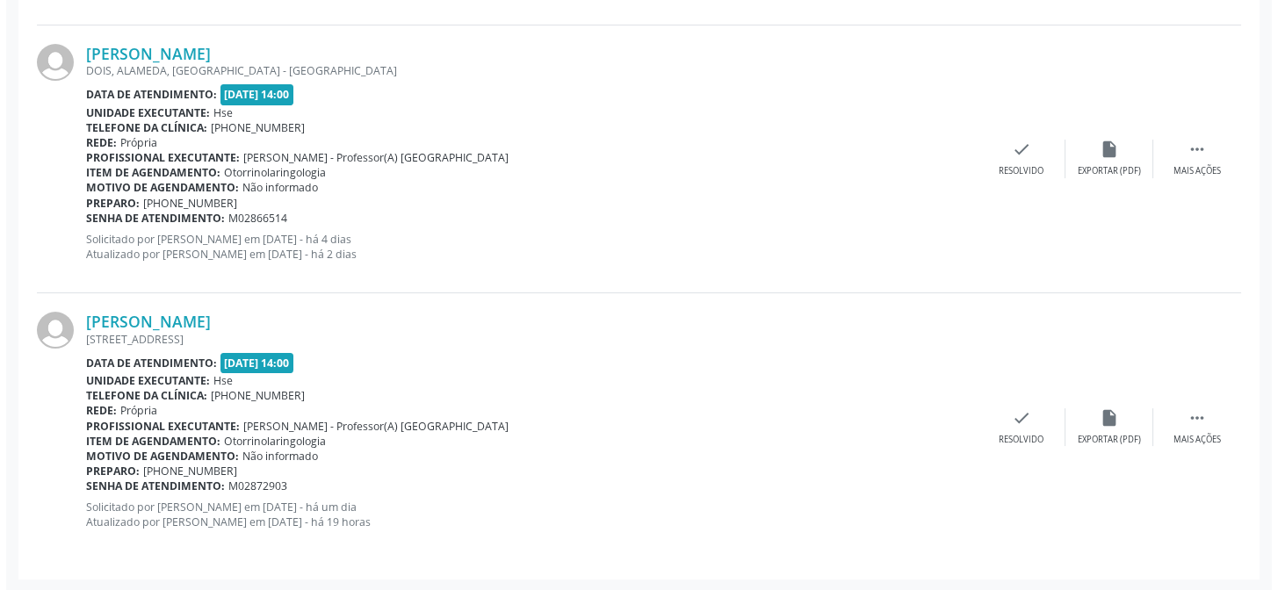
scroll to position [457, 0]
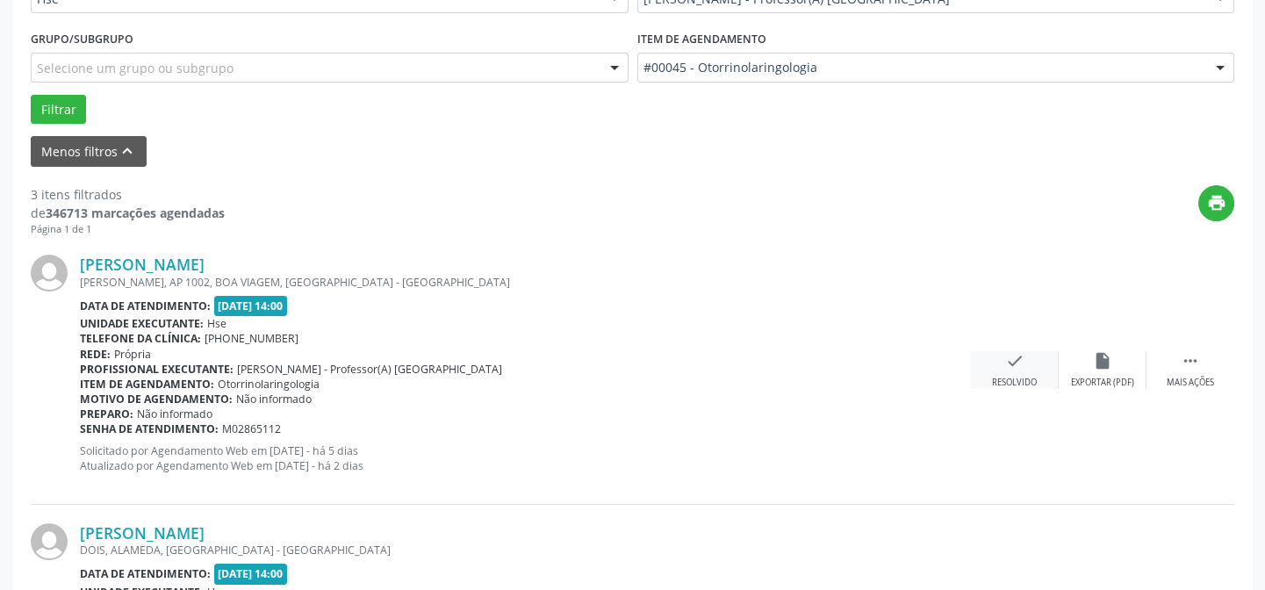
click at [1004, 380] on div "Resolvido" at bounding box center [1014, 383] width 45 height 12
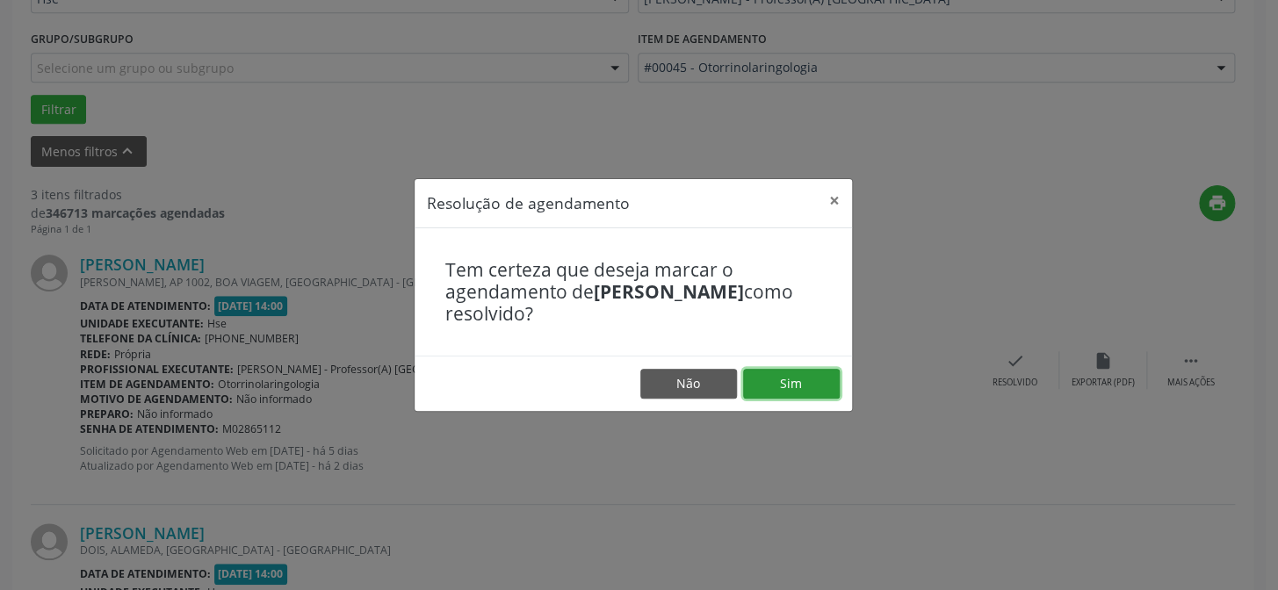
click at [791, 377] on button "Sim" at bounding box center [791, 384] width 97 height 30
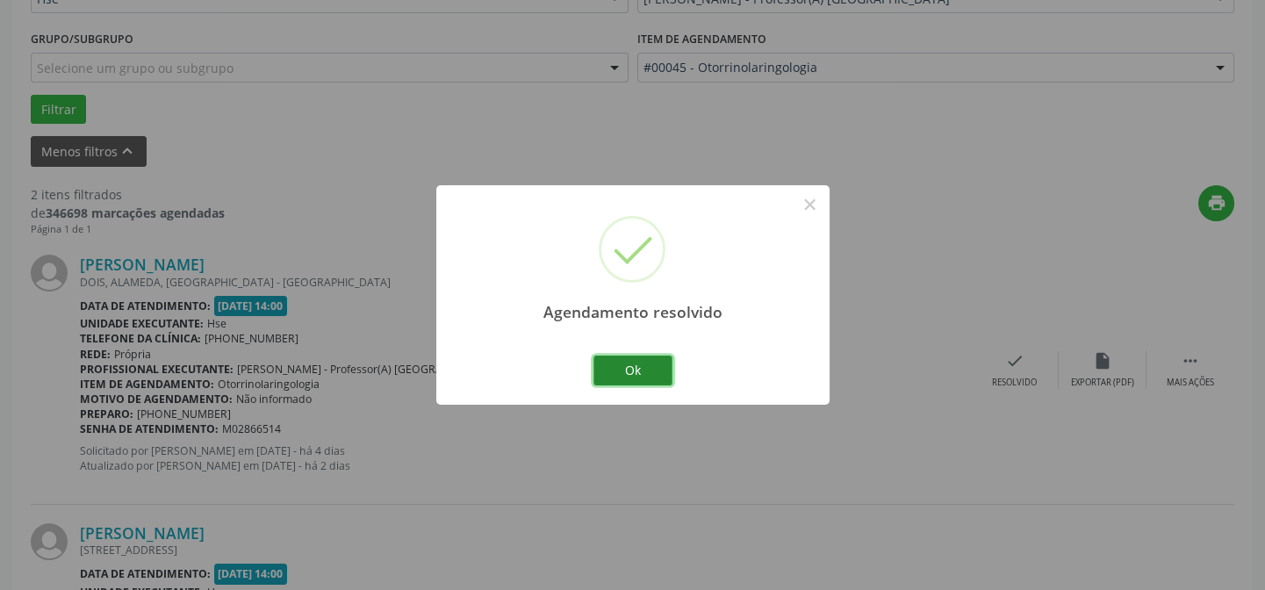
click at [650, 371] on button "Ok" at bounding box center [633, 371] width 79 height 30
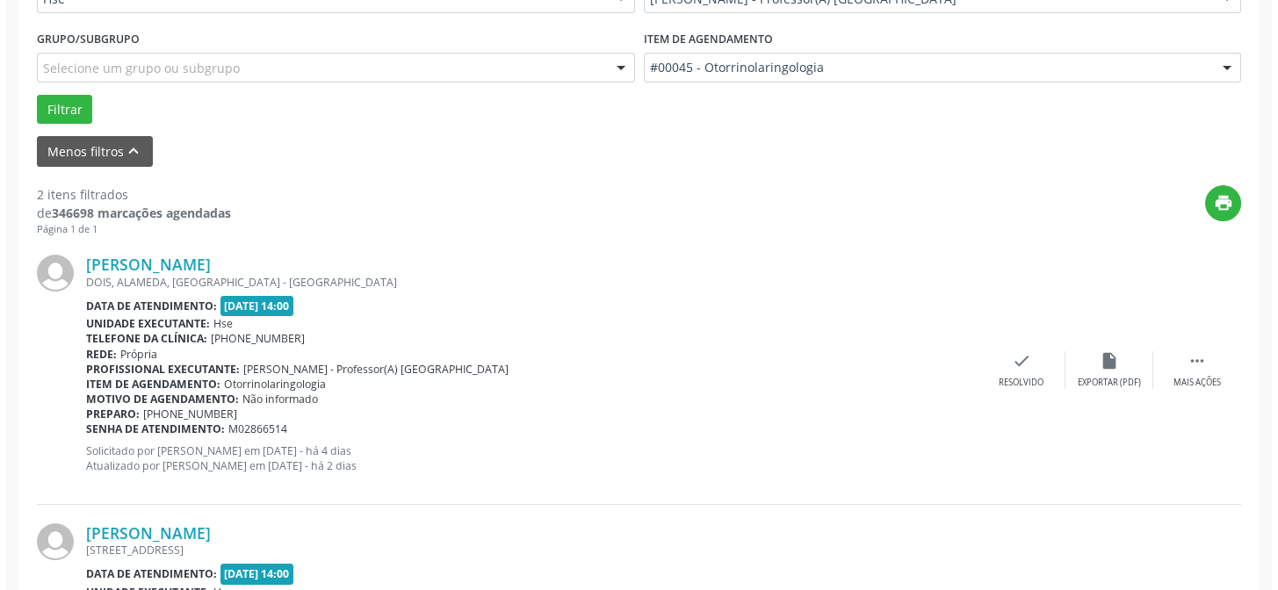
scroll to position [668, 0]
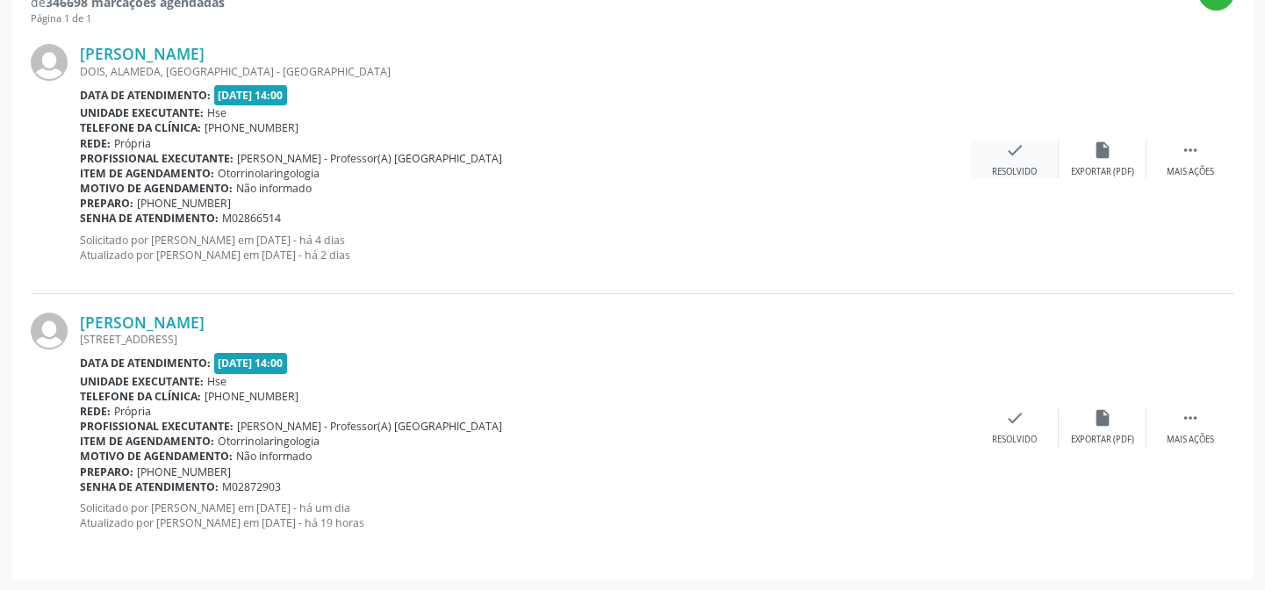
click at [1018, 166] on div "Resolvido" at bounding box center [1014, 172] width 45 height 12
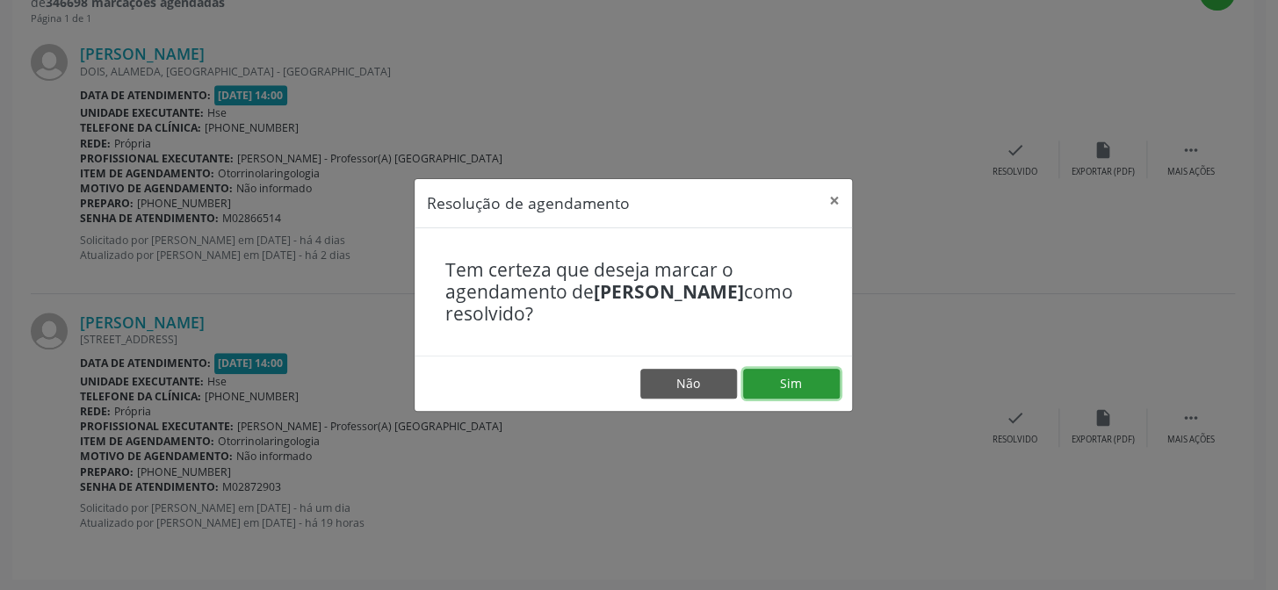
click at [808, 377] on button "Sim" at bounding box center [791, 384] width 97 height 30
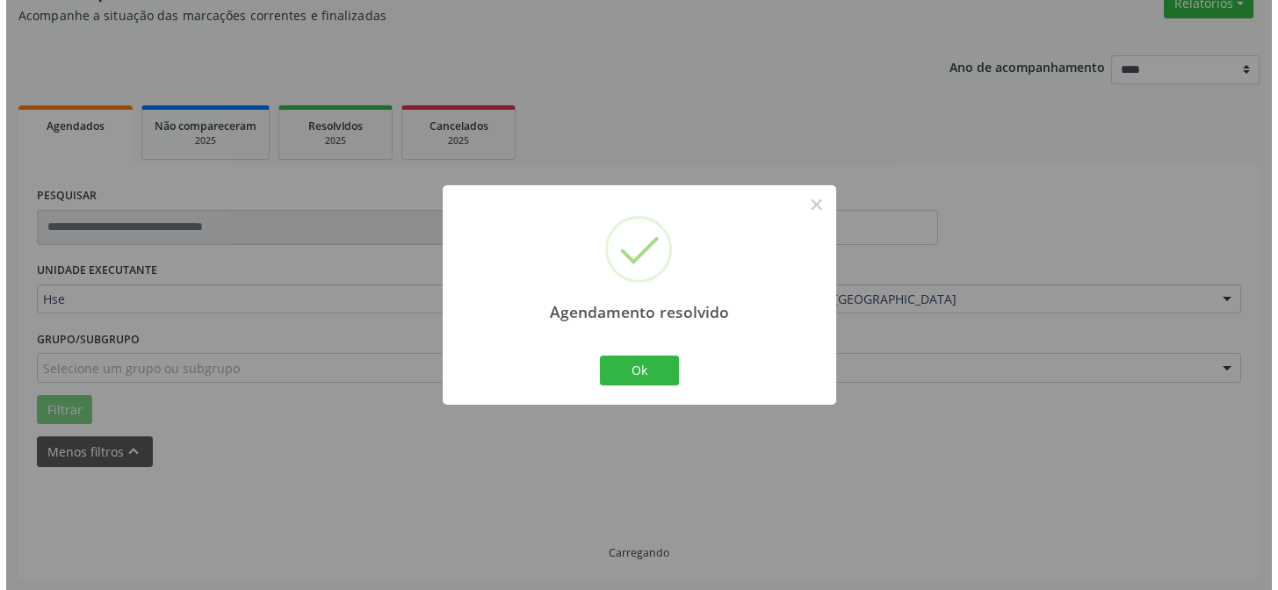
scroll to position [401, 0]
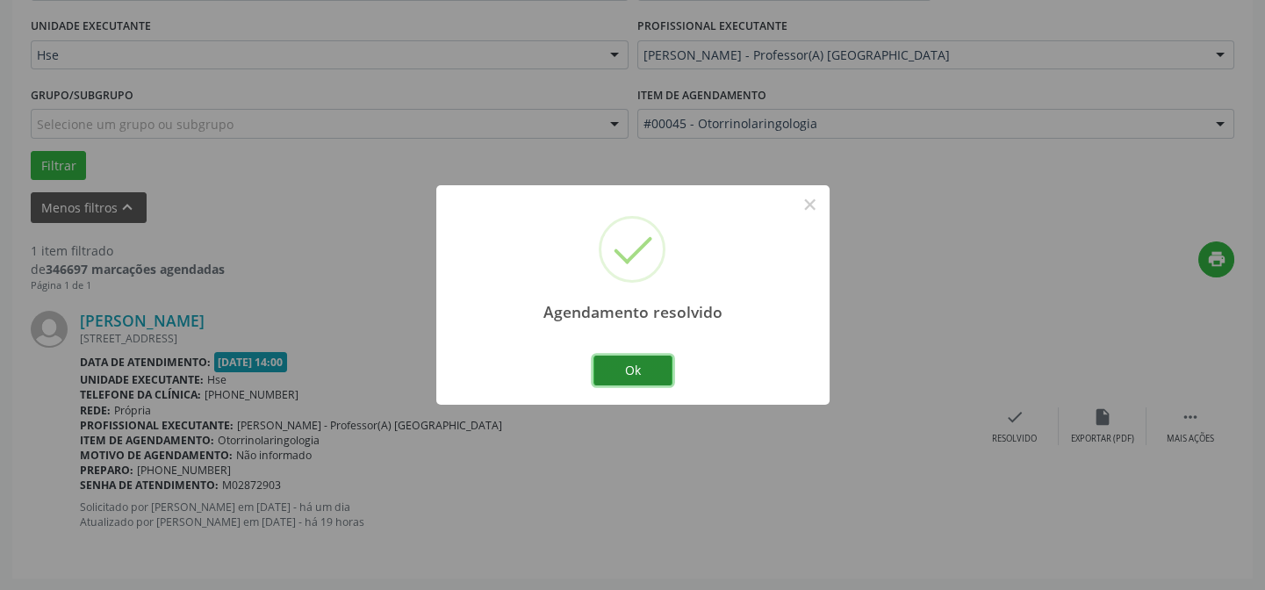
click at [622, 375] on button "Ok" at bounding box center [633, 371] width 79 height 30
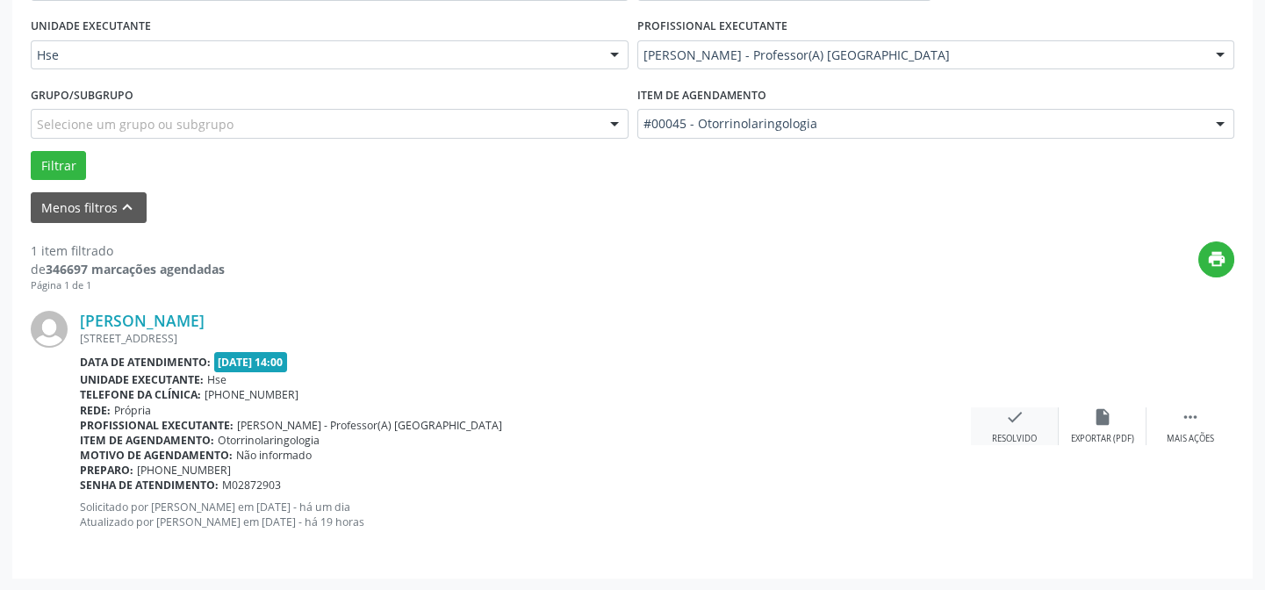
click at [998, 421] on div "check Resolvido" at bounding box center [1015, 426] width 88 height 38
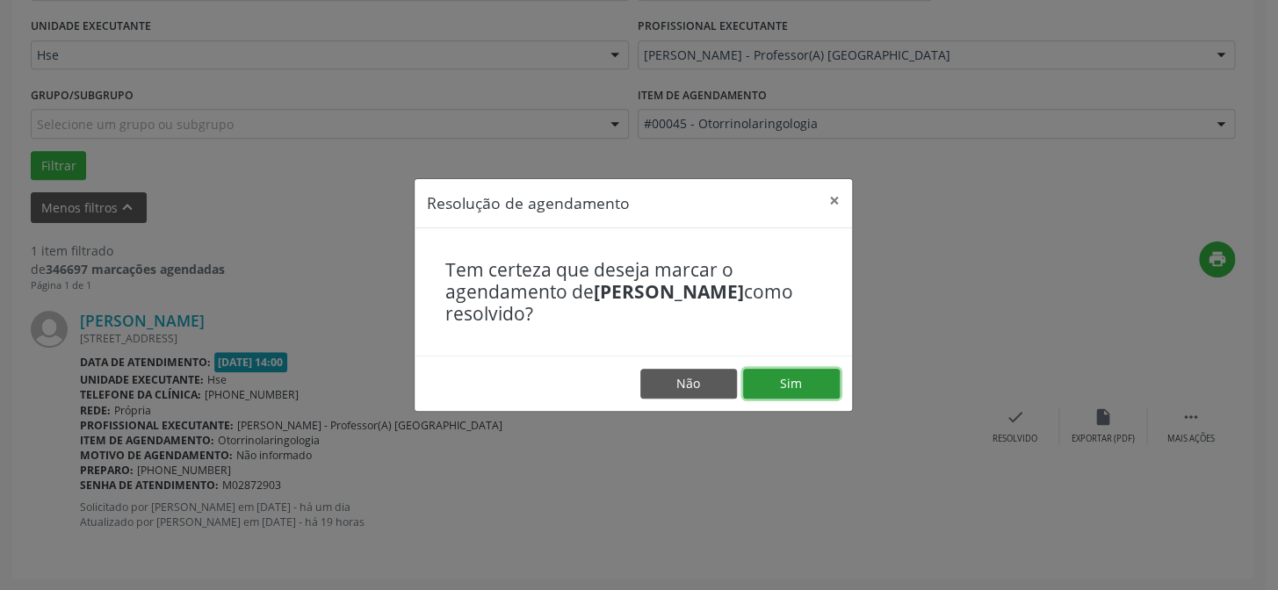
click at [792, 383] on button "Sim" at bounding box center [791, 384] width 97 height 30
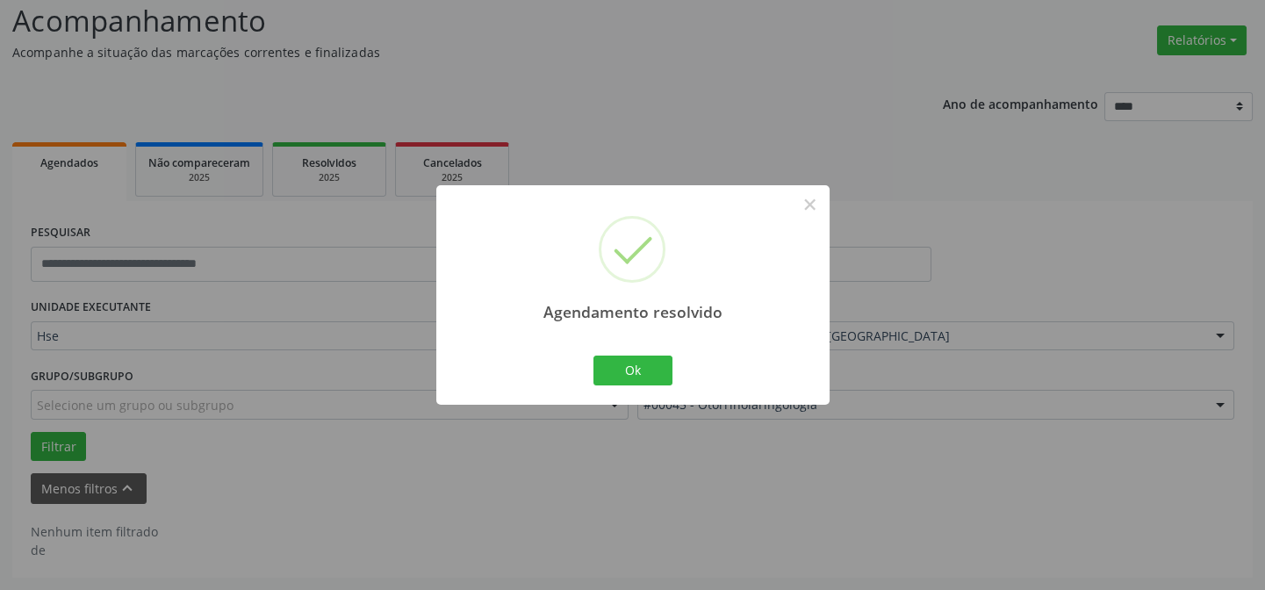
scroll to position [119, 0]
click at [637, 354] on div "Ok Cancel" at bounding box center [632, 370] width 87 height 37
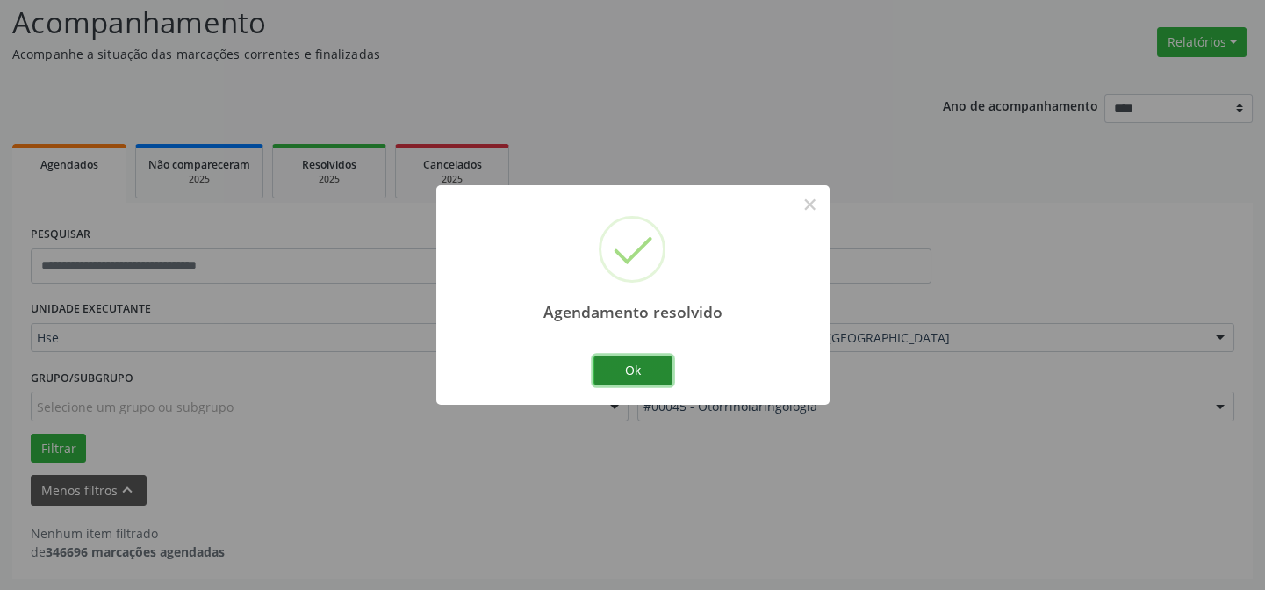
click at [632, 359] on button "Ok" at bounding box center [633, 371] width 79 height 30
